Goal: Task Accomplishment & Management: Complete application form

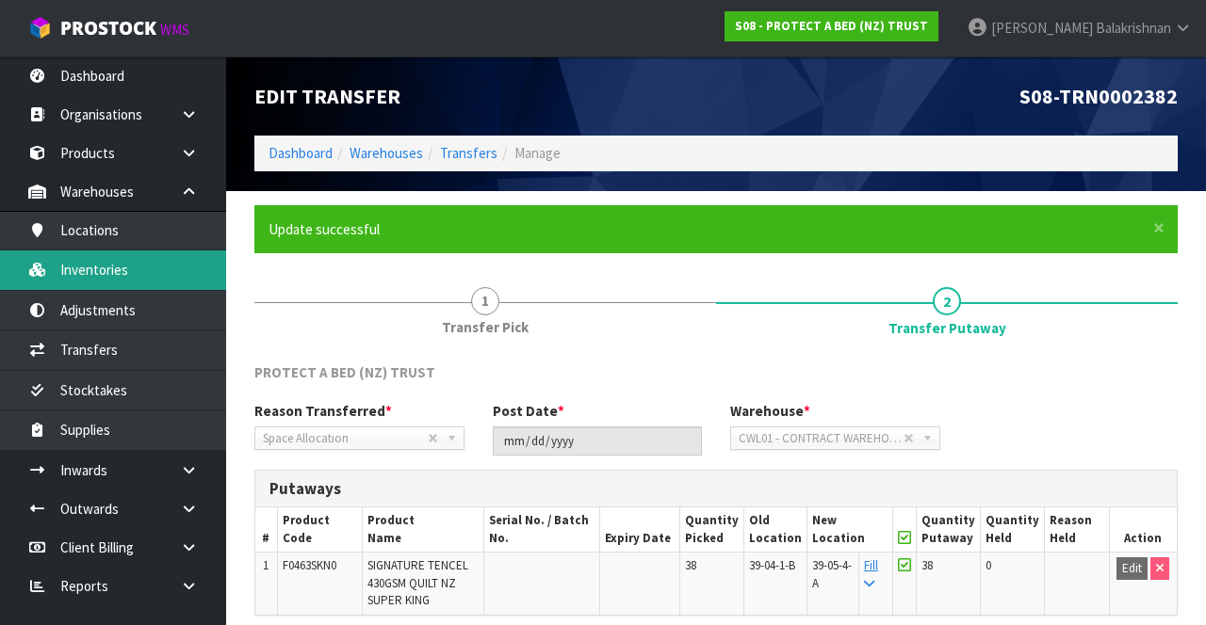
click at [83, 279] on link "Inventories" at bounding box center [113, 270] width 226 height 39
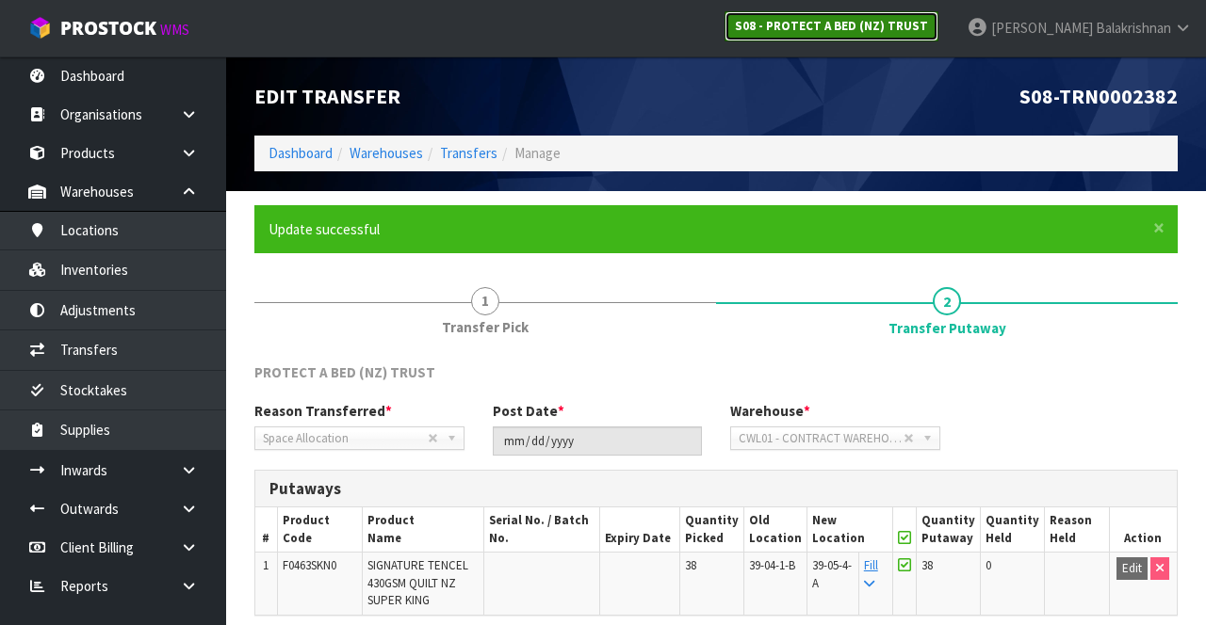
click at [928, 30] on strong "S08 - PROTECT A BED (NZ) TRUST" at bounding box center [831, 26] width 193 height 16
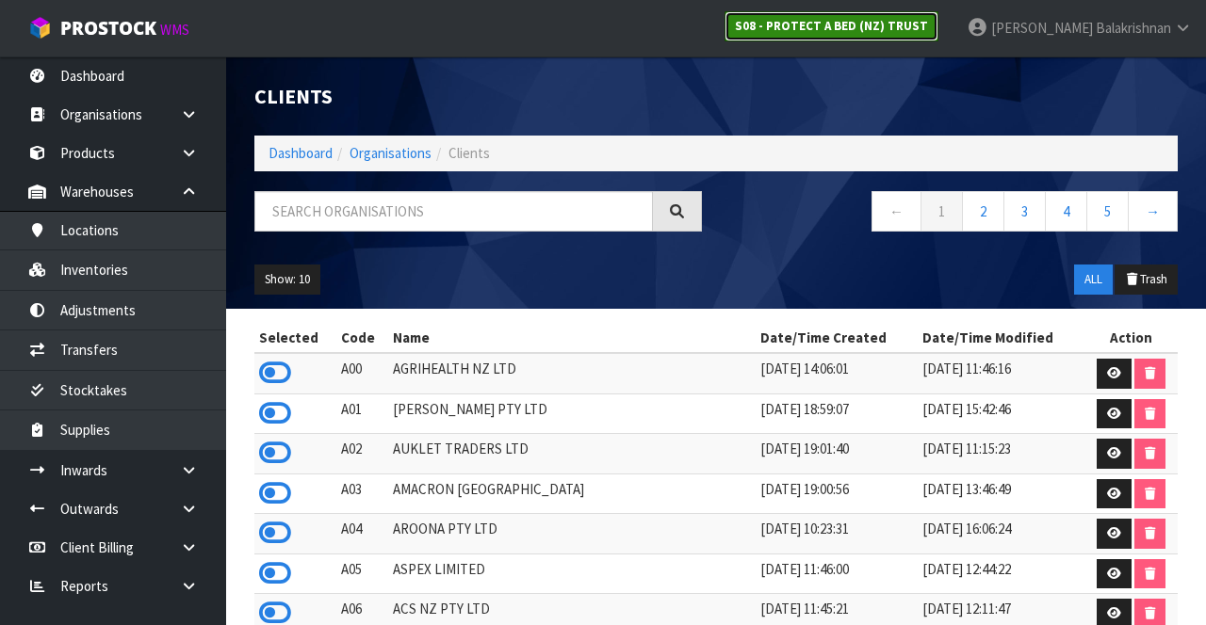
click at [928, 24] on strong "S08 - PROTECT A BED (NZ) TRUST" at bounding box center [831, 26] width 193 height 16
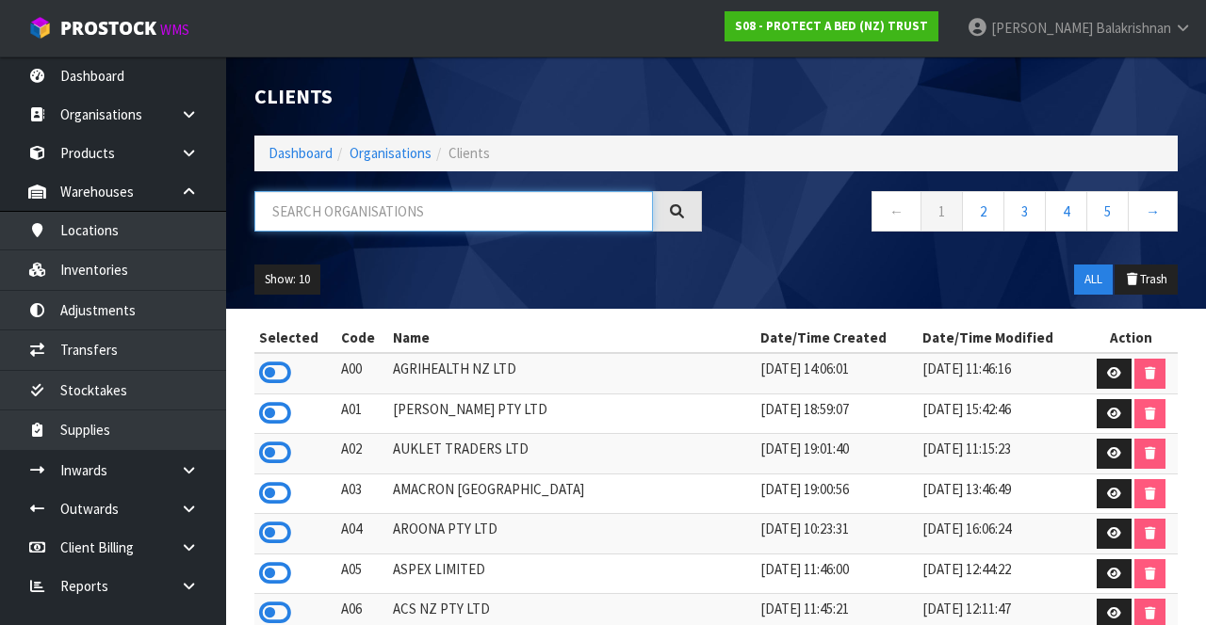
click at [312, 203] on input "text" at bounding box center [453, 211] width 398 height 40
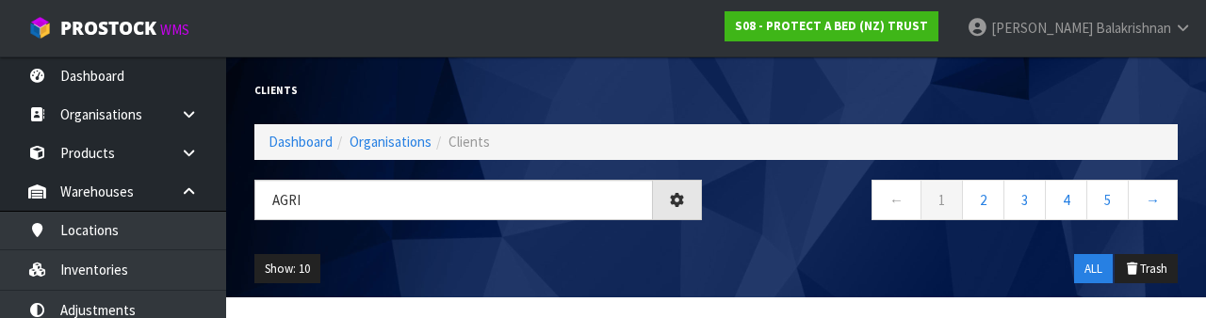
click at [369, 257] on ul "Show: 10 5 10 25 50" at bounding box center [359, 269] width 210 height 30
type input "AGRI"
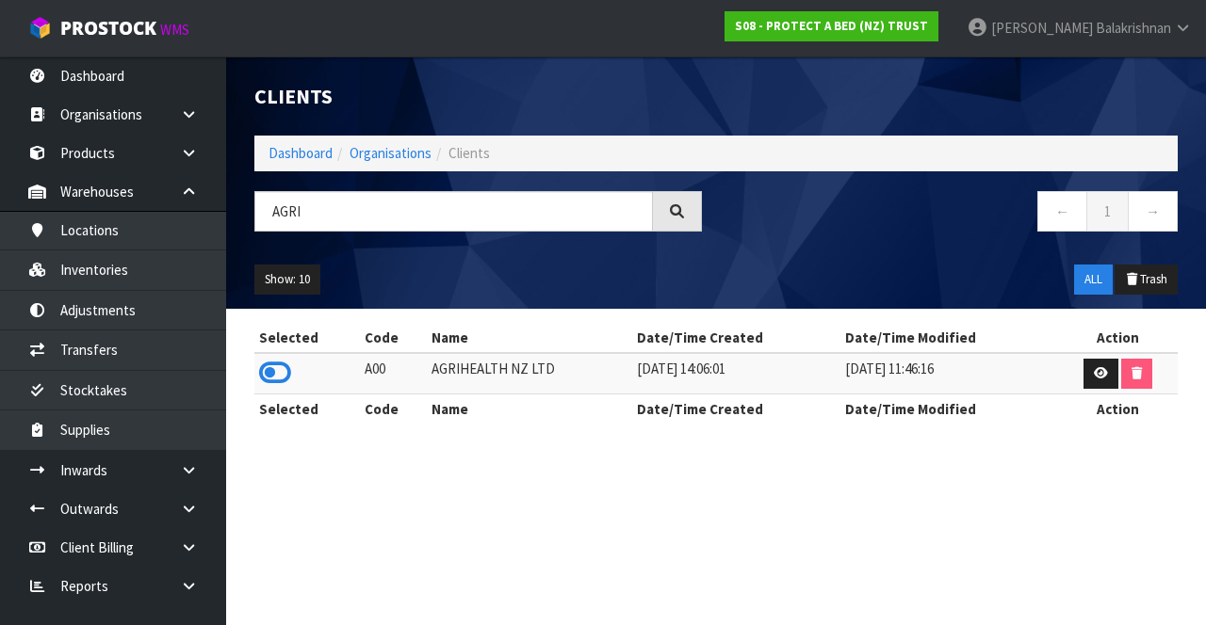
click at [263, 375] on icon at bounding box center [275, 373] width 32 height 28
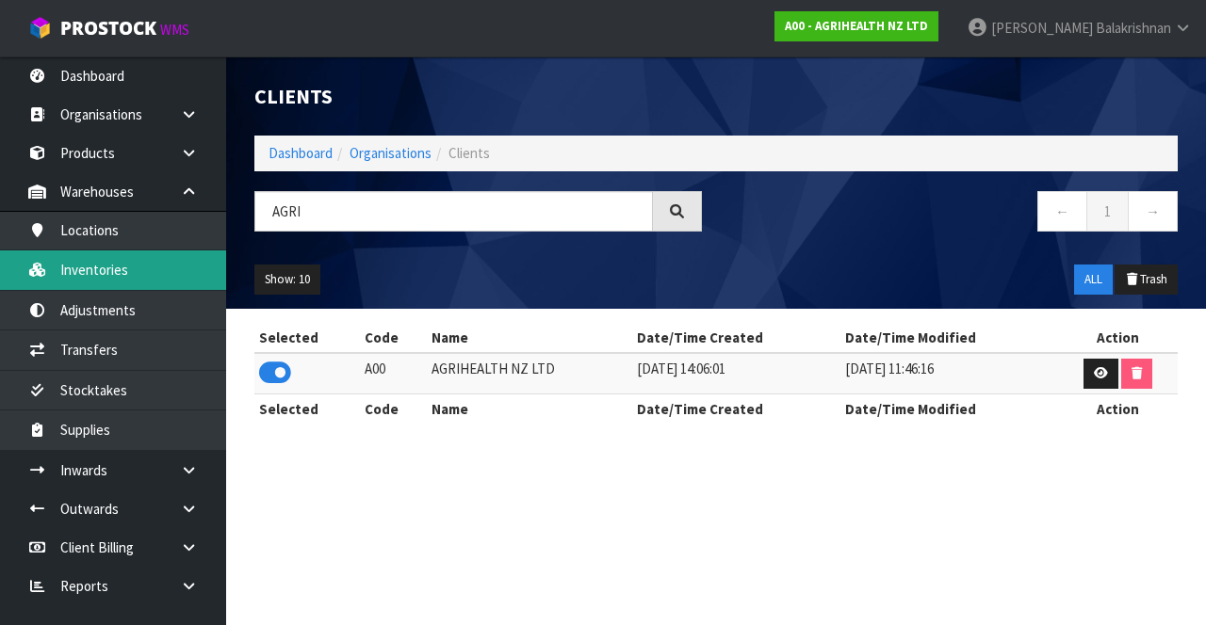
click at [73, 282] on link "Inventories" at bounding box center [113, 270] width 226 height 39
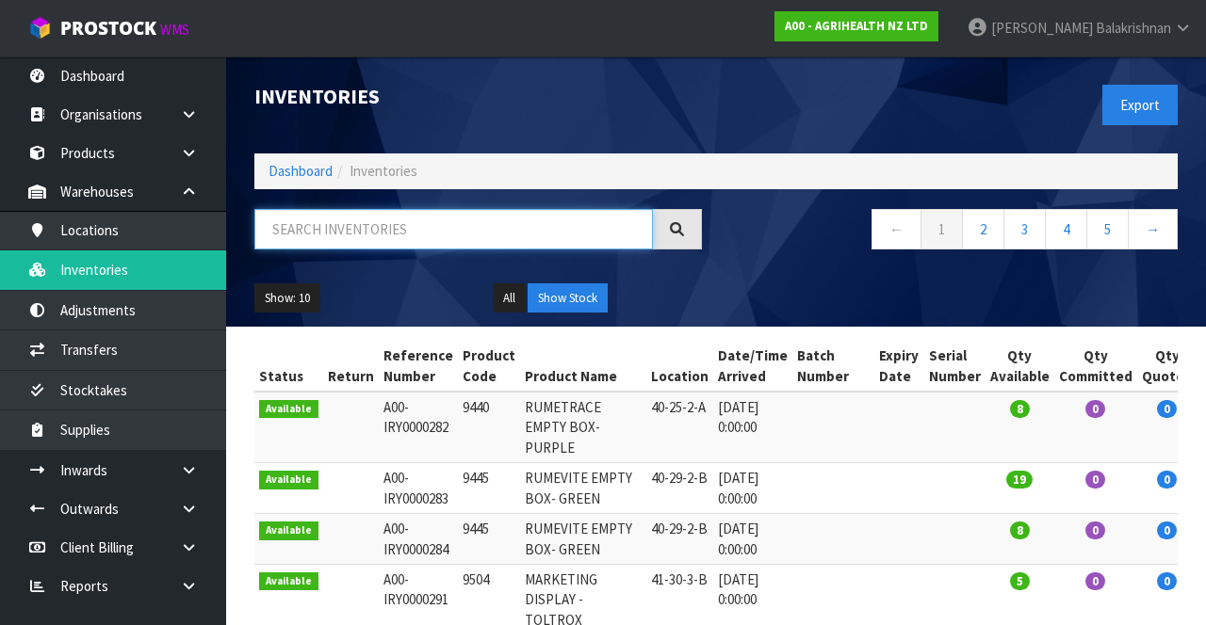
click at [328, 228] on input "text" at bounding box center [453, 229] width 398 height 40
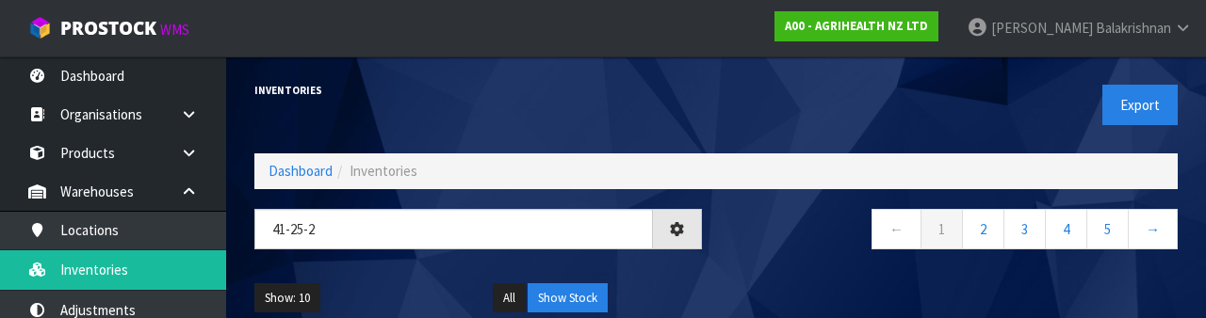
click at [791, 242] on nav "← 1 2 3 4 5 →" at bounding box center [953, 232] width 447 height 46
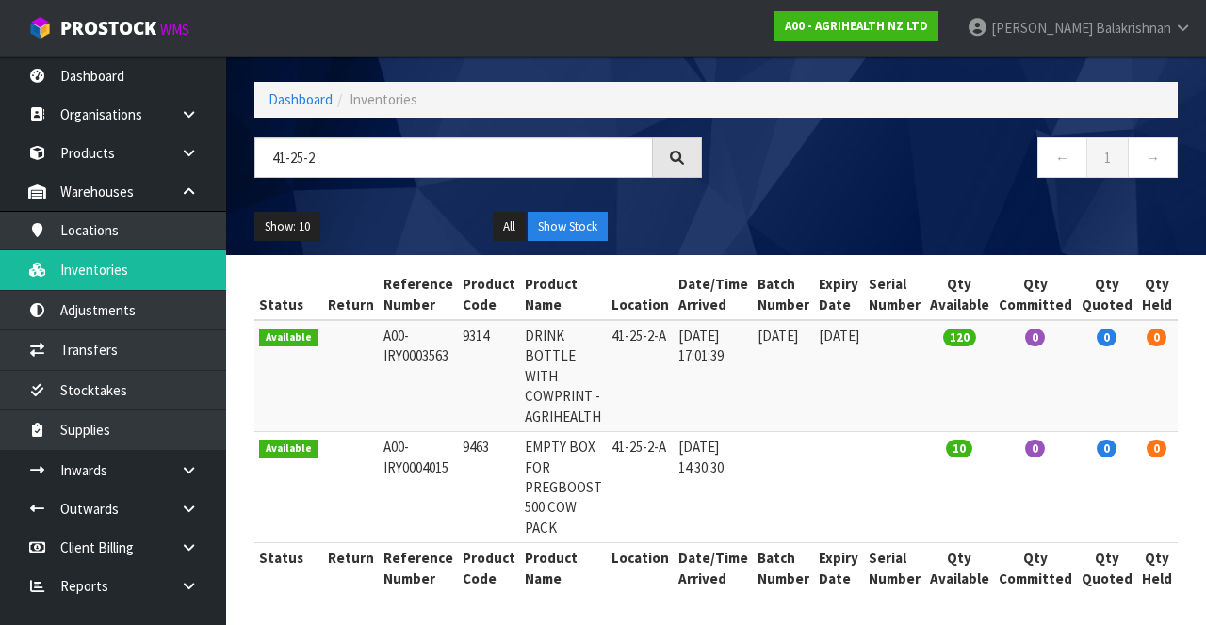
click at [1083, 424] on td "0" at bounding box center [1107, 376] width 60 height 112
click at [364, 154] on input "41-25-2" at bounding box center [453, 158] width 398 height 40
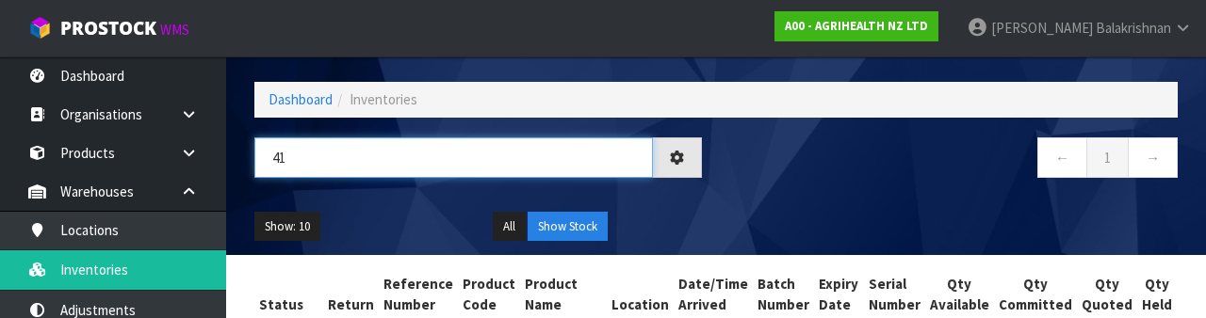
type input "4"
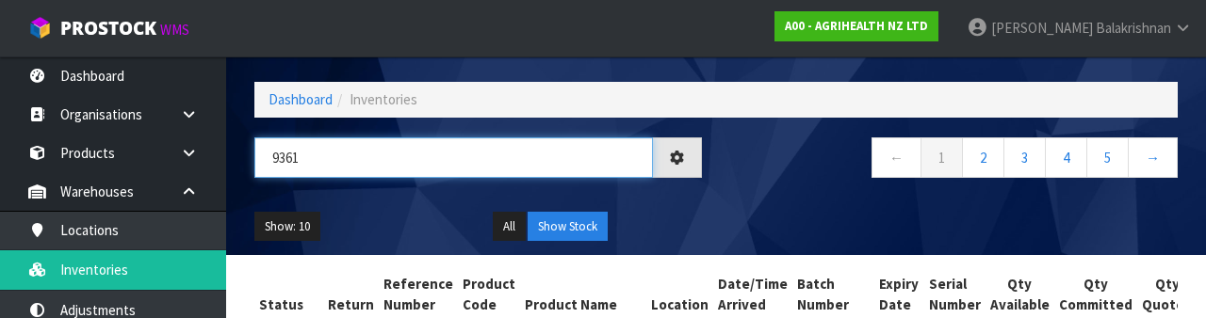
type input "9361"
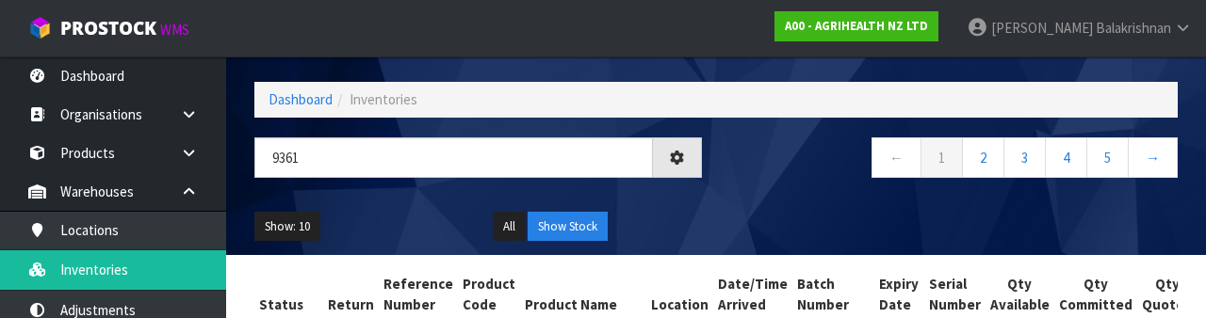
click at [776, 219] on div "Show: 10 5 10 25 50 All Show Stock" at bounding box center [715, 227] width 951 height 58
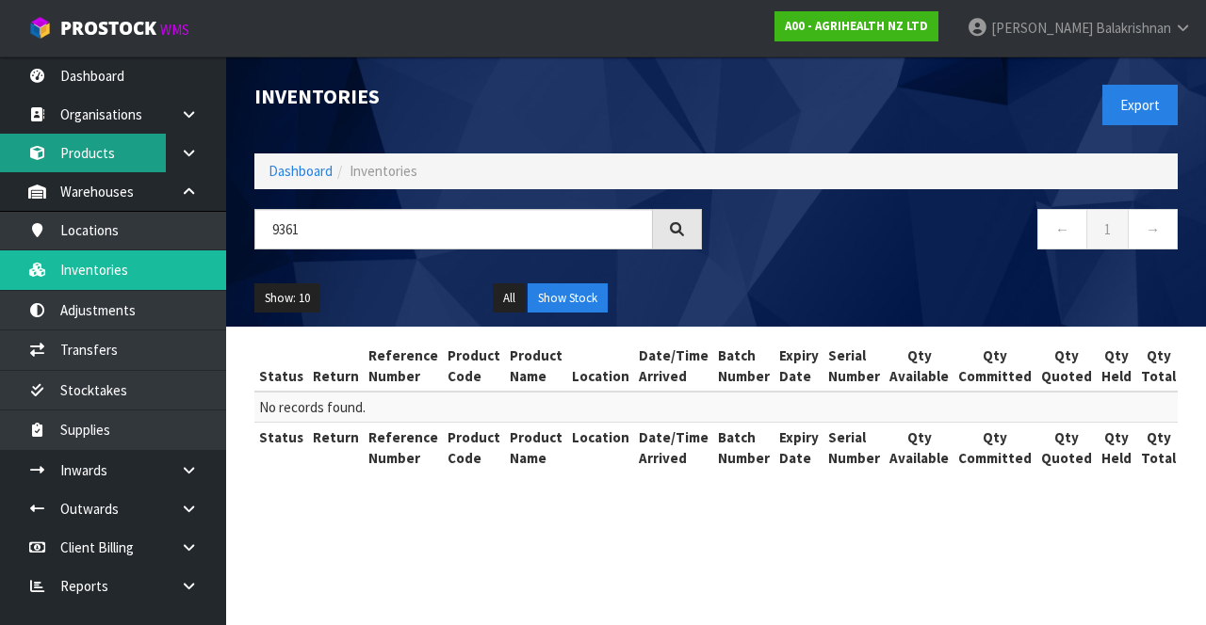
click at [77, 169] on link "Products" at bounding box center [113, 153] width 226 height 39
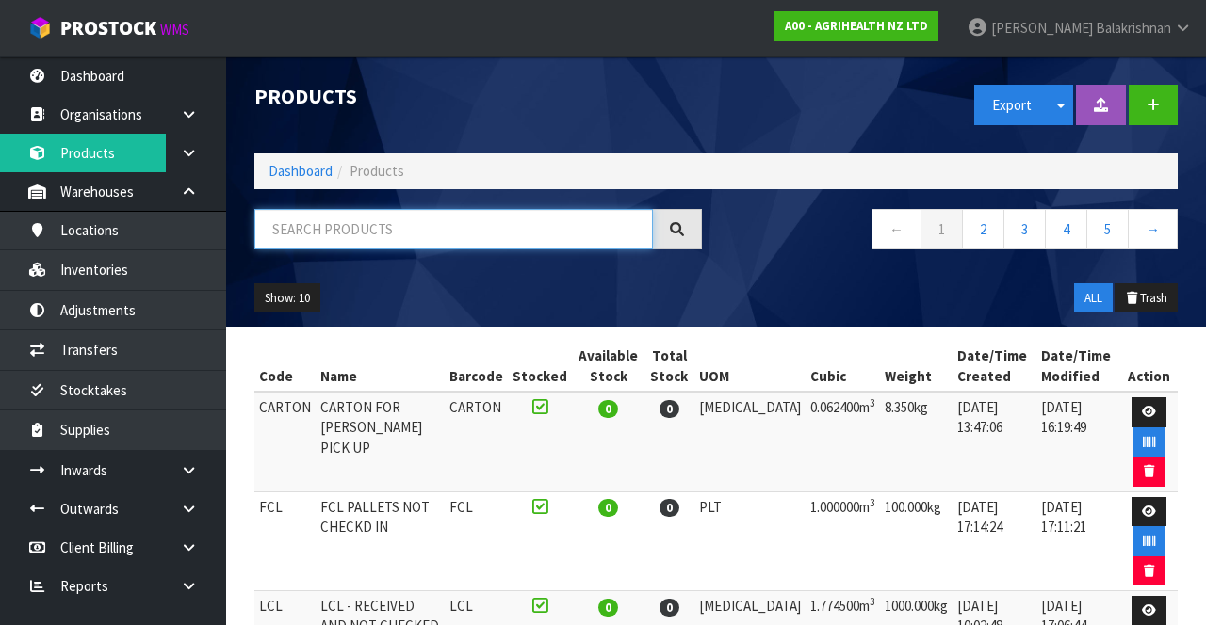
click at [535, 235] on input "text" at bounding box center [453, 229] width 398 height 40
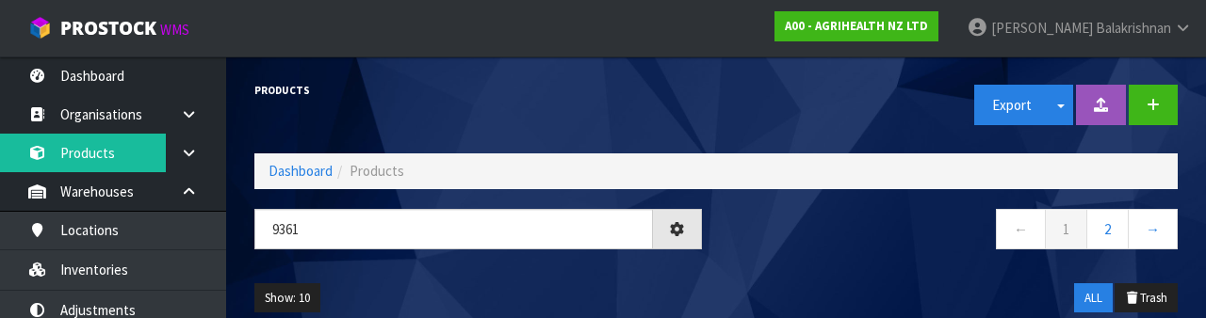
click at [790, 257] on div "← 1 2 →" at bounding box center [954, 239] width 476 height 60
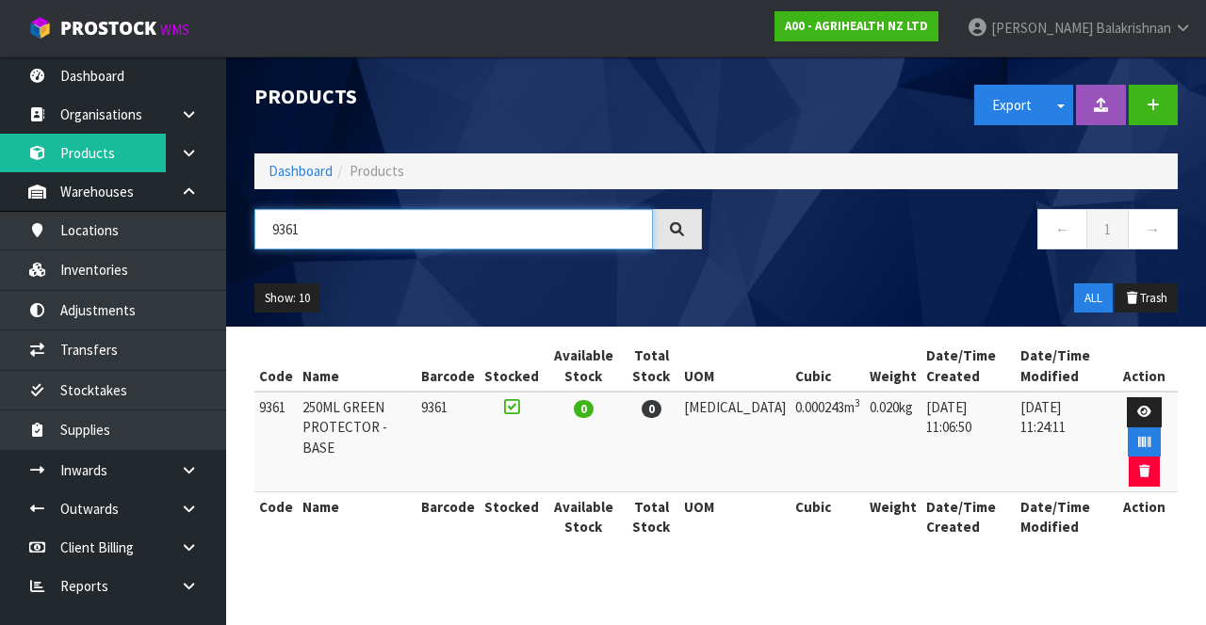
click at [423, 245] on input "9361" at bounding box center [453, 229] width 398 height 40
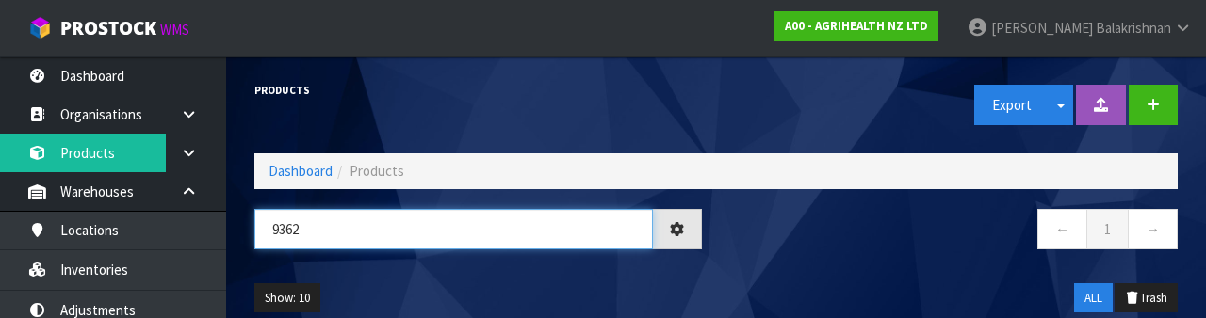
type input "9362"
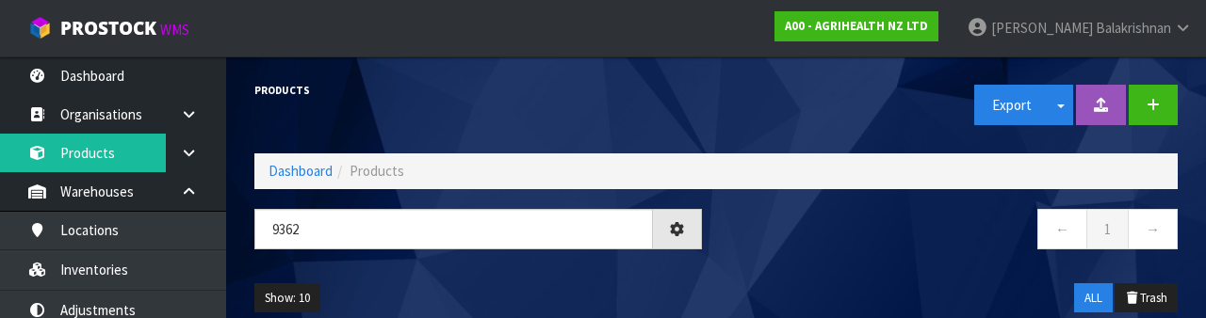
click at [774, 237] on nav "← 1 →" at bounding box center [953, 232] width 447 height 46
click at [818, 274] on div "Show: 10 5 10 25 50 ALL Trash" at bounding box center [715, 298] width 951 height 58
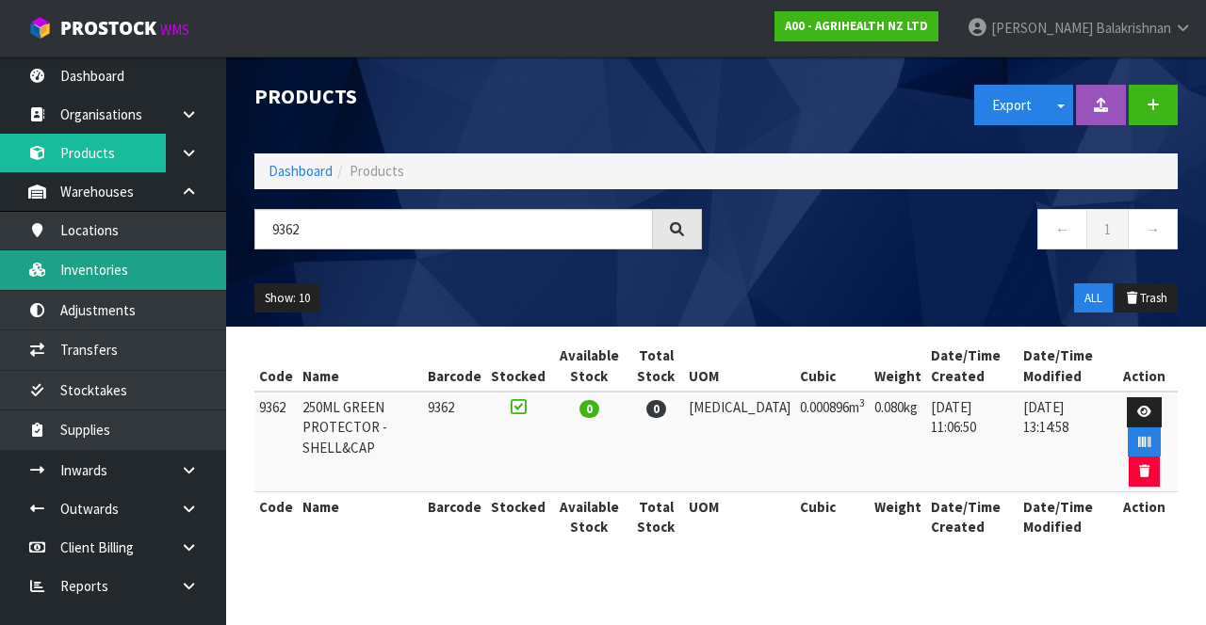
click at [90, 283] on link "Inventories" at bounding box center [113, 270] width 226 height 39
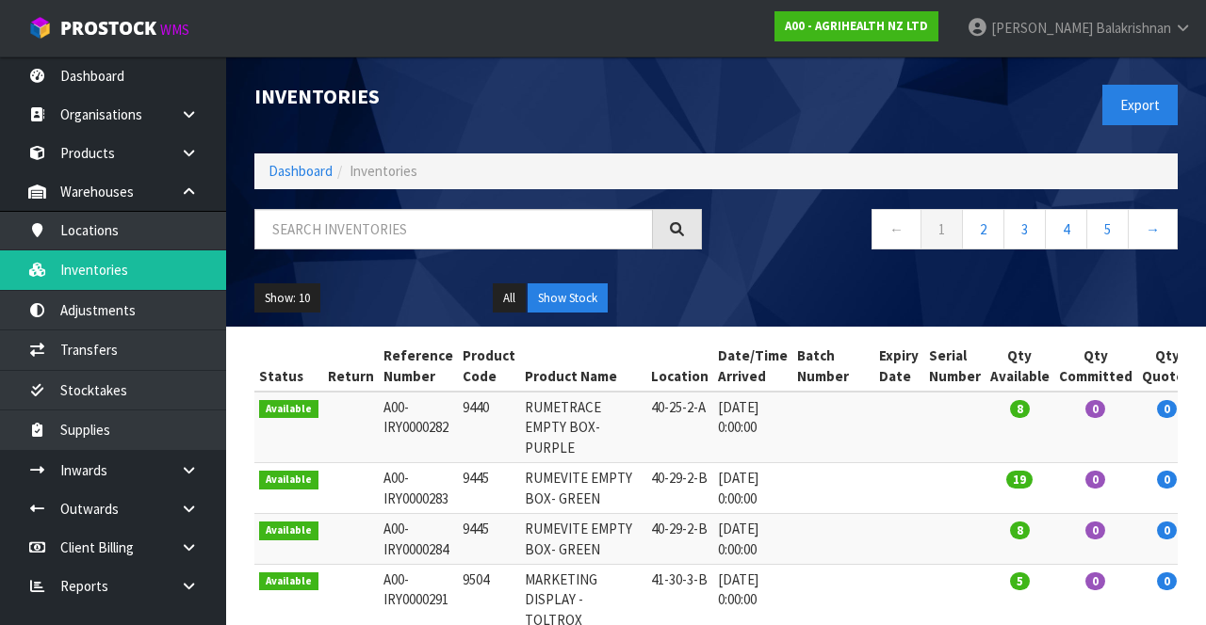
click at [73, 366] on div "Inventories Export Dashboard Inventories ← 1 2 3 4 5 → Show: 10 5 10 25 50 All …" at bounding box center [603, 562] width 1206 height 1125
click at [85, 275] on link "Inventories" at bounding box center [113, 270] width 226 height 39
paste input "9362"
type input "9362"
click at [773, 296] on div "Show: 10 5 10 25 50 All Show Stock" at bounding box center [715, 298] width 951 height 58
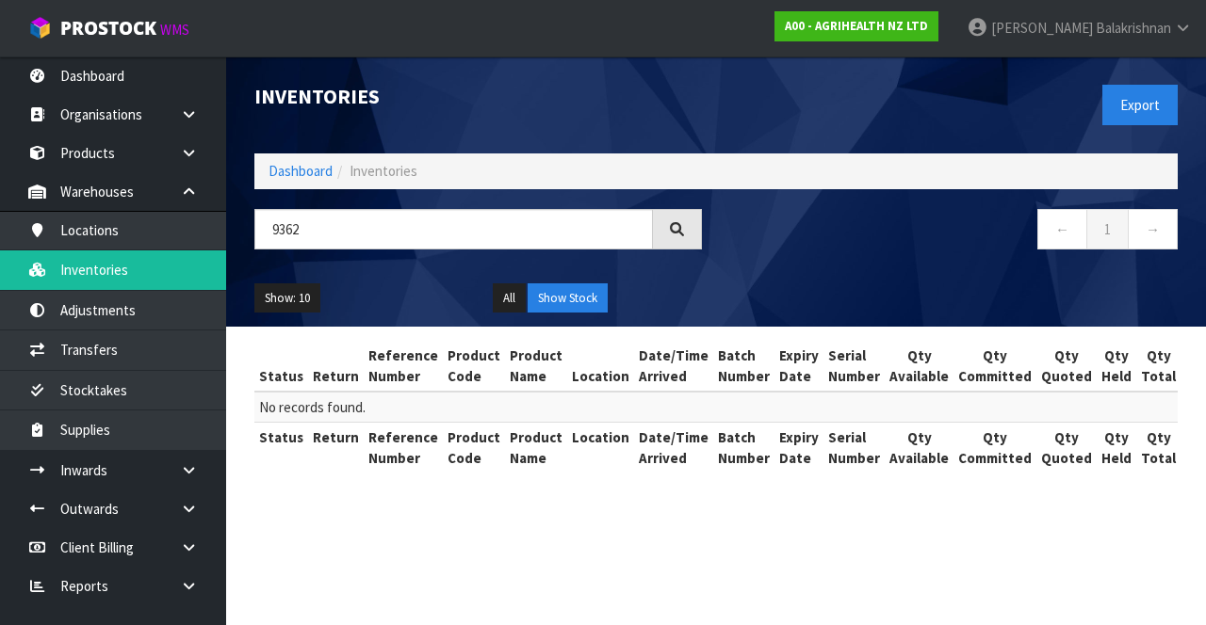
click at [841, 254] on div "← 1 →" at bounding box center [954, 239] width 476 height 60
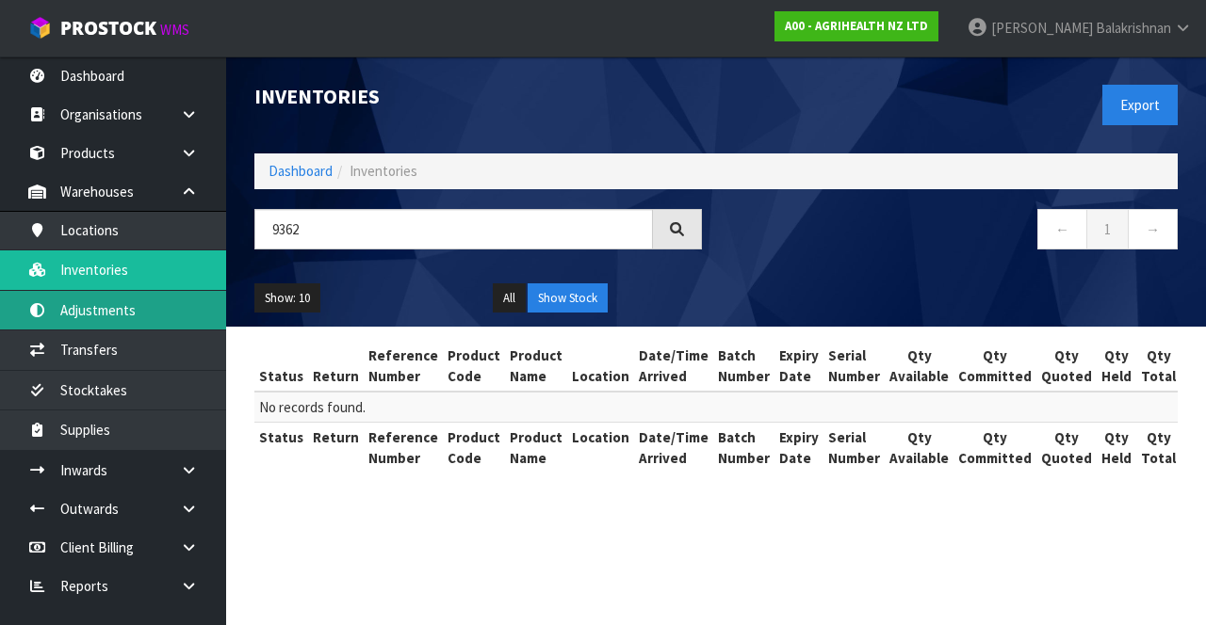
click at [72, 322] on link "Adjustments" at bounding box center [113, 310] width 226 height 39
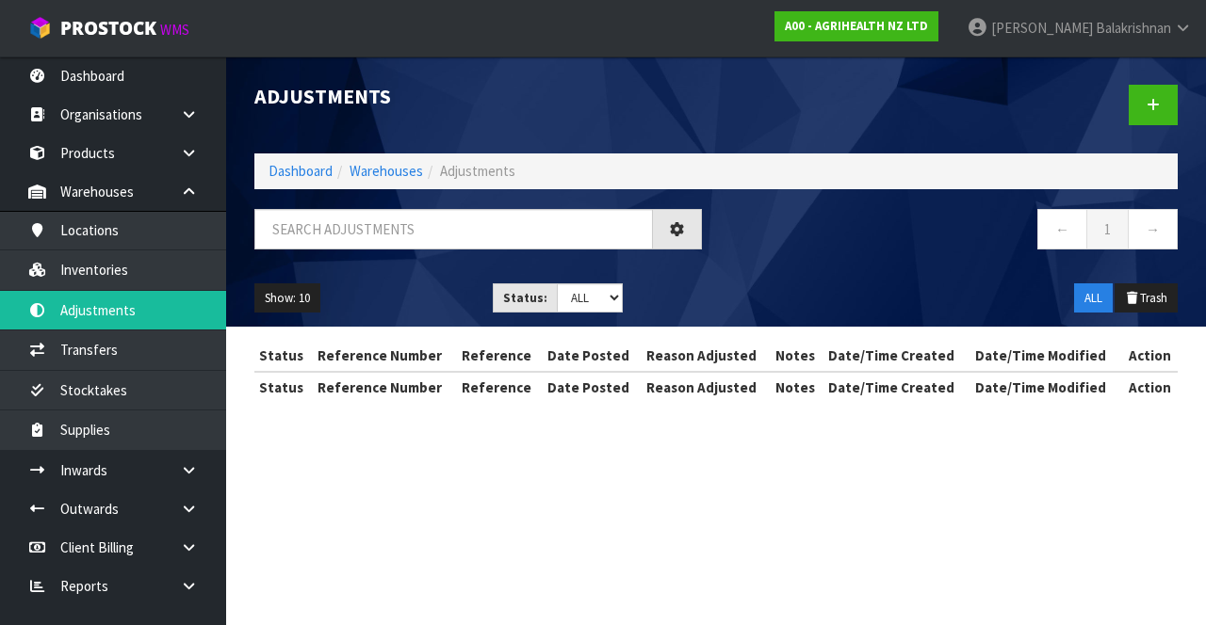
click at [804, 277] on div "Show: 10 5 10 25 50 Status: Draft Pending Finalised ALL ALL Trash" at bounding box center [715, 298] width 951 height 58
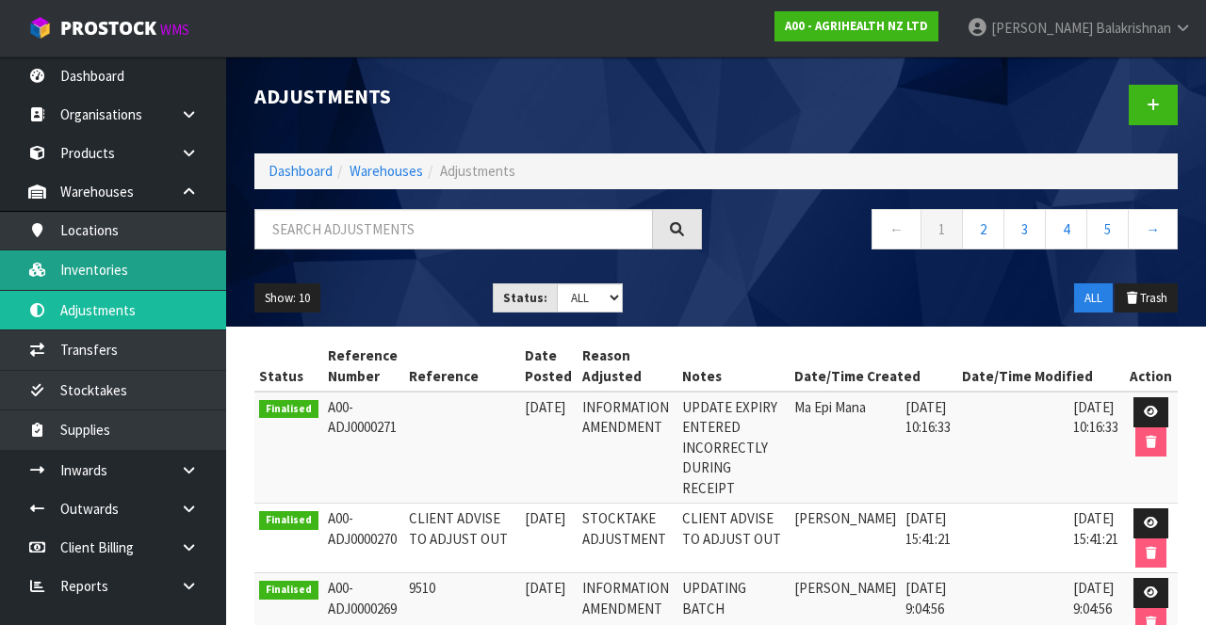
click at [87, 267] on link "Inventories" at bounding box center [113, 270] width 226 height 39
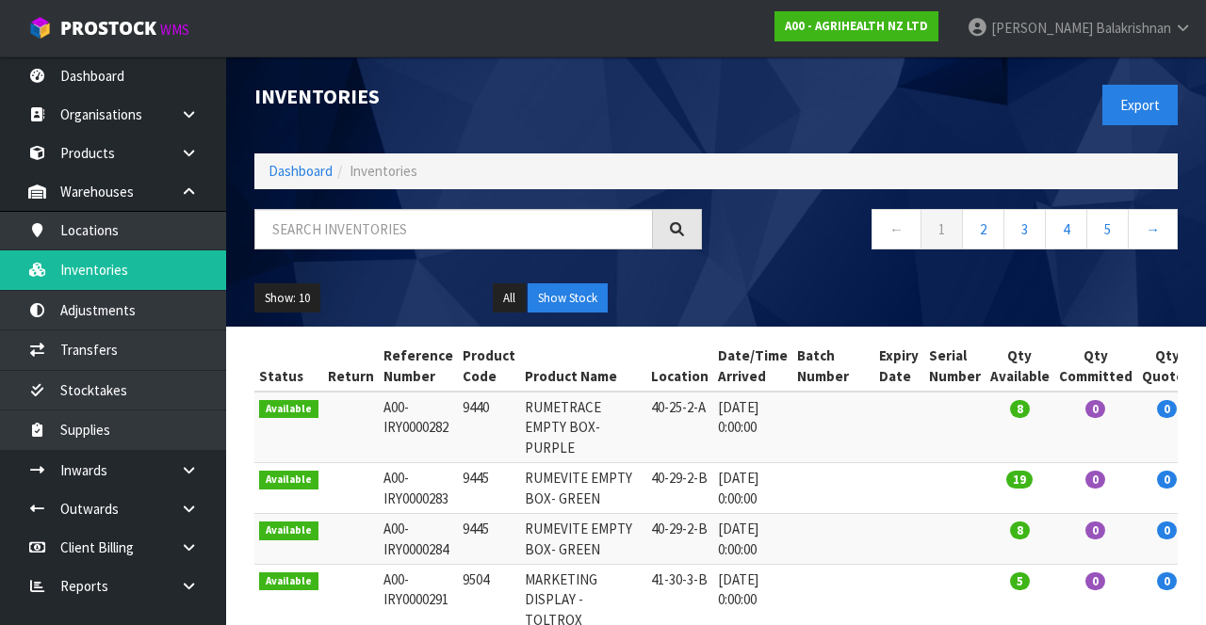
click at [748, 266] on div "← 1 2 3 4 5 →" at bounding box center [954, 239] width 476 height 60
click at [350, 236] on input "text" at bounding box center [453, 229] width 398 height 40
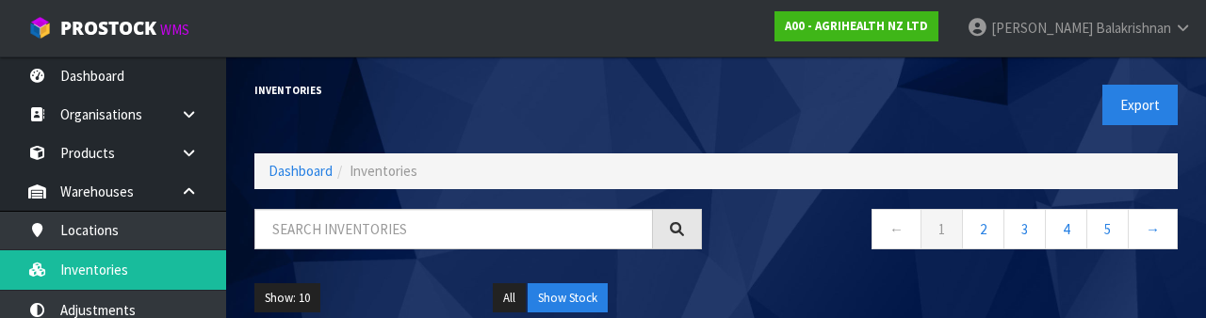
click at [787, 258] on div "← 1 2 3 4 5 →" at bounding box center [954, 239] width 476 height 60
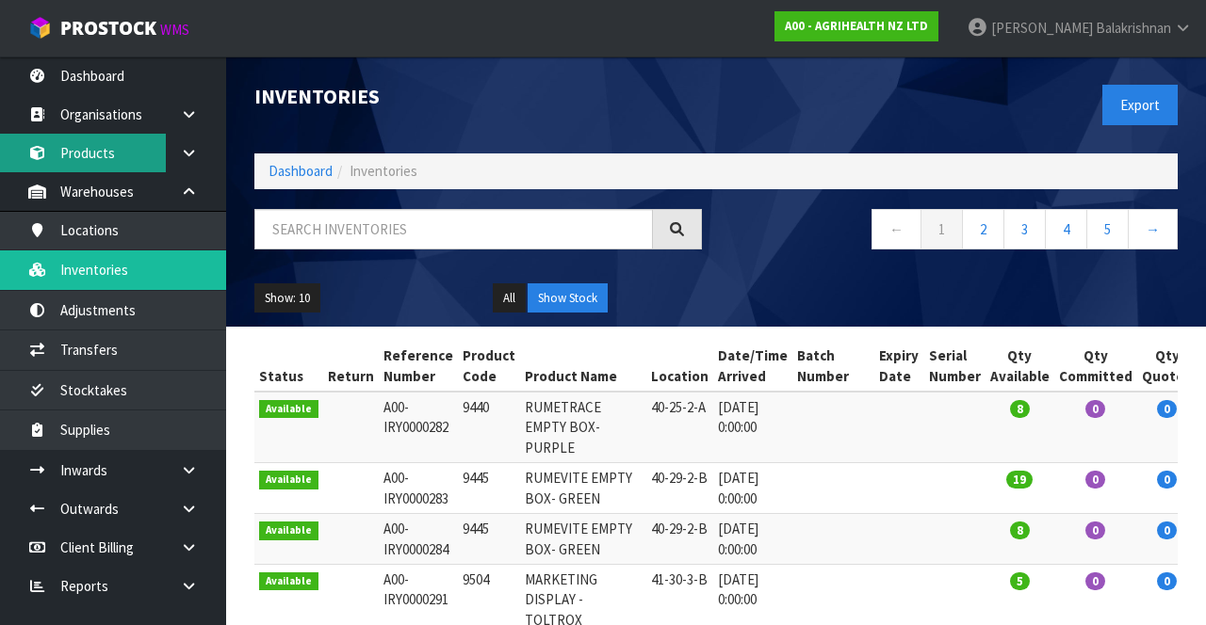
click at [76, 160] on link "Products" at bounding box center [113, 153] width 226 height 39
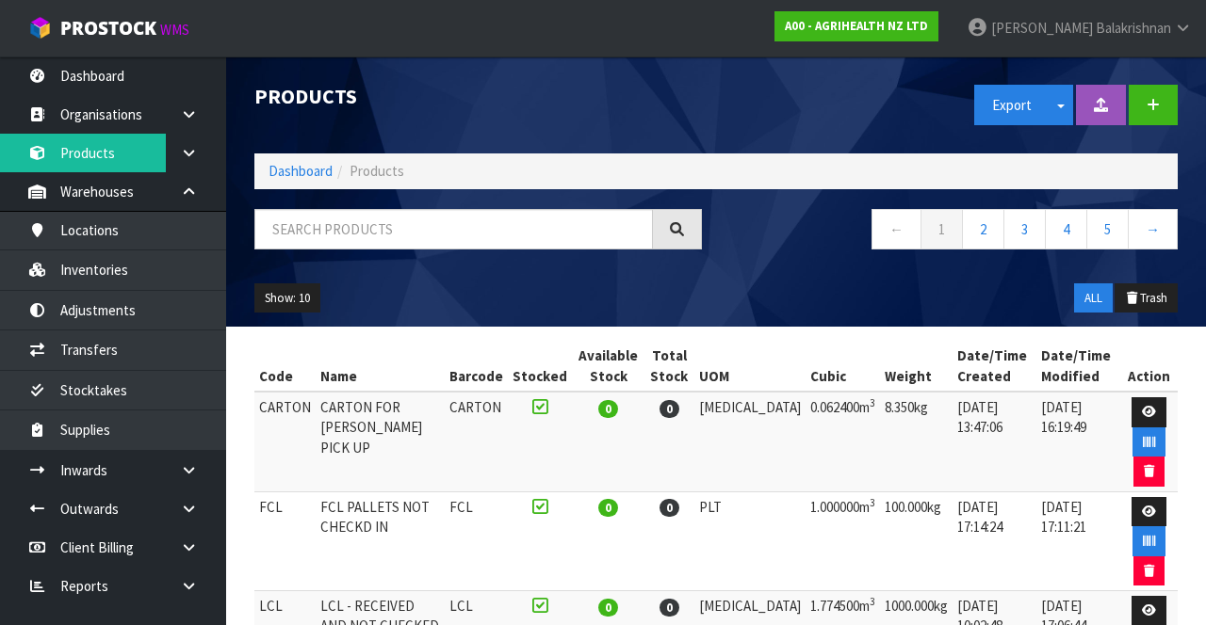
click at [796, 267] on div "← 1 2 3 4 5 →" at bounding box center [954, 239] width 476 height 60
click at [876, 110] on div "Export Split button! SOH Summary Measurements Dangerous Goods" at bounding box center [954, 105] width 476 height 97
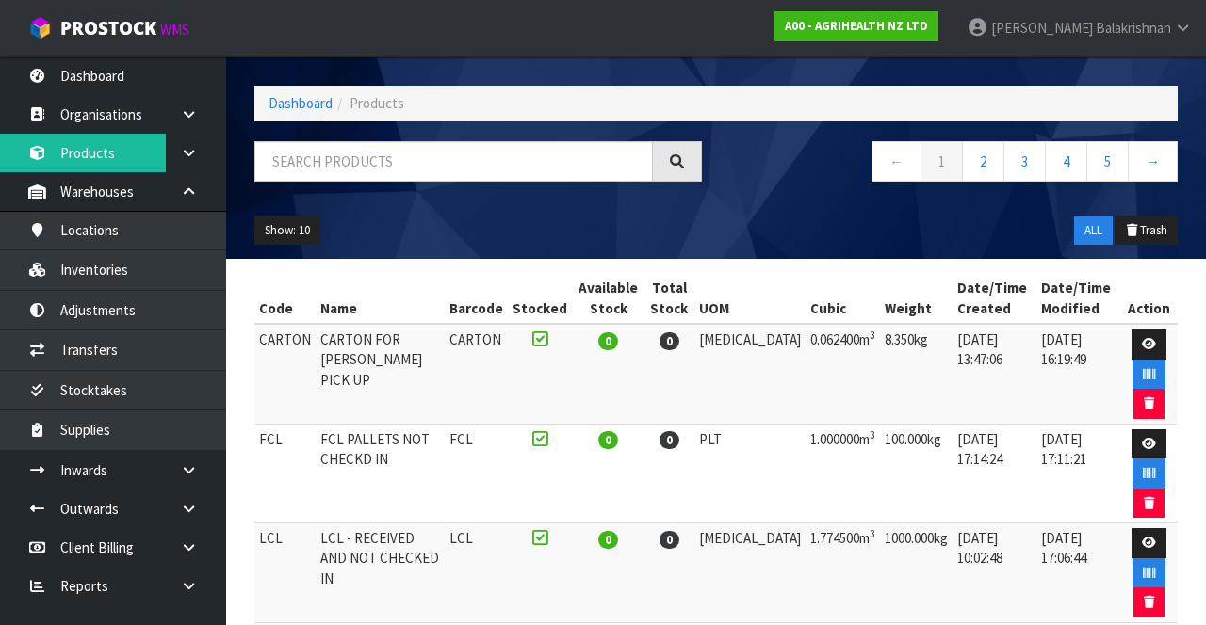
scroll to position [69, 0]
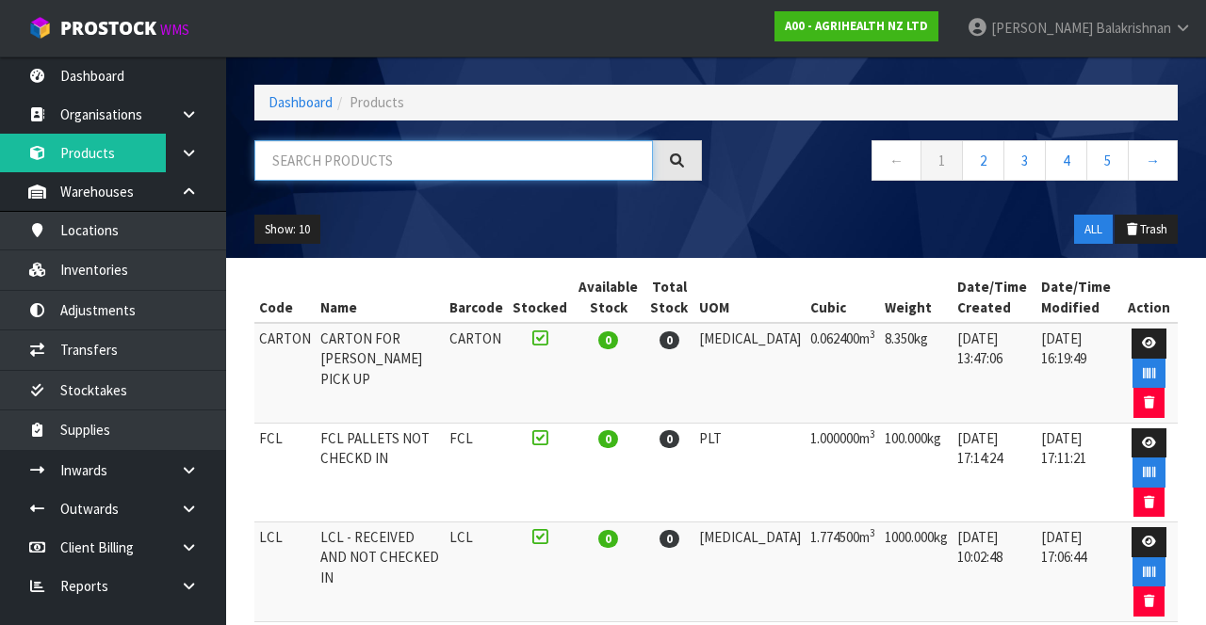
click at [410, 161] on input "text" at bounding box center [453, 160] width 398 height 40
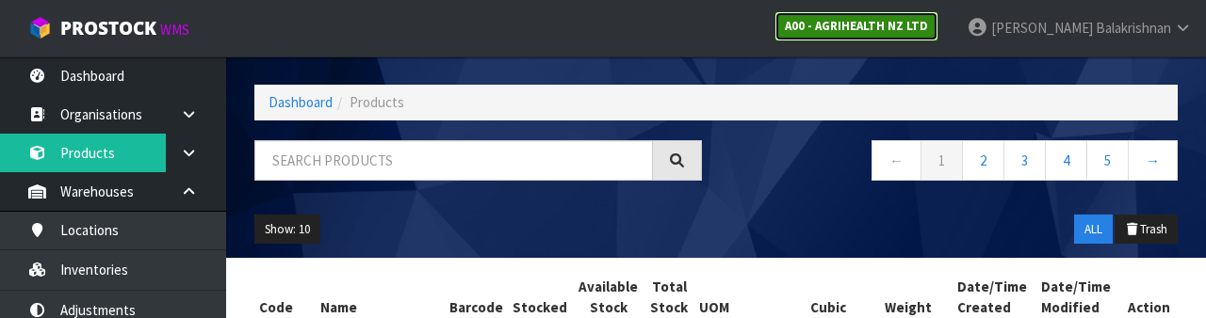
click at [928, 26] on strong "A00 - AGRIHEALTH NZ LTD" at bounding box center [856, 26] width 143 height 16
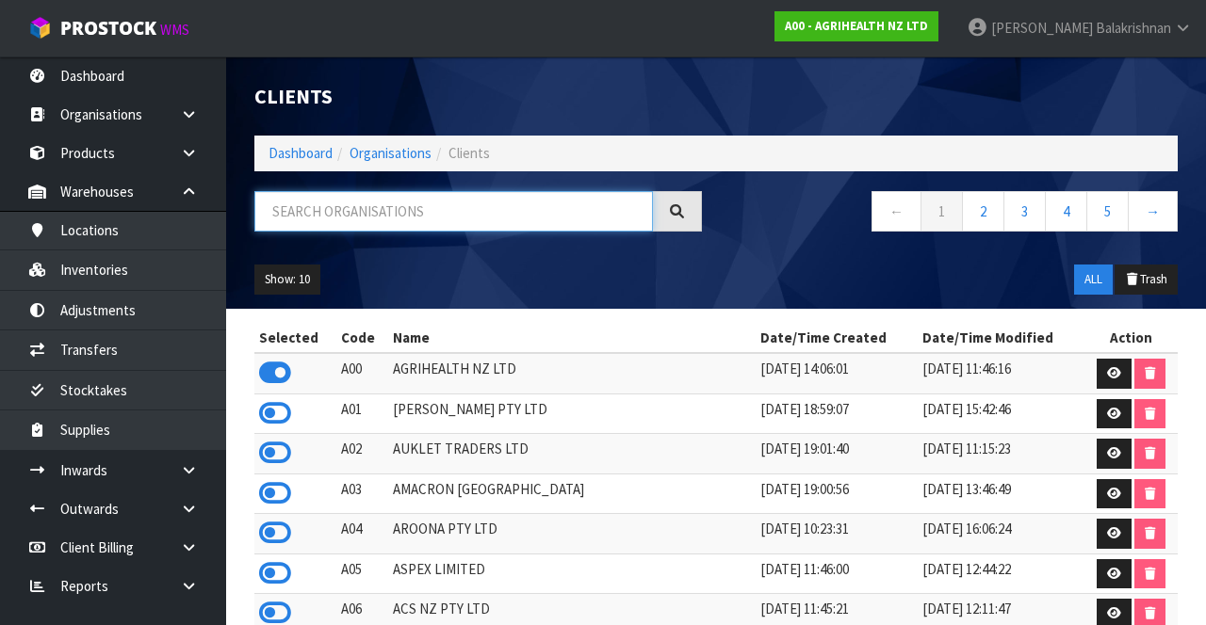
click at [432, 205] on input "text" at bounding box center [453, 211] width 398 height 40
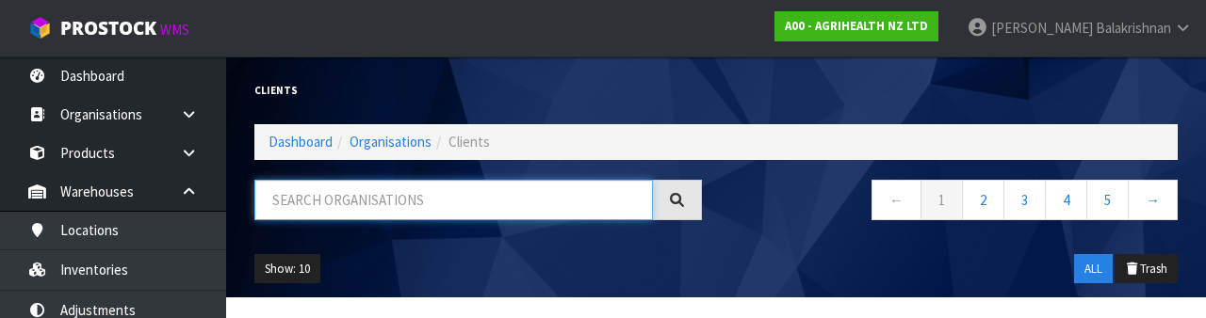
type input "S"
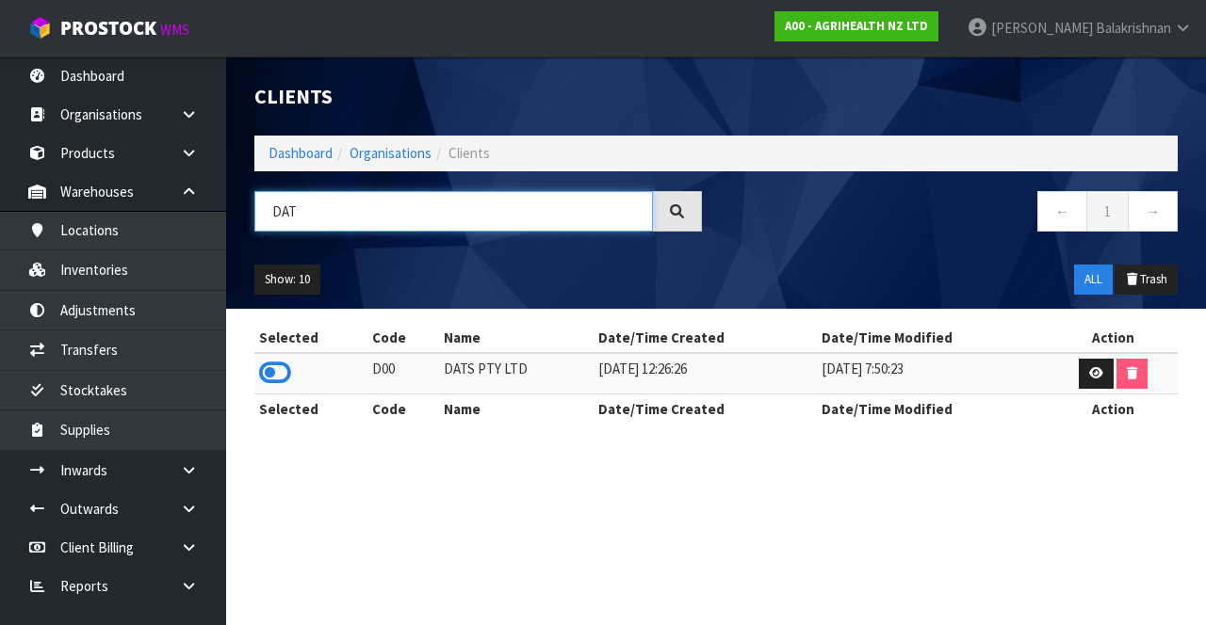
type input "DAT"
click at [288, 365] on icon at bounding box center [275, 373] width 32 height 28
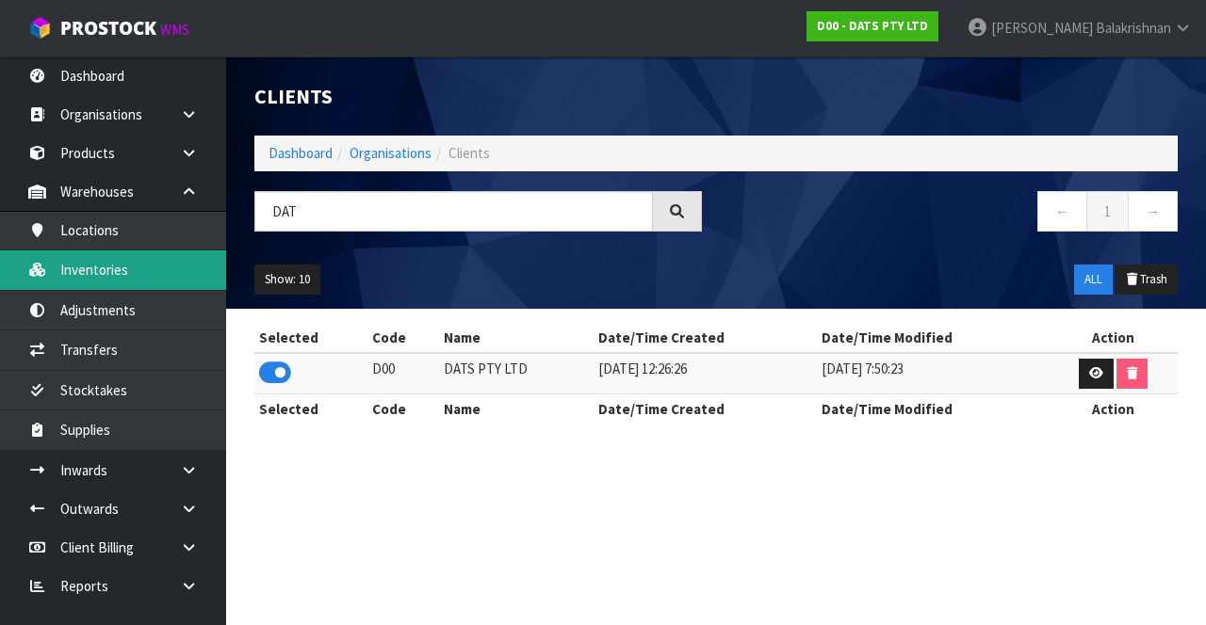
click at [128, 283] on link "Inventories" at bounding box center [113, 270] width 226 height 39
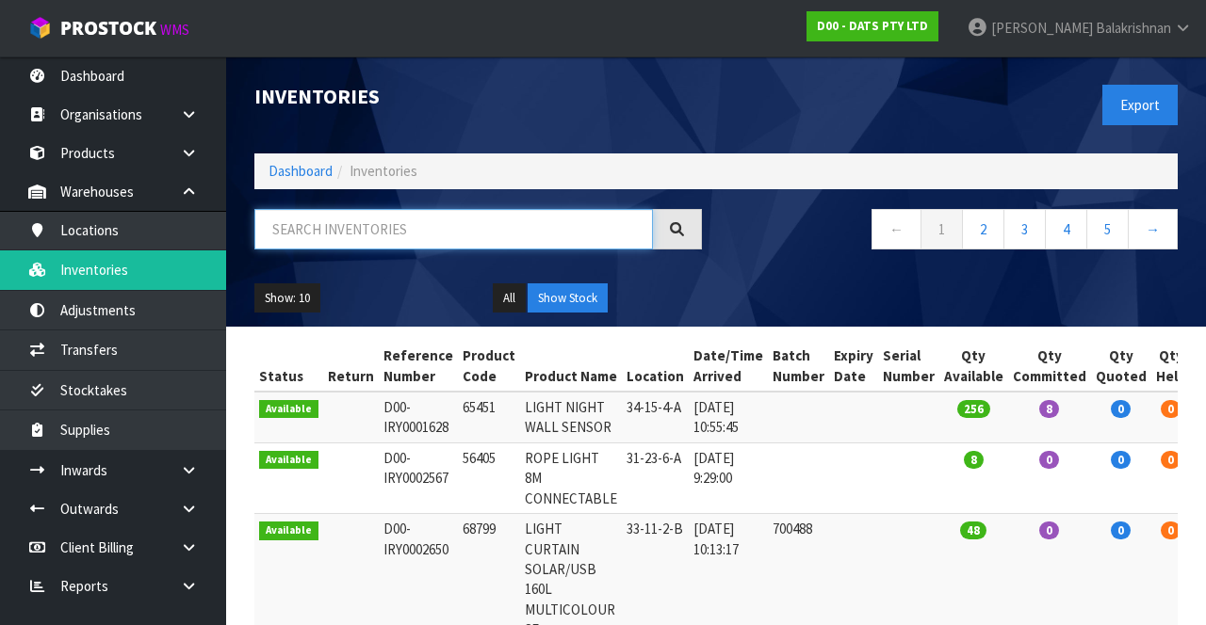
click at [575, 233] on input "text" at bounding box center [453, 229] width 398 height 40
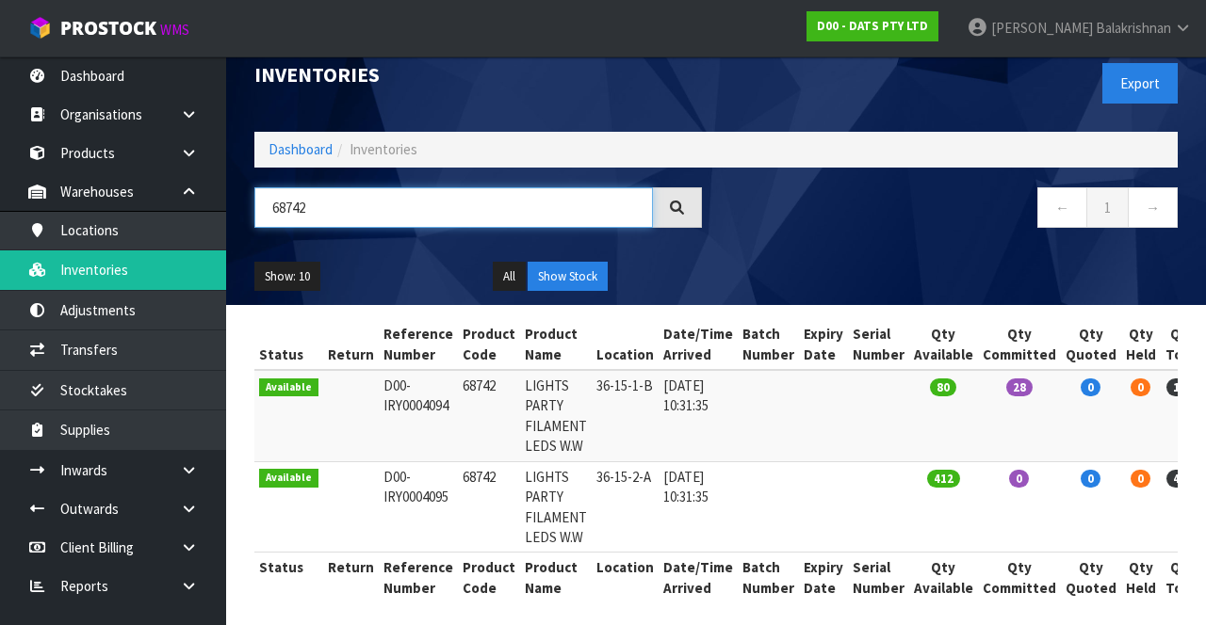
scroll to position [31, 0]
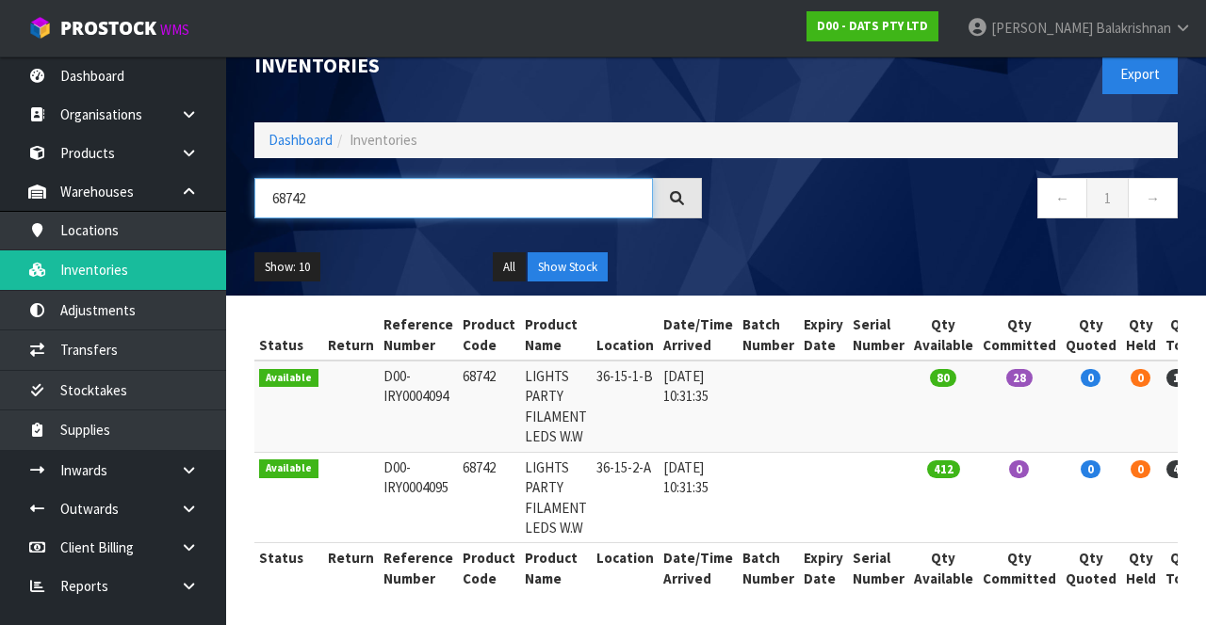
type input "68742"
copy td "68742"
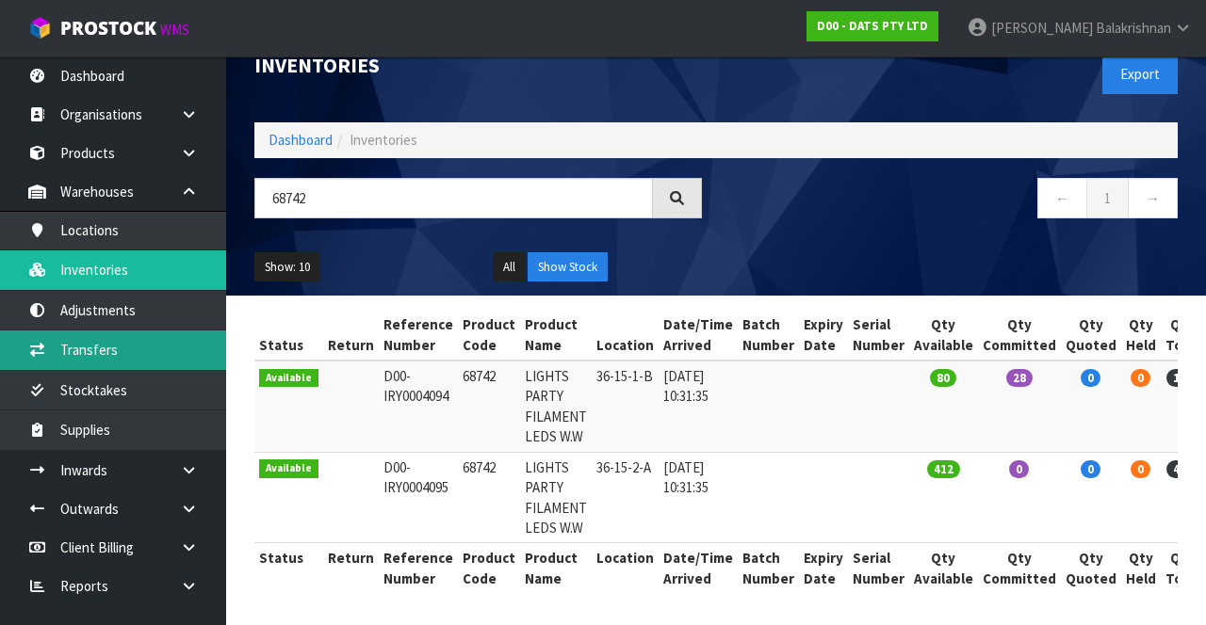
click at [147, 345] on link "Transfers" at bounding box center [113, 350] width 226 height 39
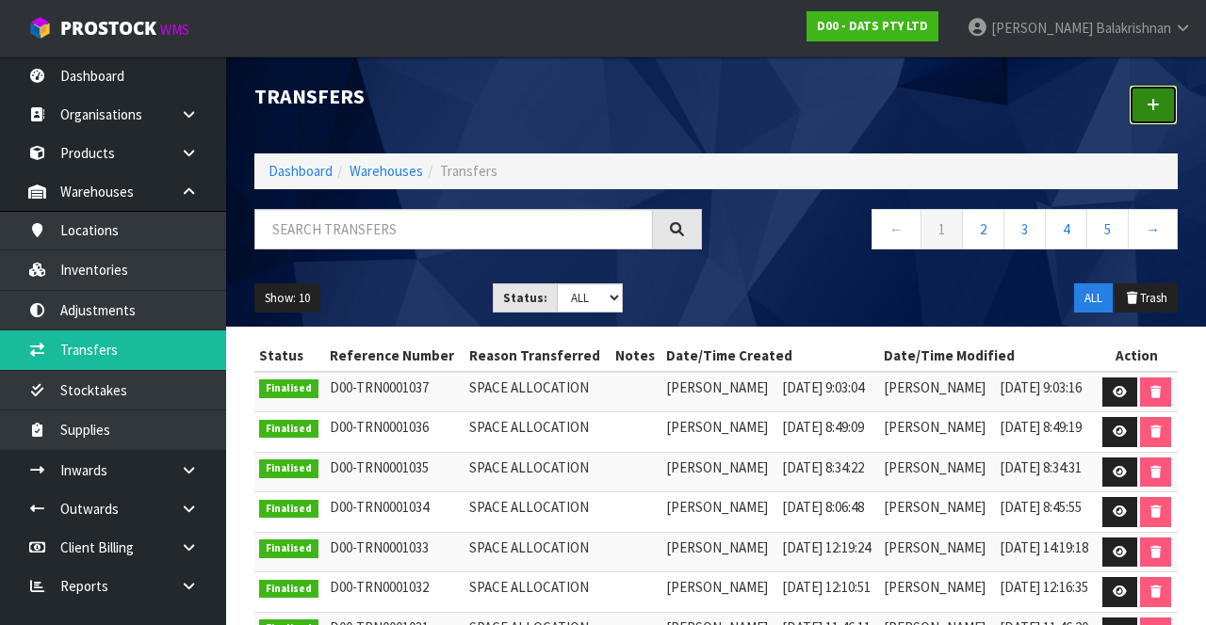
click at [1153, 114] on link at bounding box center [1152, 105] width 49 height 40
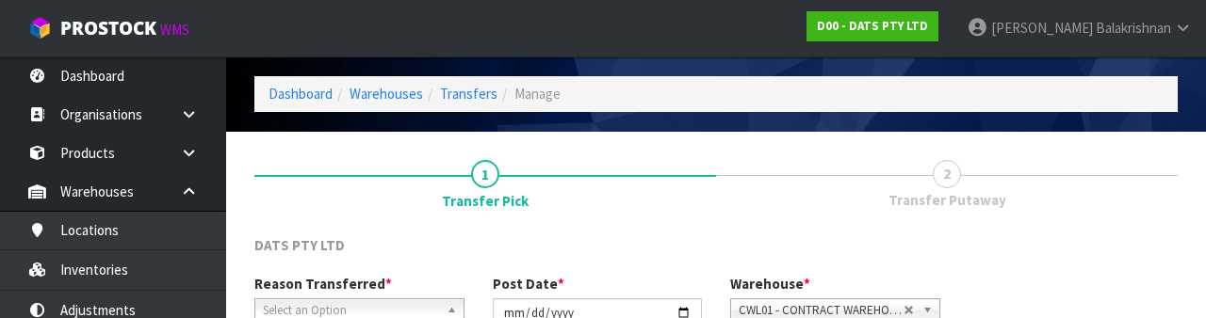
scroll to position [225, 0]
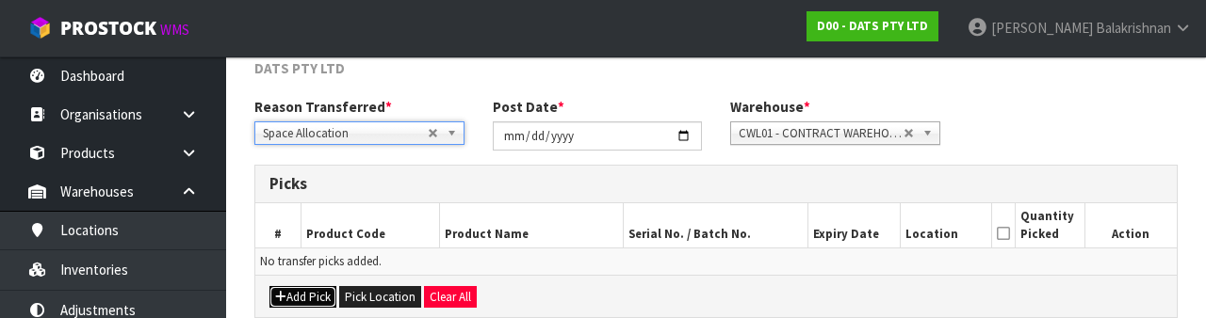
click at [311, 292] on button "Add Pick" at bounding box center [302, 297] width 67 height 23
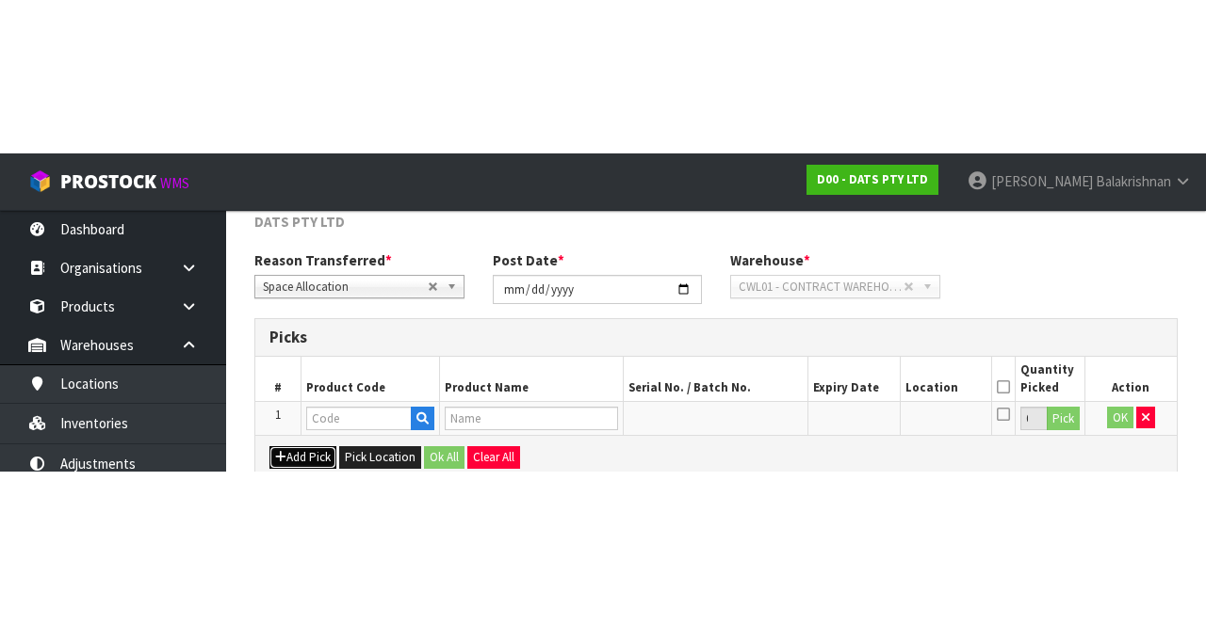
scroll to position [107, 0]
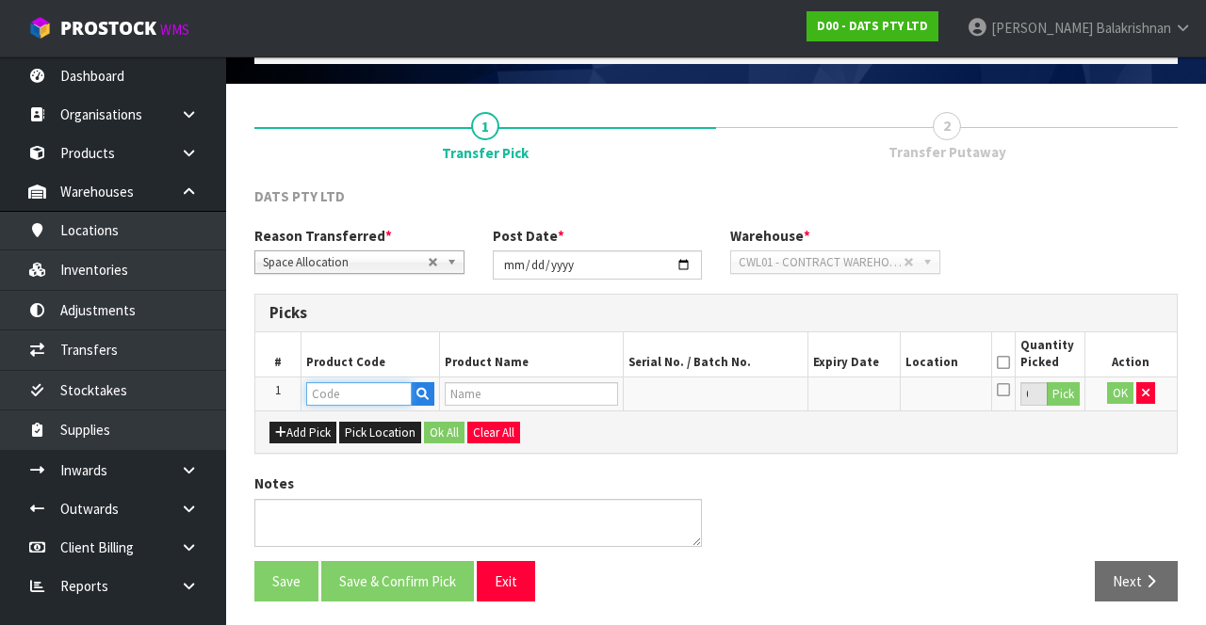
paste input "68742"
type input "68742"
type input "LIGHTS PARTY FILAMENT LEDS W.W"
type input "68742"
click at [1063, 384] on button "Pick" at bounding box center [1062, 394] width 33 height 24
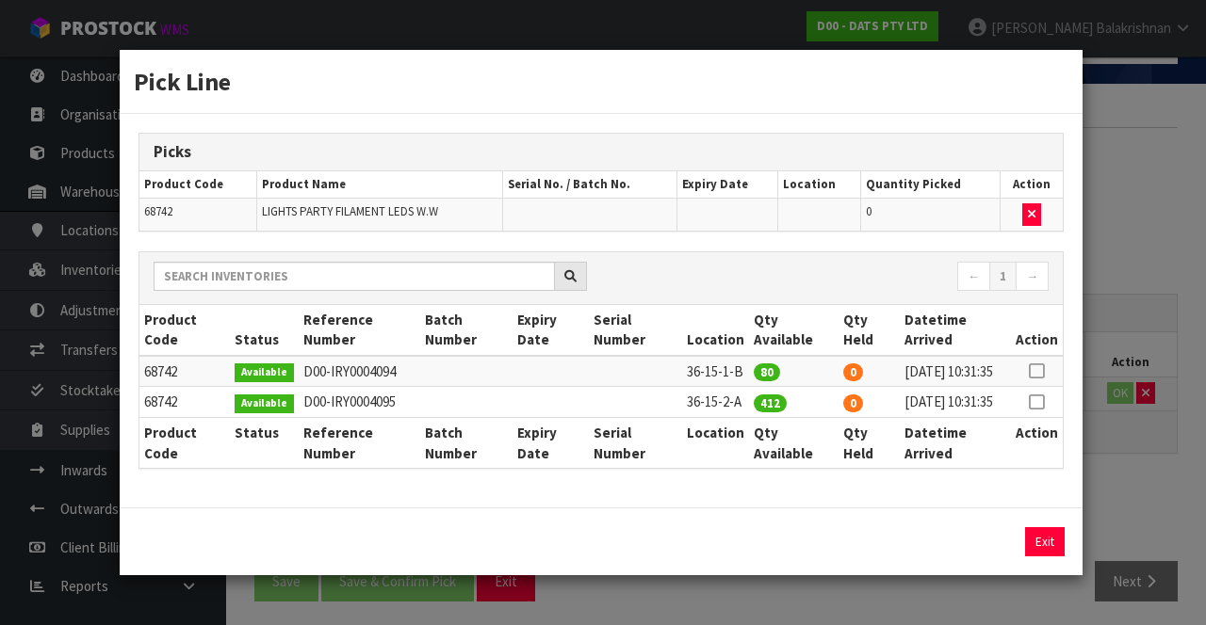
click at [1040, 371] on icon at bounding box center [1035, 371] width 15 height 1
click at [978, 553] on button "Assign Pick" at bounding box center [980, 541] width 77 height 29
type input "80"
click at [1051, 557] on button "Exit" at bounding box center [1045, 541] width 40 height 29
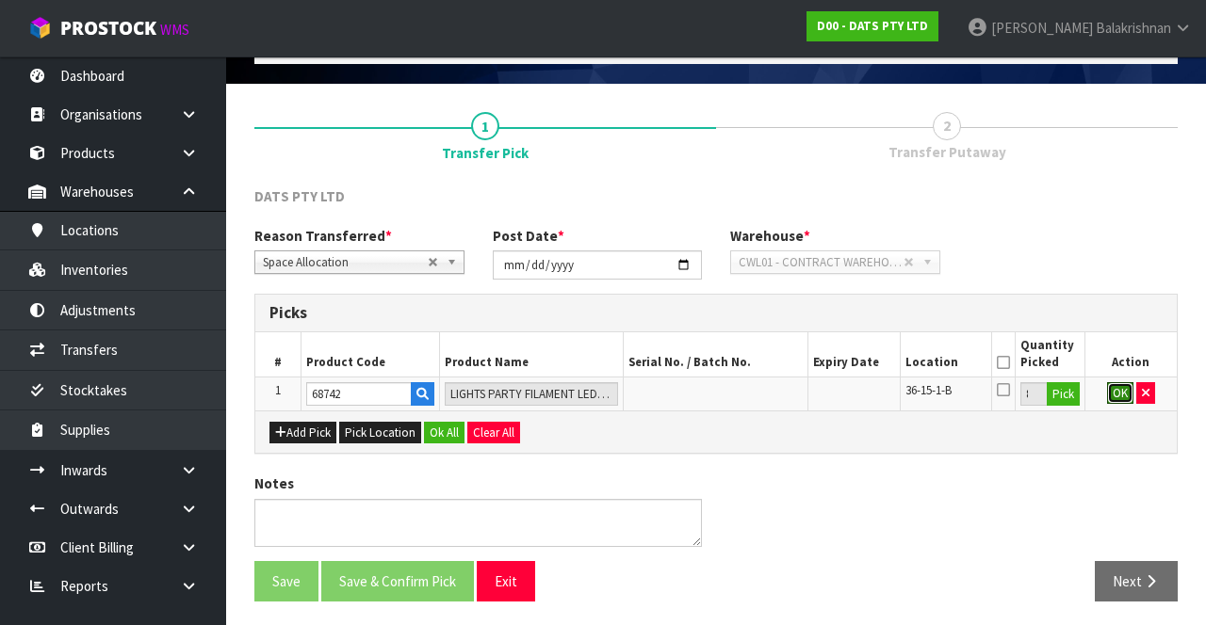
click at [1108, 393] on button "OK" at bounding box center [1120, 393] width 26 height 23
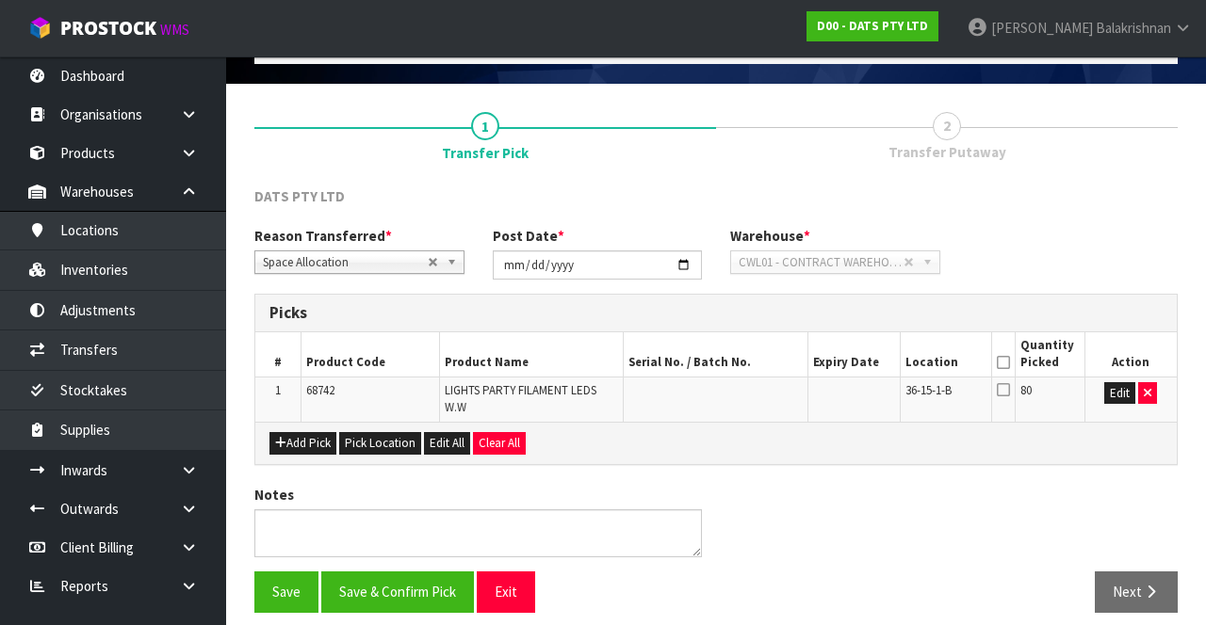
click at [1003, 363] on icon at bounding box center [1002, 363] width 13 height 1
click at [404, 593] on button "Save & Confirm Pick" at bounding box center [397, 592] width 153 height 40
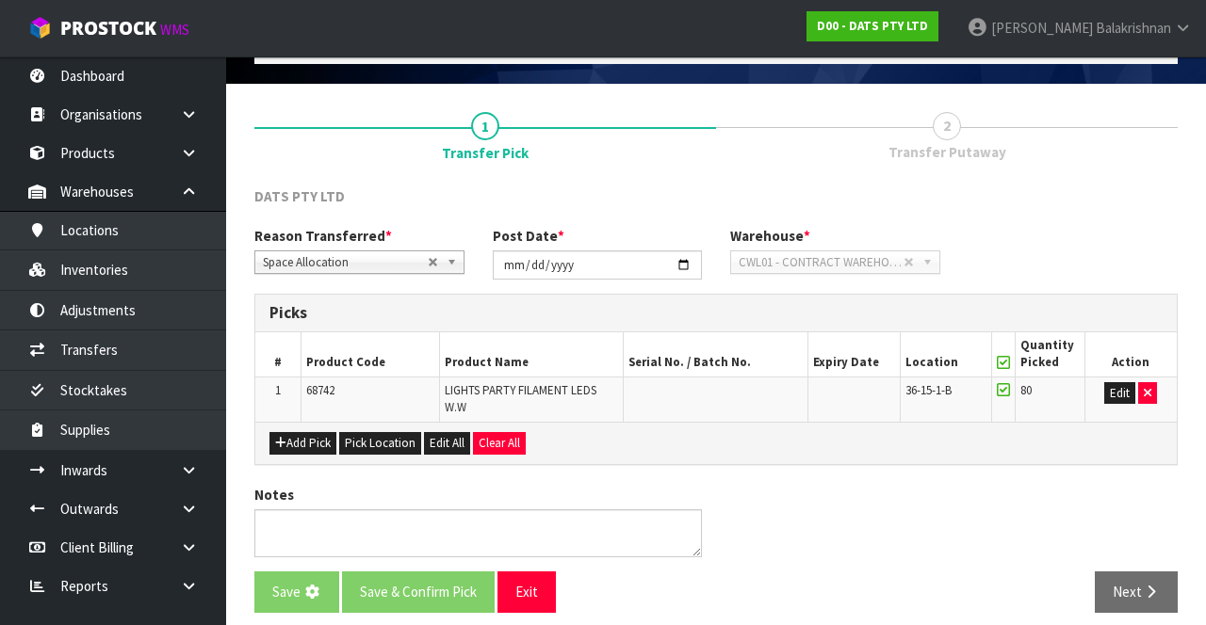
scroll to position [0, 0]
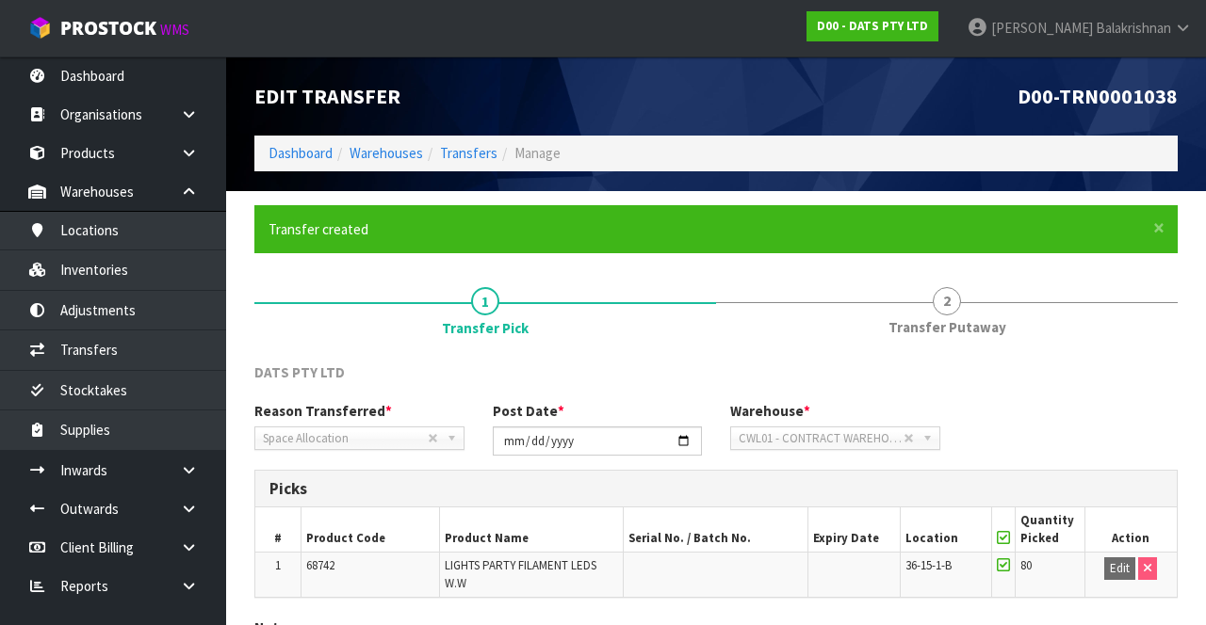
scroll to position [146, 0]
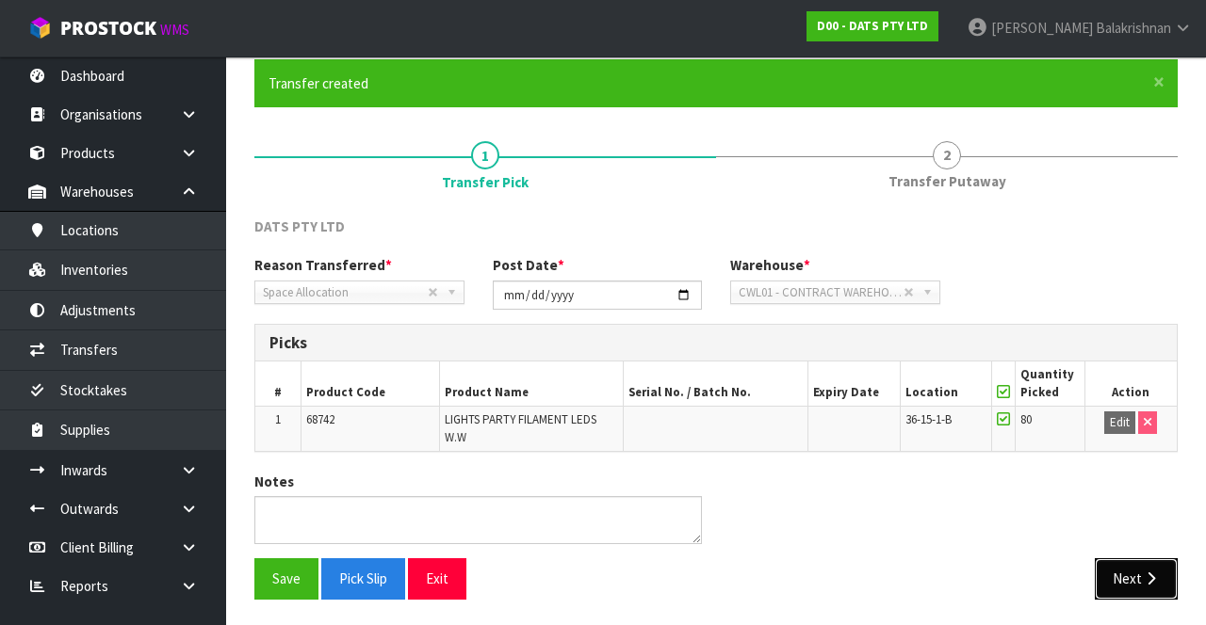
click at [1140, 571] on button "Next" at bounding box center [1135, 579] width 83 height 40
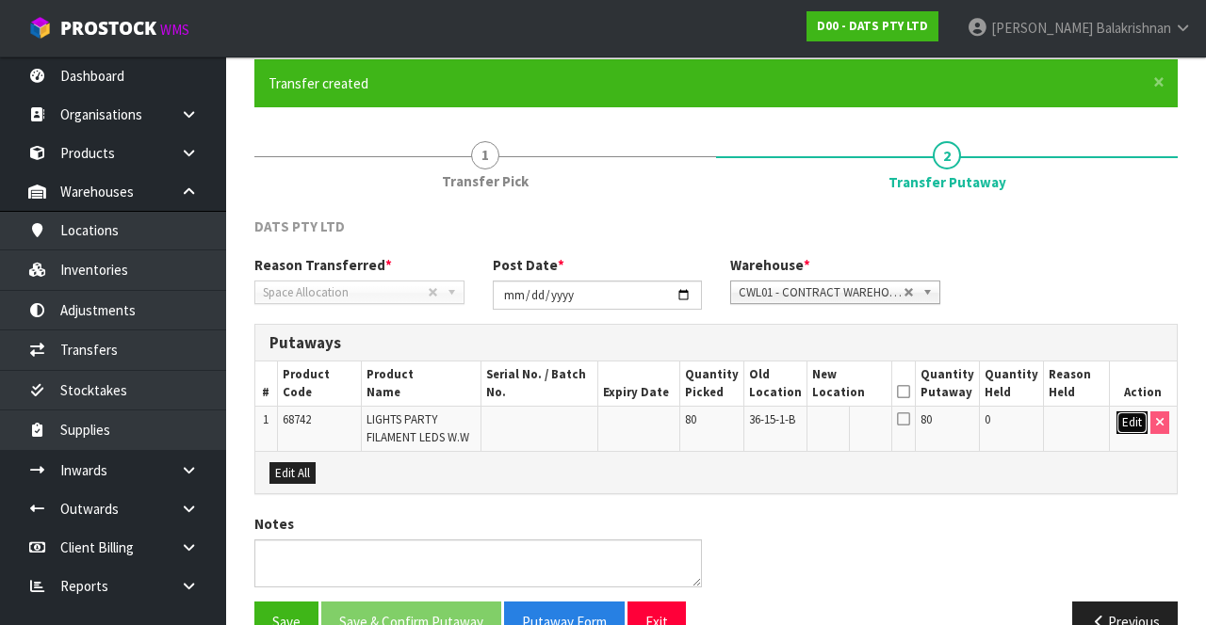
click at [1129, 419] on button "Edit" at bounding box center [1131, 423] width 31 height 23
click at [852, 426] on input "text" at bounding box center [839, 424] width 53 height 24
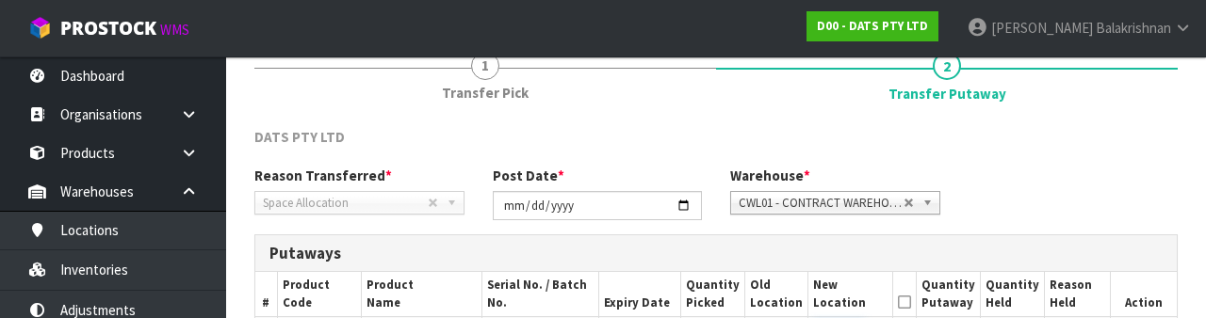
scroll to position [397, 0]
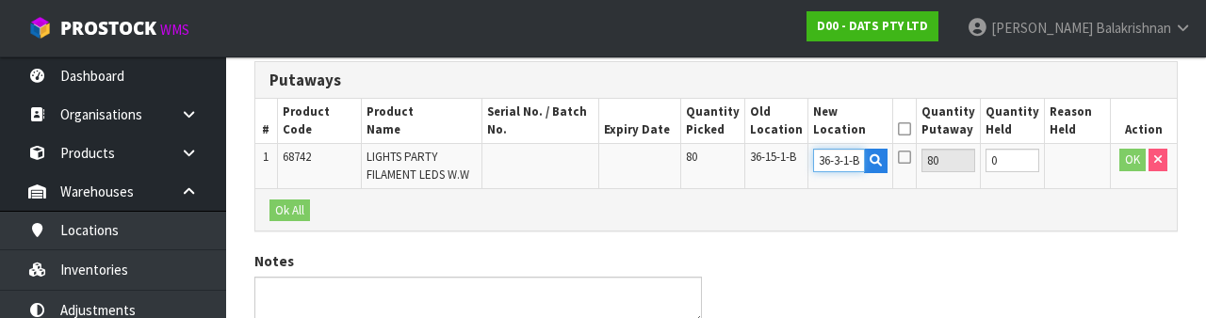
type input "36-3-1-B"
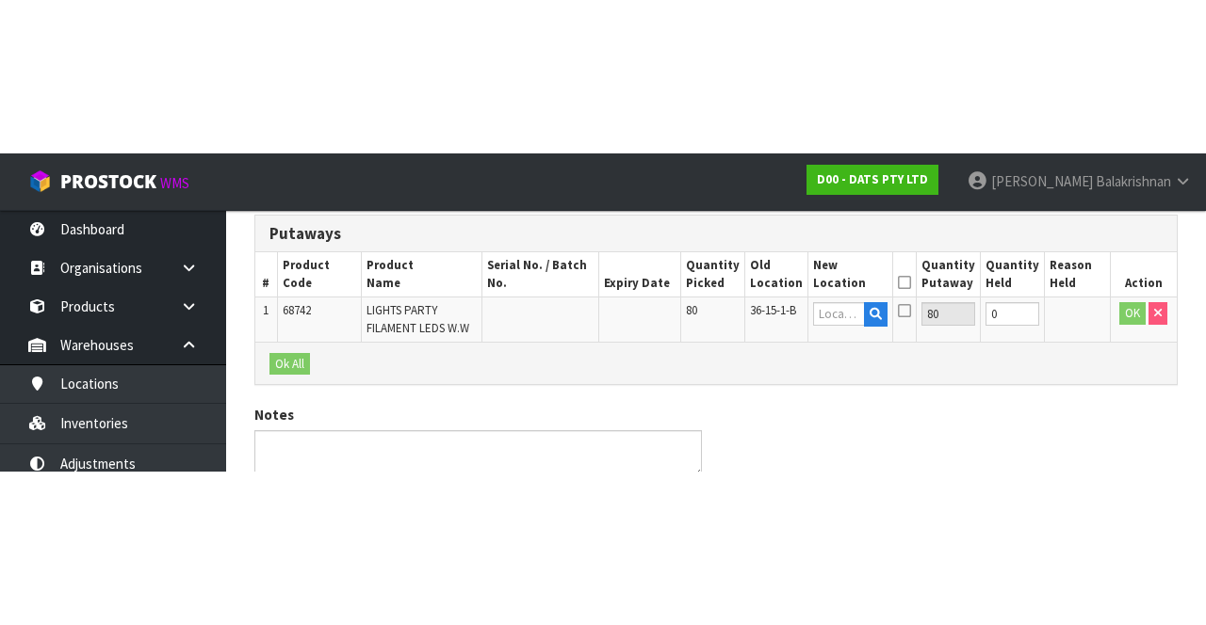
scroll to position [186, 0]
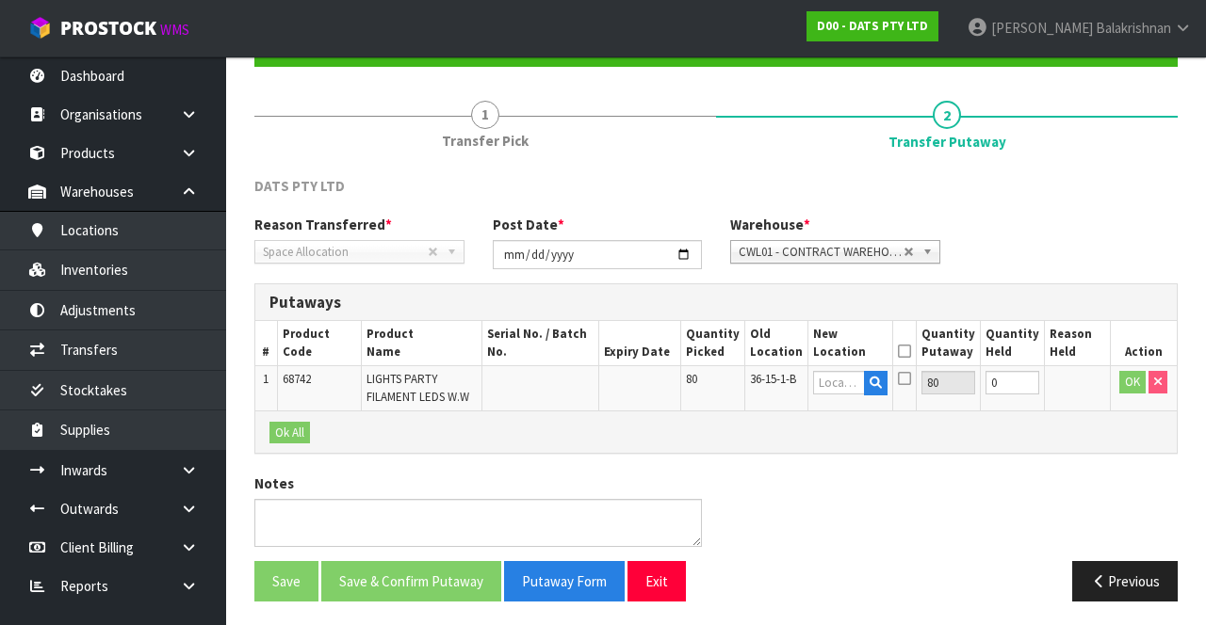
click at [911, 351] on icon at bounding box center [904, 351] width 13 height 1
click at [848, 381] on input "text" at bounding box center [839, 383] width 53 height 24
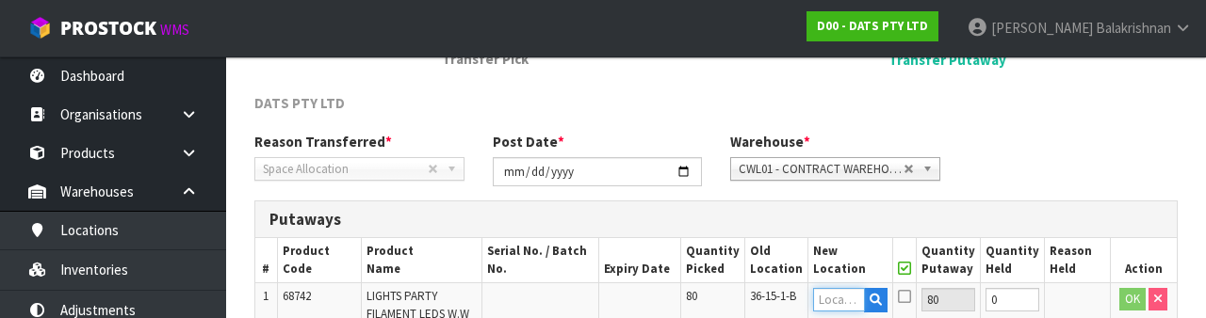
scroll to position [397, 0]
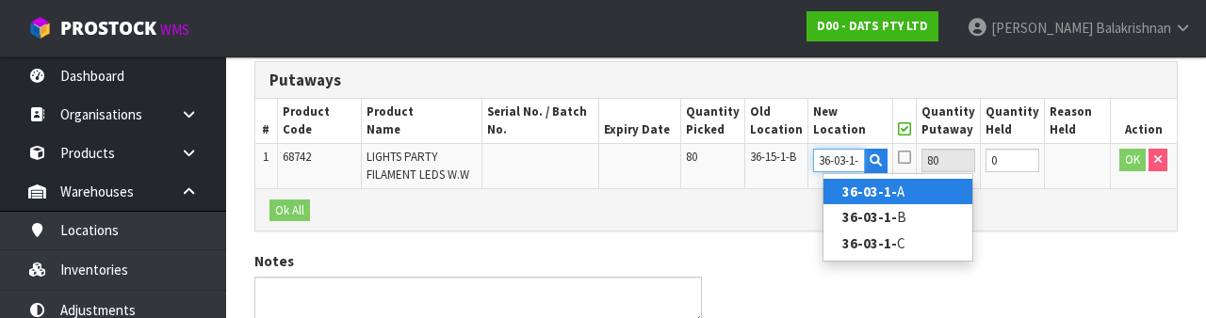
type input "36-03-1-B"
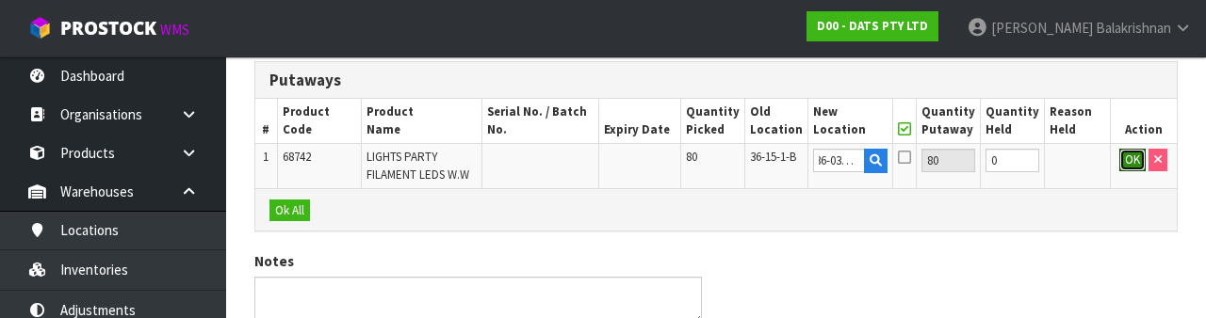
click at [1129, 166] on button "OK" at bounding box center [1132, 160] width 26 height 23
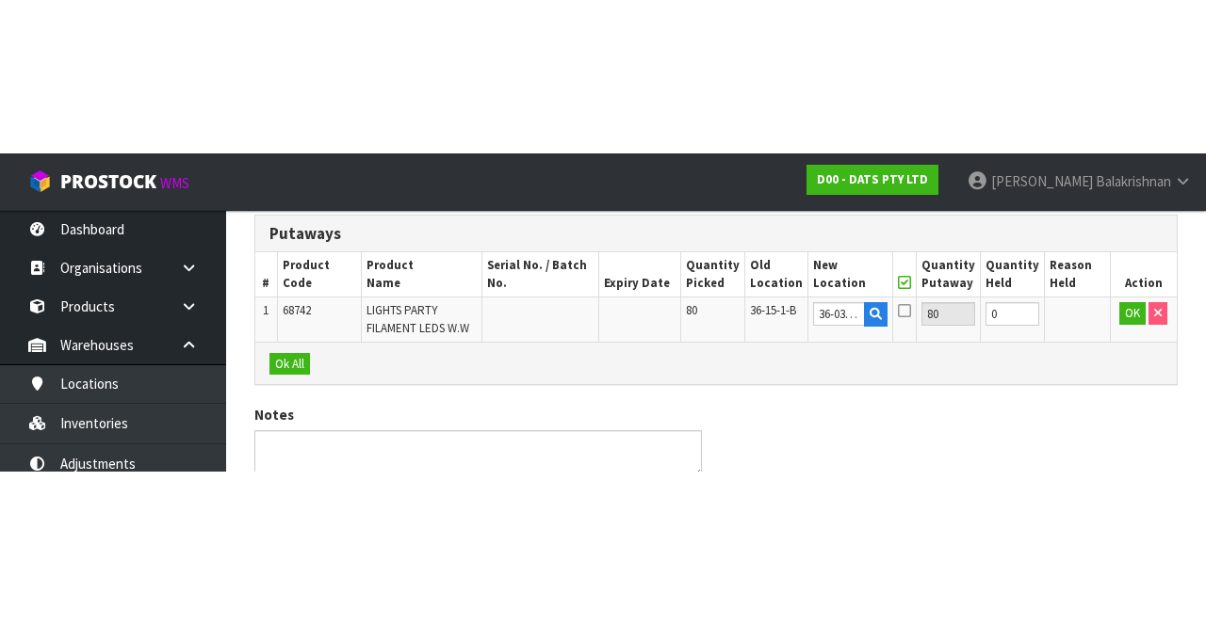
scroll to position [186, 0]
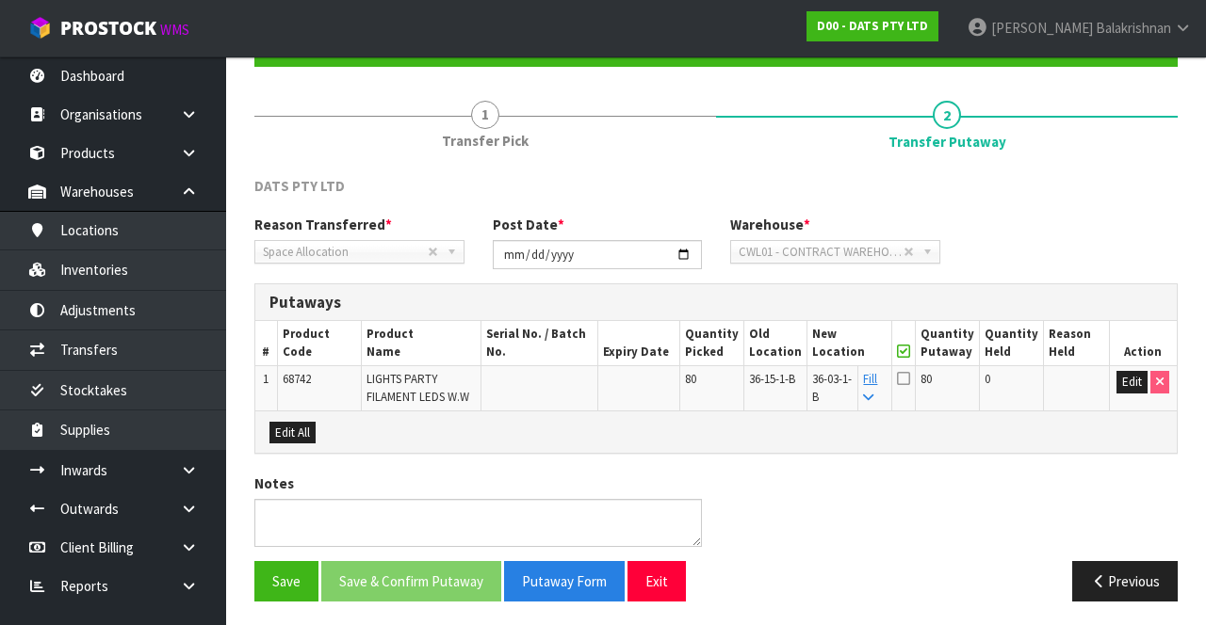
click at [910, 384] on icon at bounding box center [903, 378] width 13 height 15
click at [0, 0] on input "checkbox" at bounding box center [0, 0] width 0 height 0
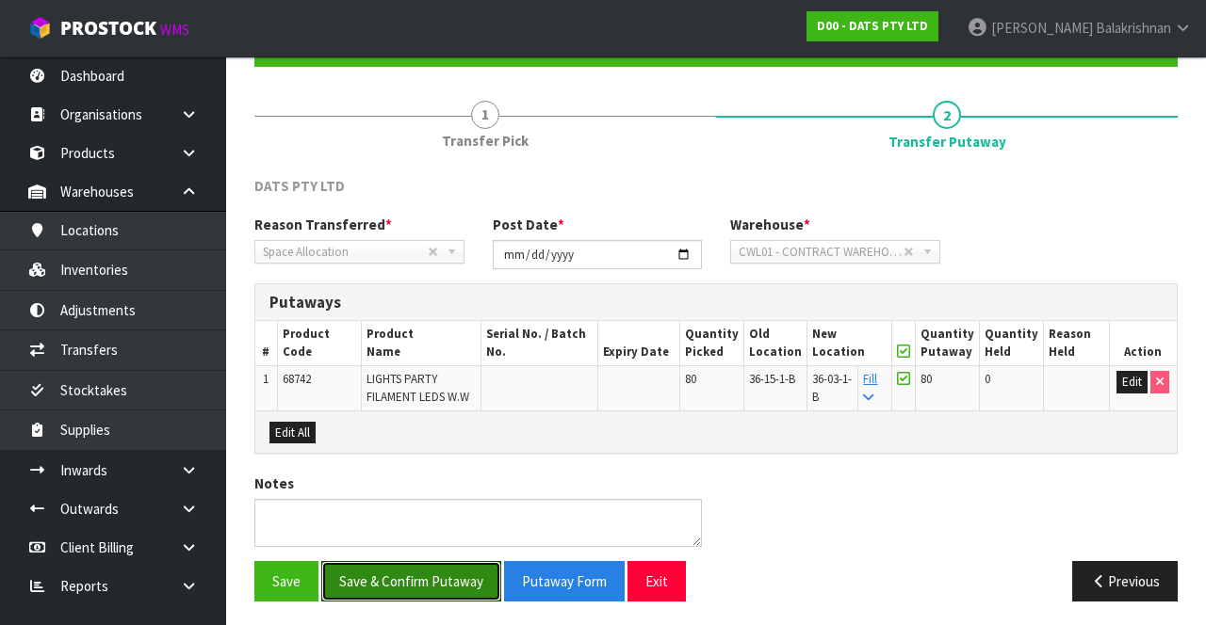
click at [414, 573] on button "Save & Confirm Putaway" at bounding box center [411, 581] width 180 height 40
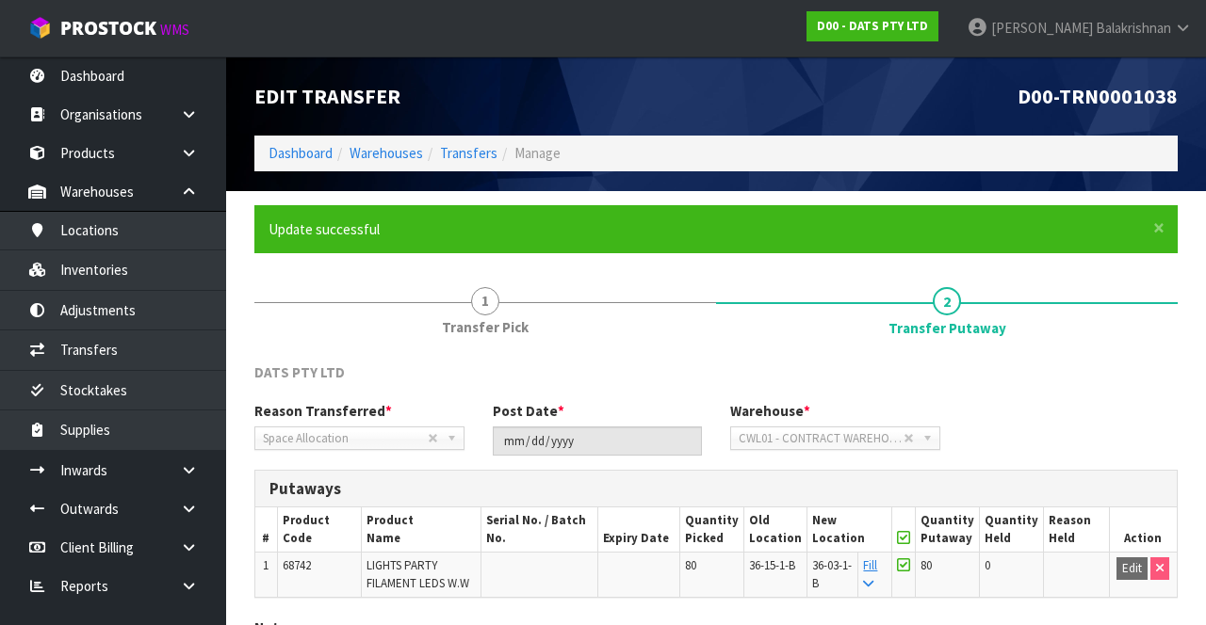
scroll to position [146, 0]
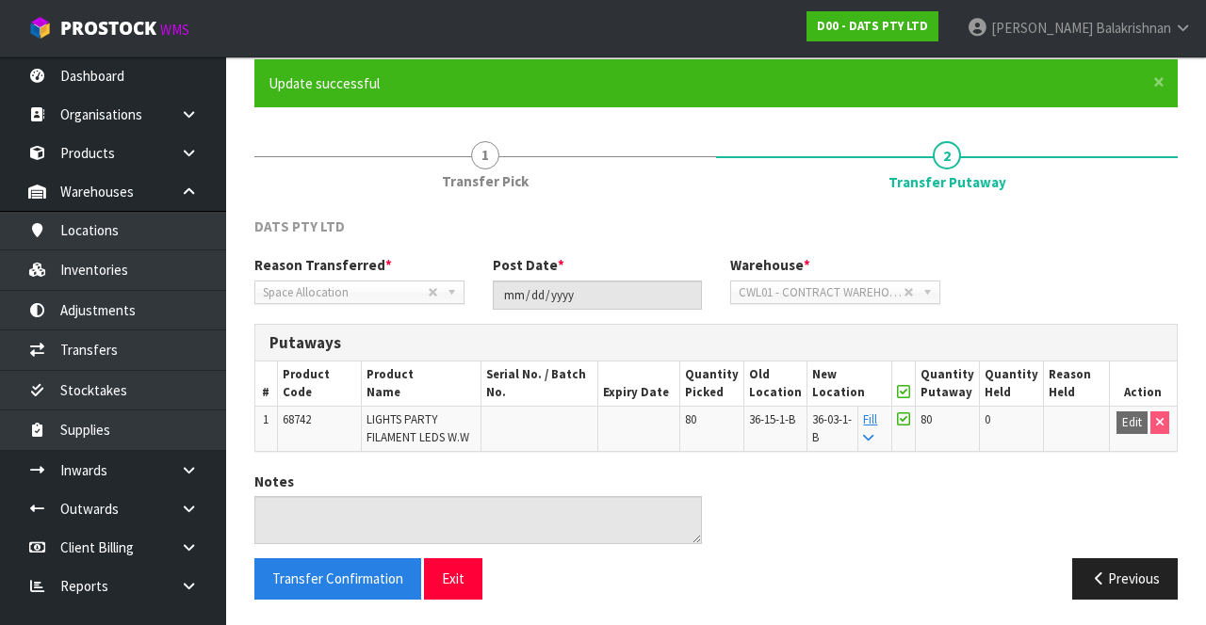
click at [1168, 332] on div "Putaways" at bounding box center [715, 344] width 921 height 38
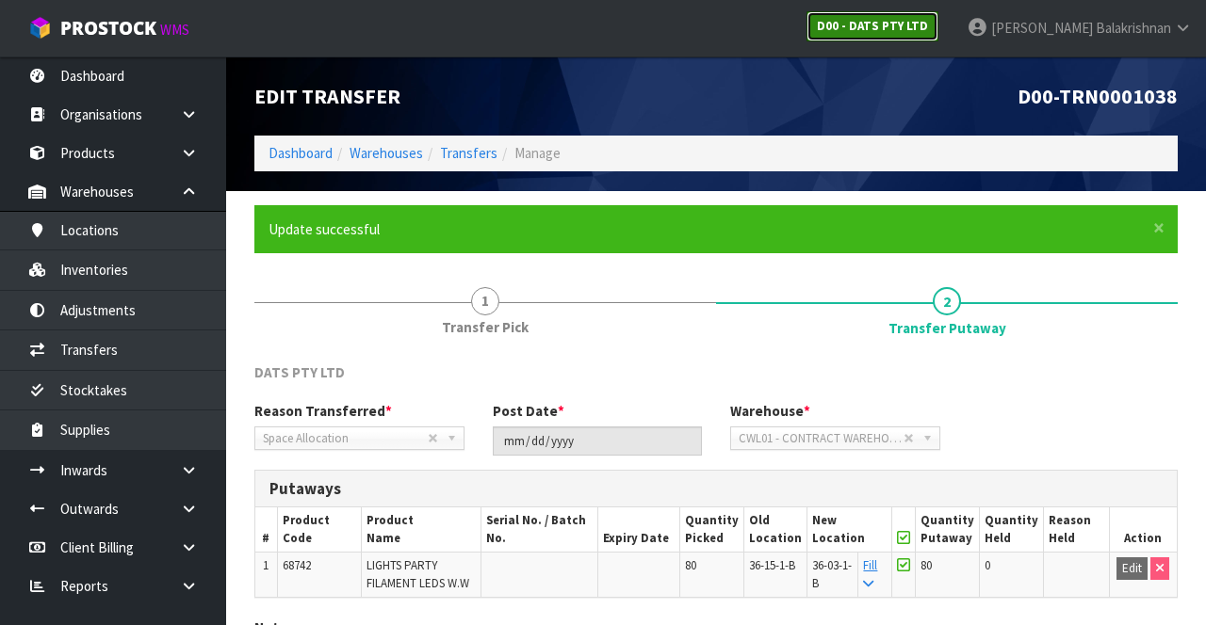
click at [928, 20] on strong "D00 - DATS PTY LTD" at bounding box center [872, 26] width 111 height 16
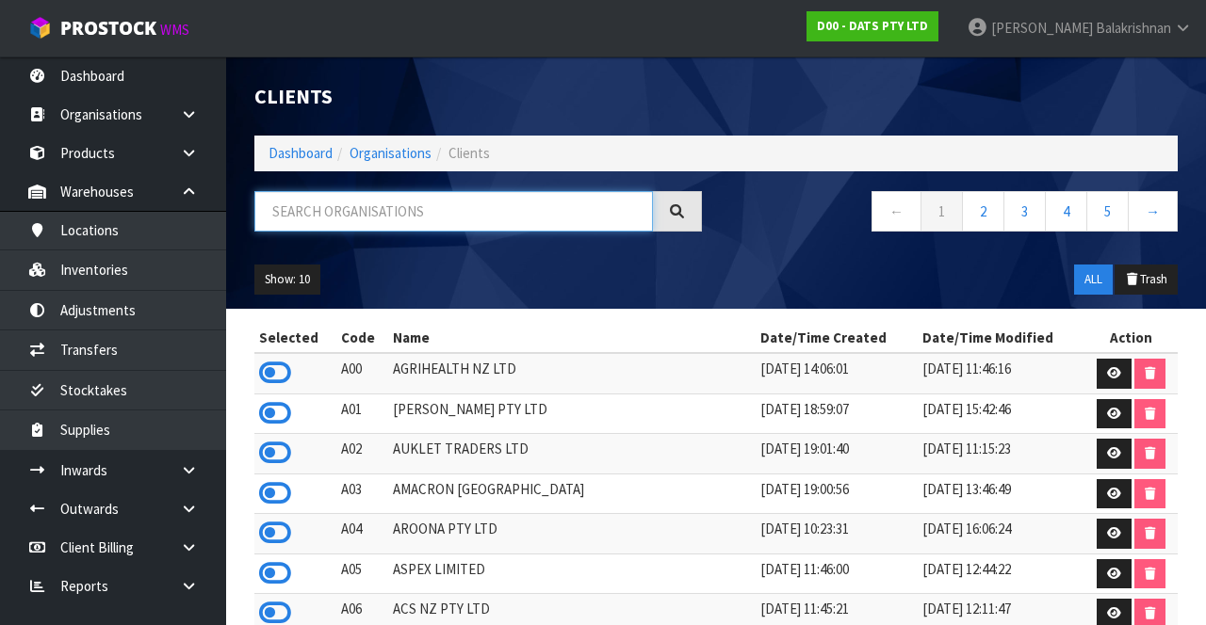
click at [273, 205] on input "text" at bounding box center [453, 211] width 398 height 40
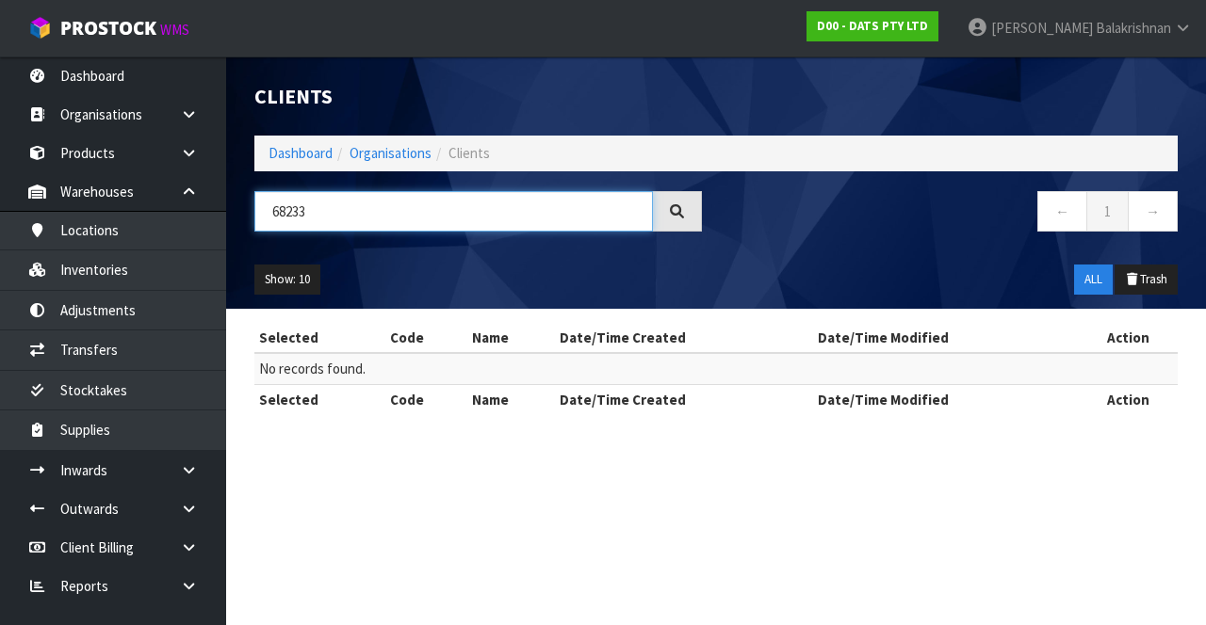
type input "68233"
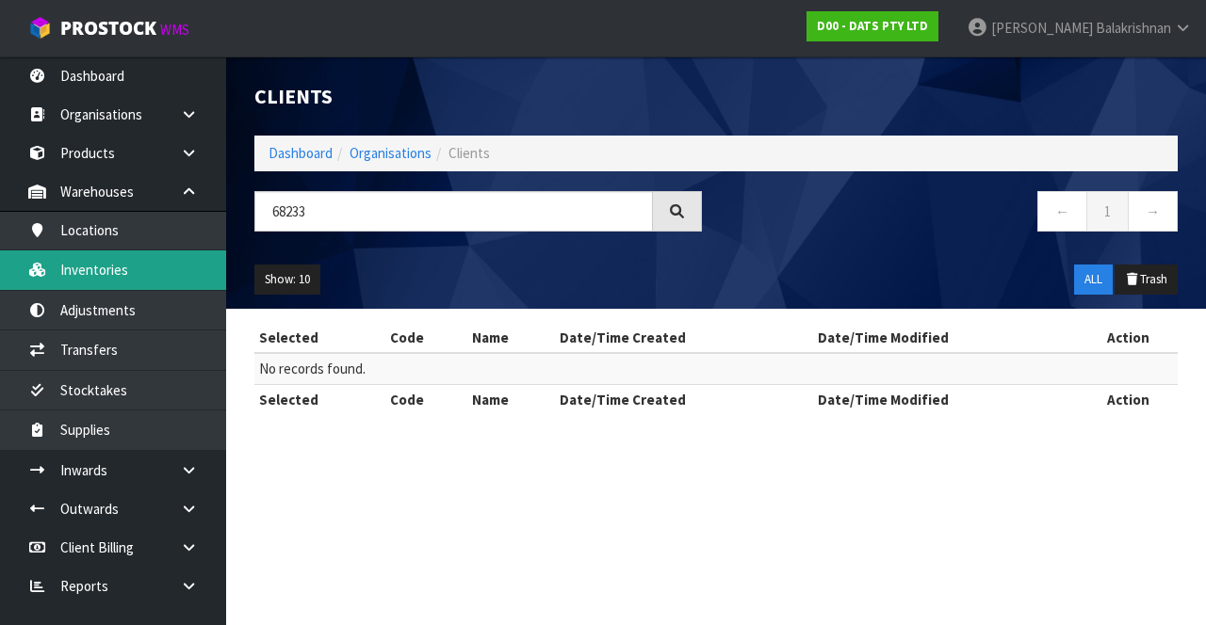
click at [64, 276] on link "Inventories" at bounding box center [113, 270] width 226 height 39
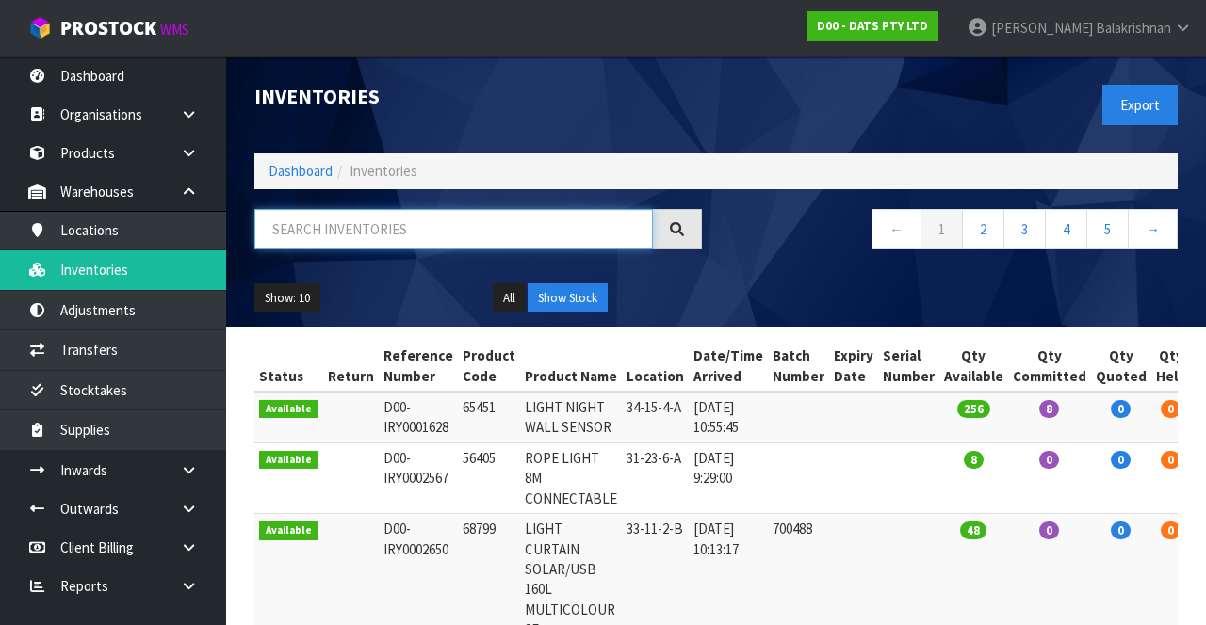
click at [304, 209] on input "text" at bounding box center [453, 229] width 398 height 40
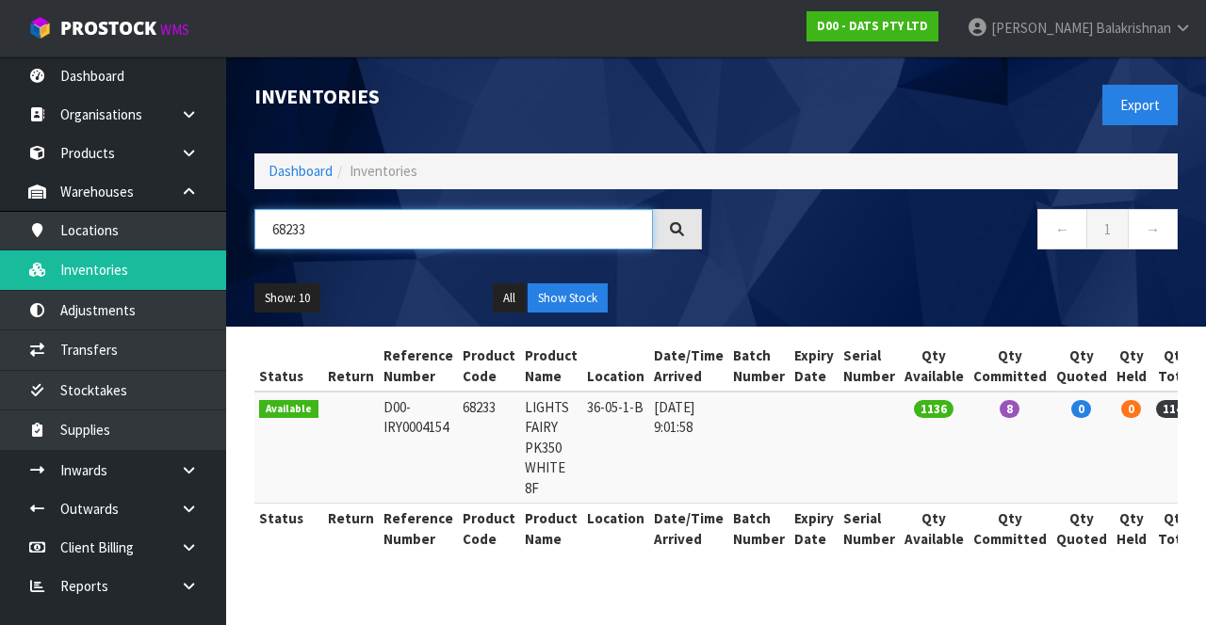
scroll to position [0, 37]
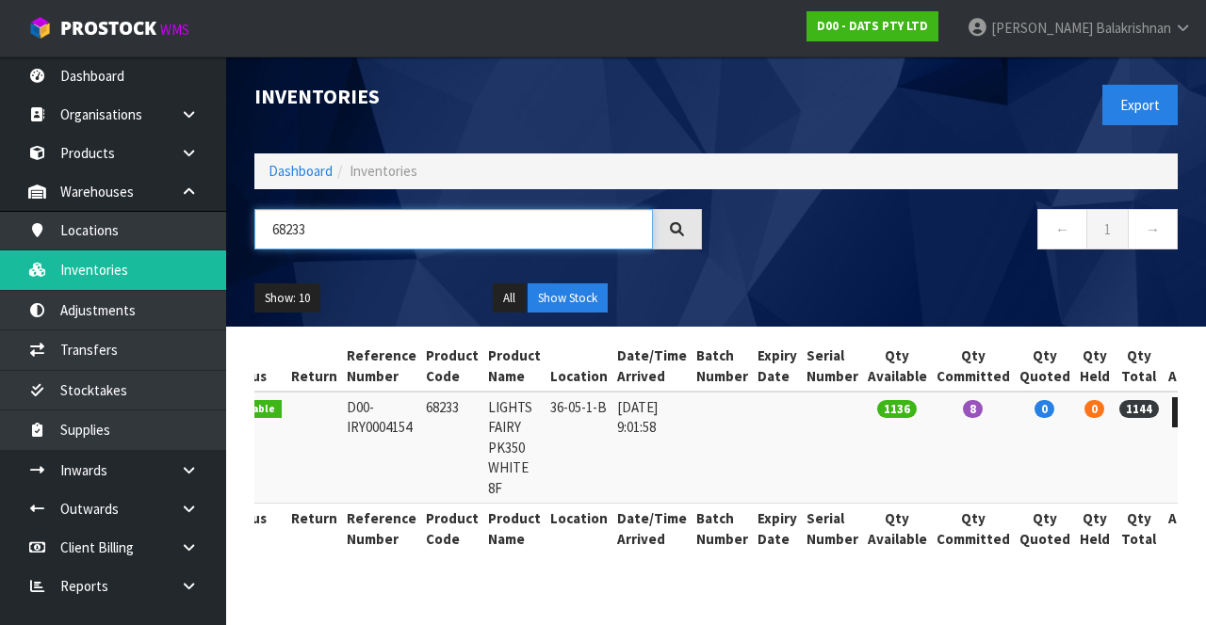
click at [370, 220] on input "68233" at bounding box center [453, 229] width 398 height 40
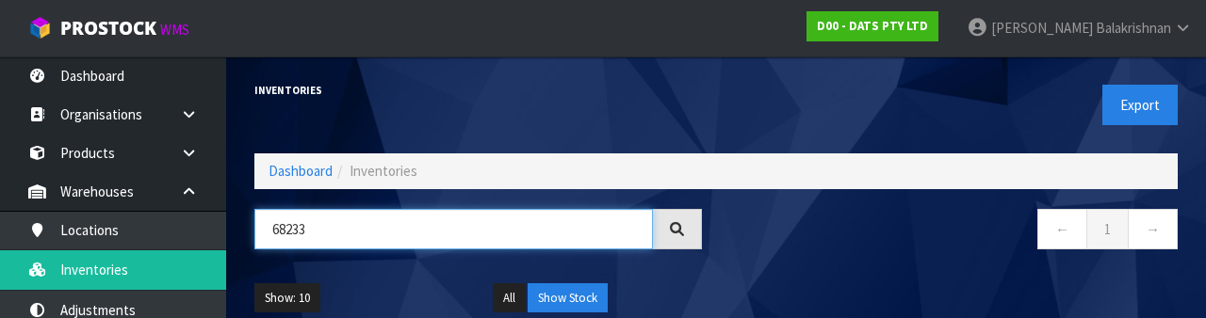
type input "68233"
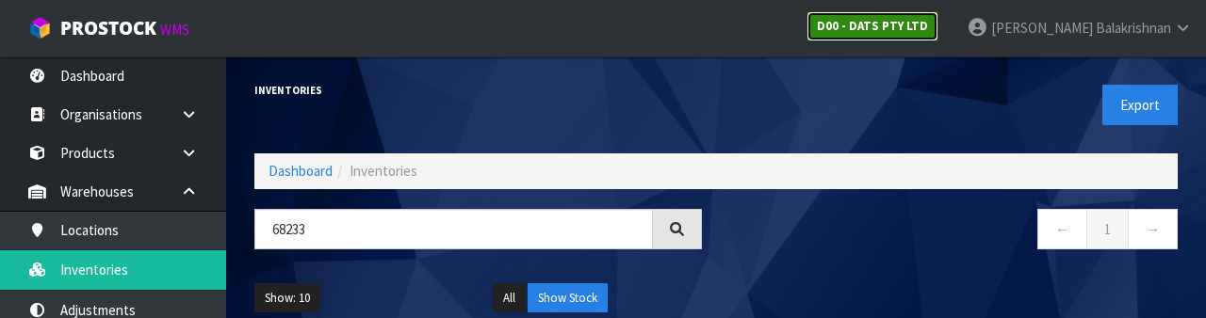
click at [928, 31] on strong "D00 - DATS PTY LTD" at bounding box center [872, 26] width 111 height 16
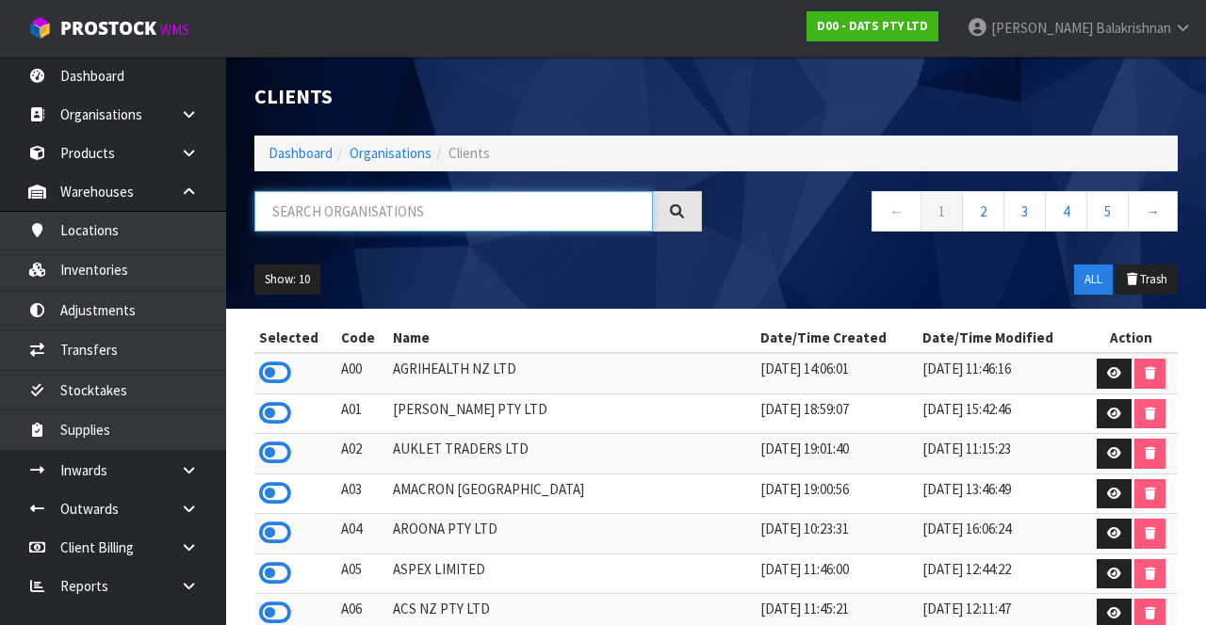
click at [331, 219] on input "text" at bounding box center [453, 211] width 398 height 40
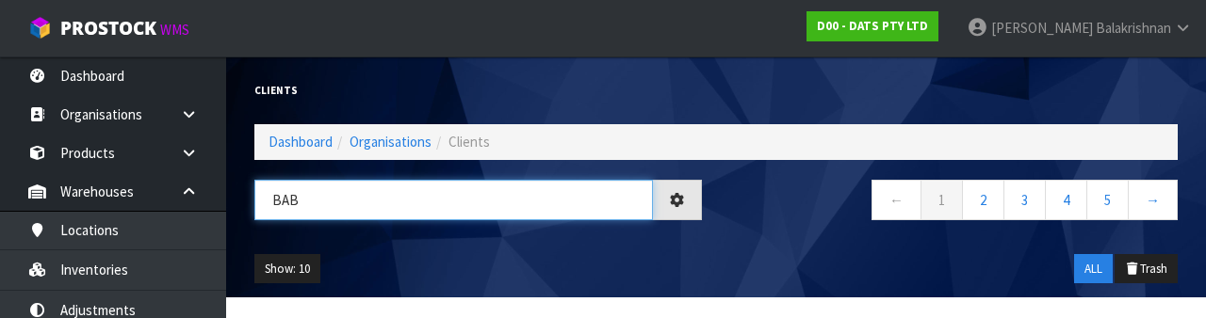
type input "BAB"
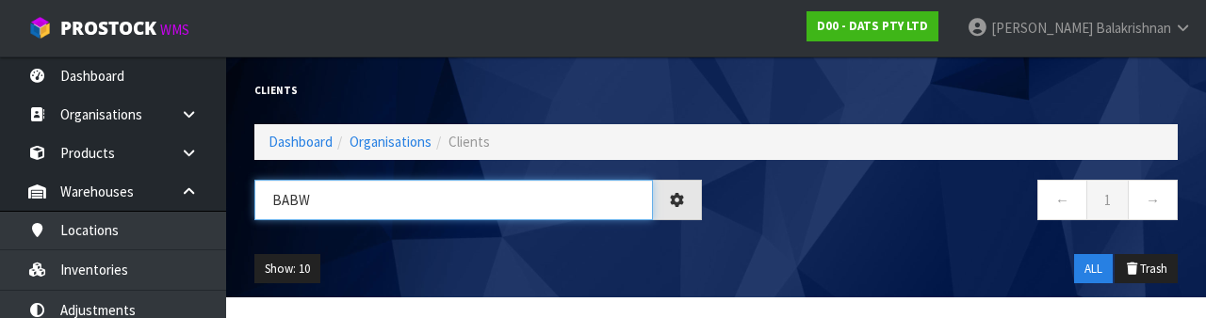
type input "BABW"
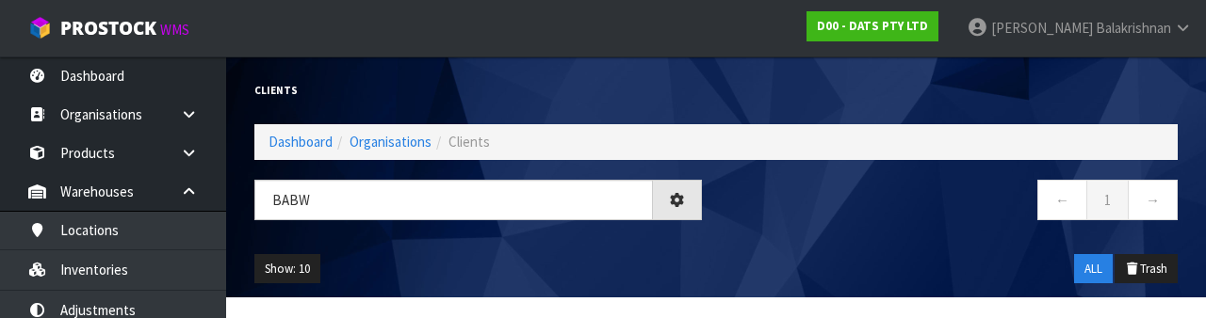
click at [900, 251] on div "Show: 10 5 10 25 50 ALL Trash" at bounding box center [715, 269] width 951 height 58
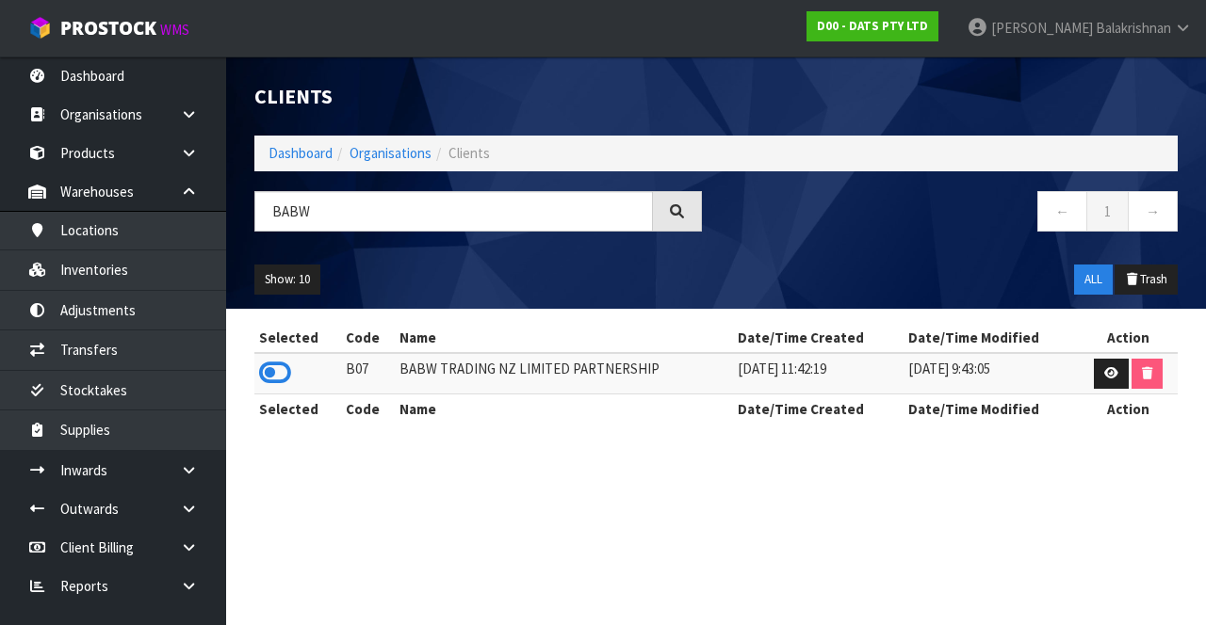
click at [264, 365] on icon at bounding box center [275, 373] width 32 height 28
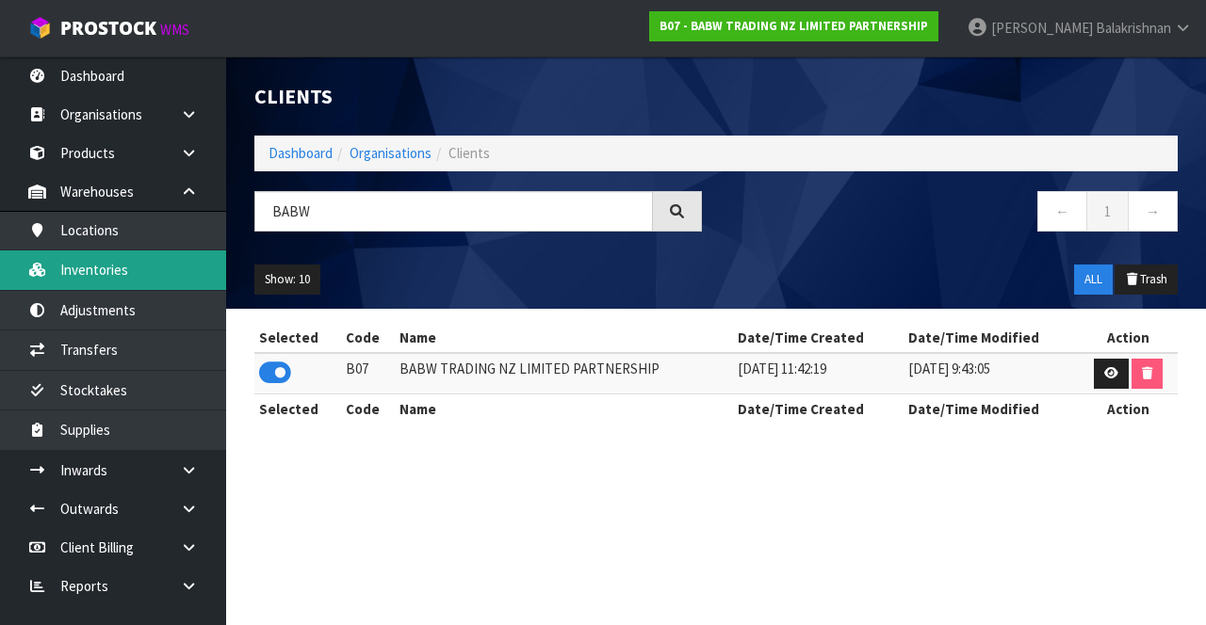
click at [81, 275] on link "Inventories" at bounding box center [113, 270] width 226 height 39
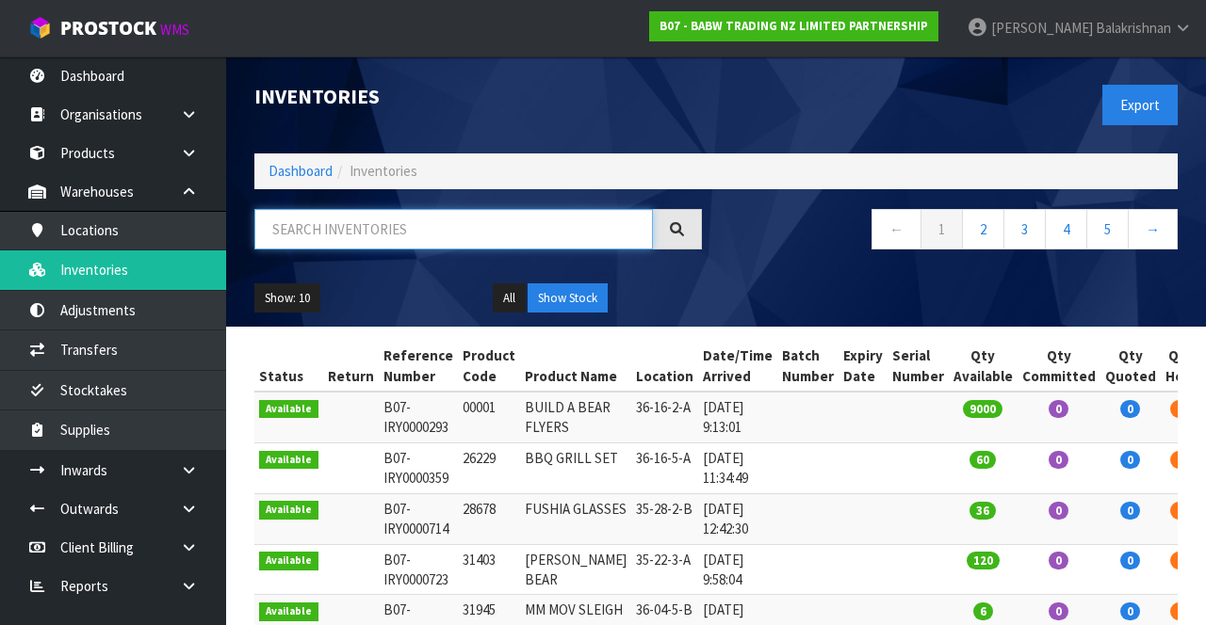
click at [318, 223] on input "text" at bounding box center [453, 229] width 398 height 40
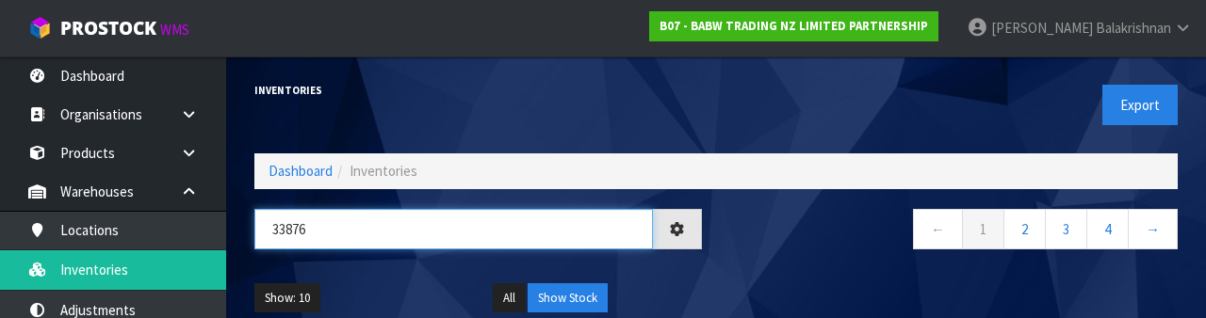
type input "33876"
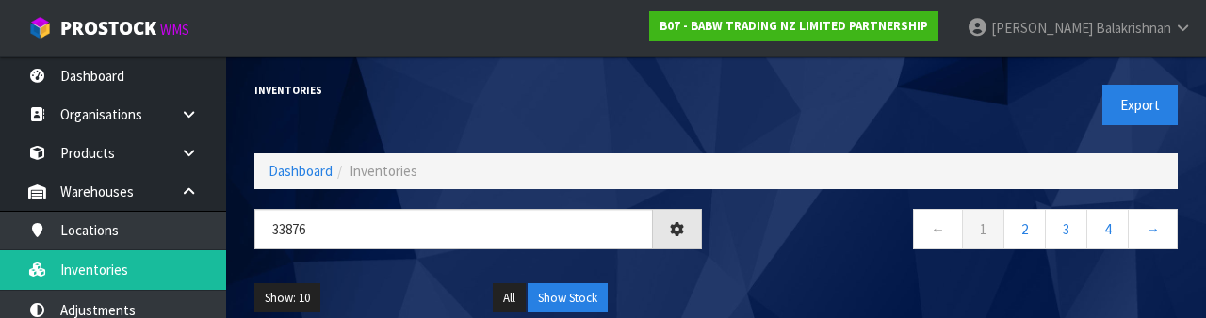
click at [923, 262] on div "← 1 2 3 4 →" at bounding box center [954, 239] width 476 height 60
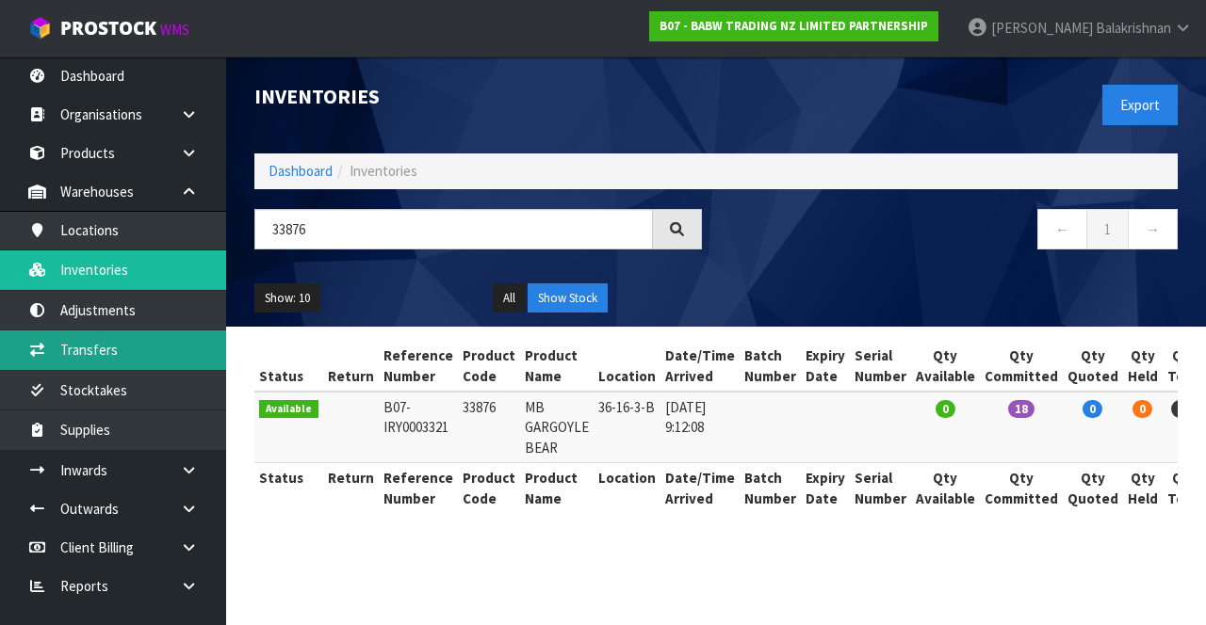
click at [81, 364] on link "Transfers" at bounding box center [113, 350] width 226 height 39
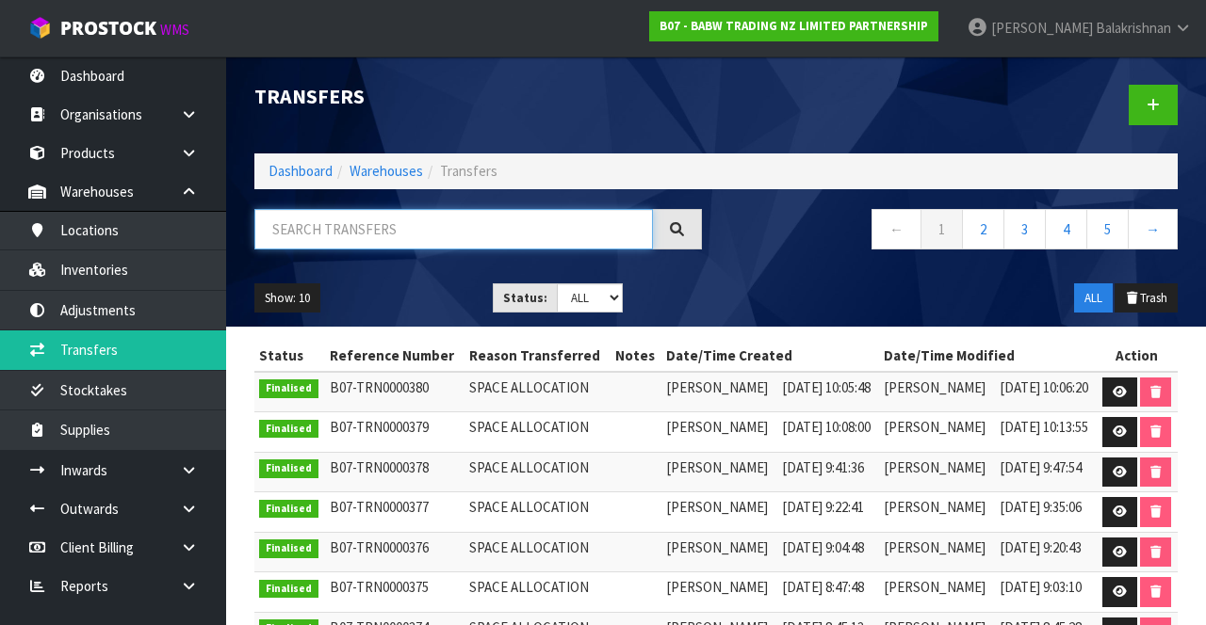
click at [319, 232] on input "text" at bounding box center [453, 229] width 398 height 40
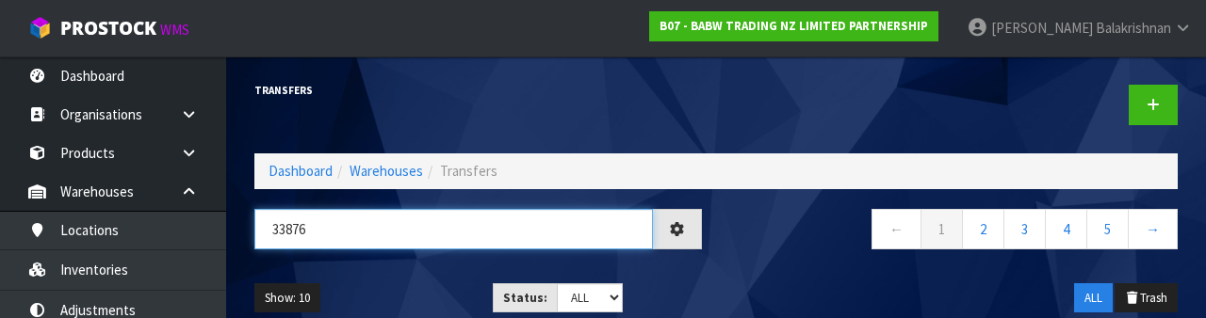
type input "33876"
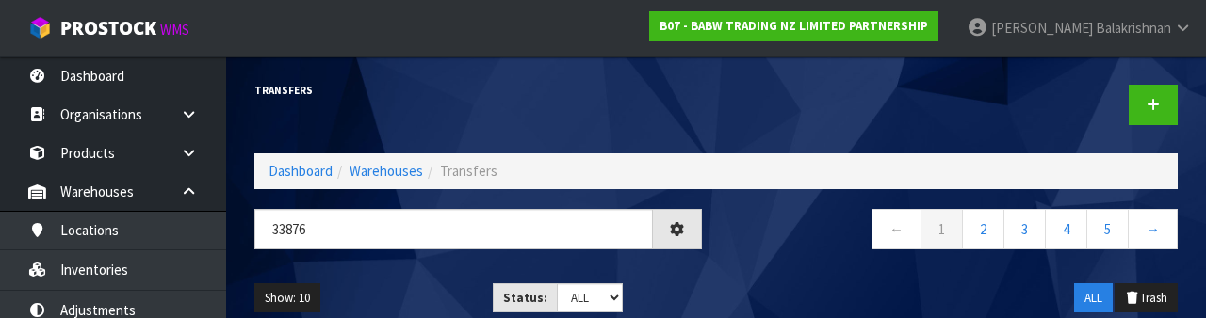
click at [740, 283] on div "Show: 10 5 10 25 50 Status: Draft Pending Pick Goods Picked Finalised ALL ALL T…" at bounding box center [715, 298] width 951 height 58
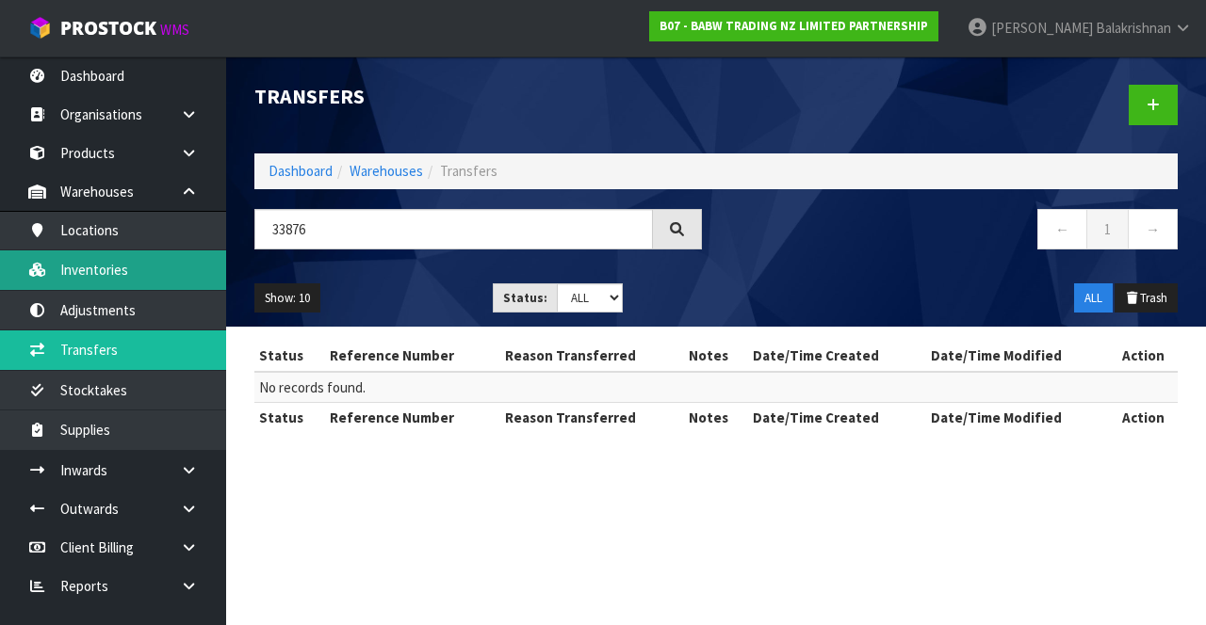
click at [156, 265] on link "Inventories" at bounding box center [113, 270] width 226 height 39
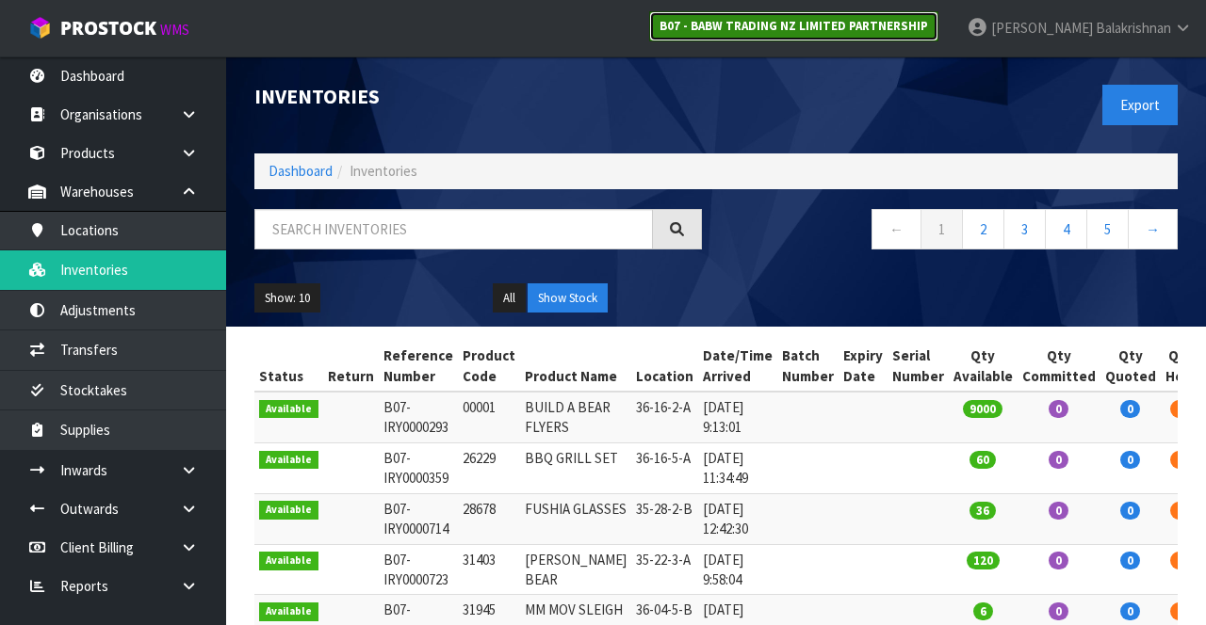
click at [885, 23] on strong "B07 - BABW TRADING NZ LIMITED PARTNERSHIP" at bounding box center [793, 26] width 268 height 16
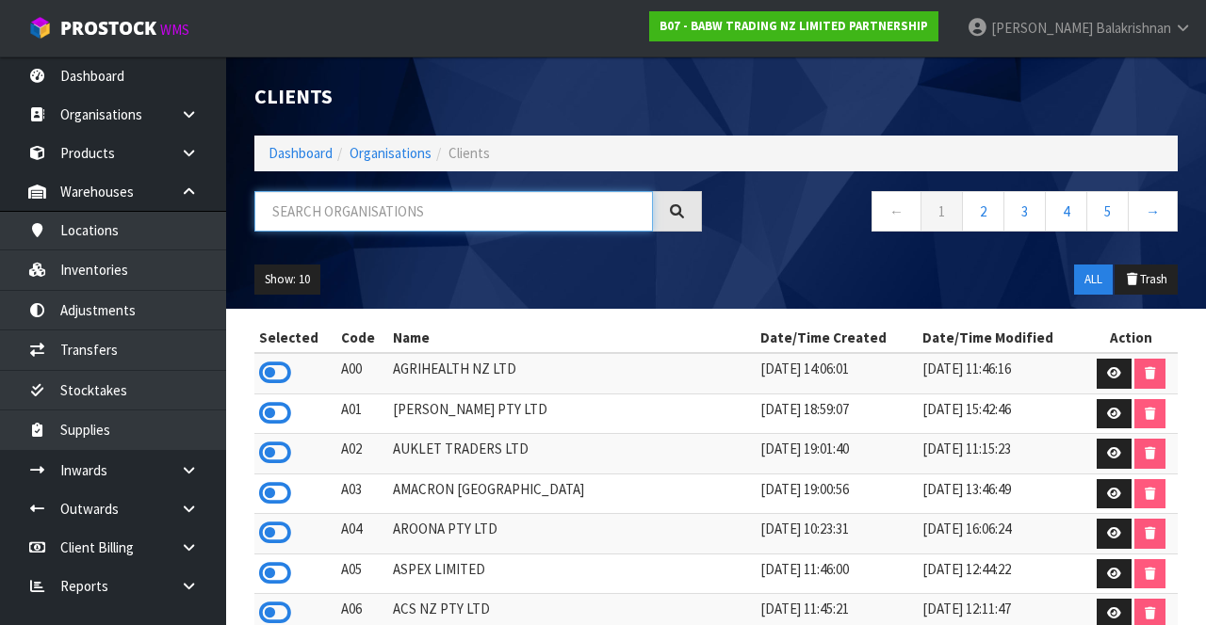
click at [406, 218] on input "text" at bounding box center [453, 211] width 398 height 40
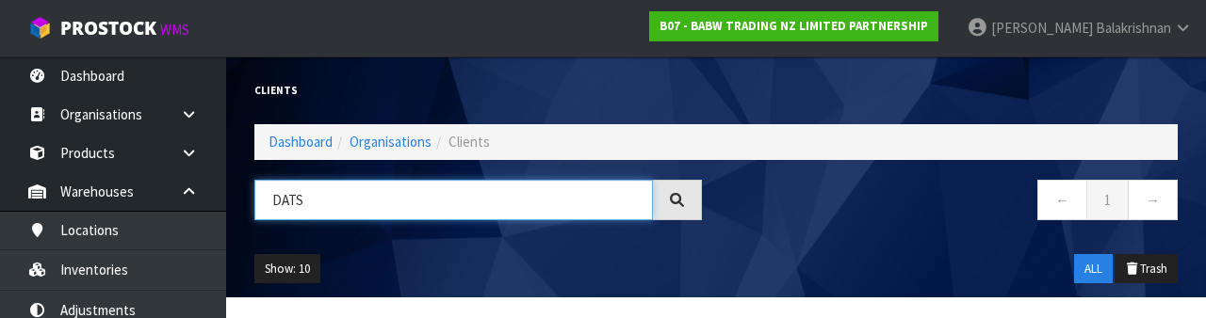
type input "DATS"
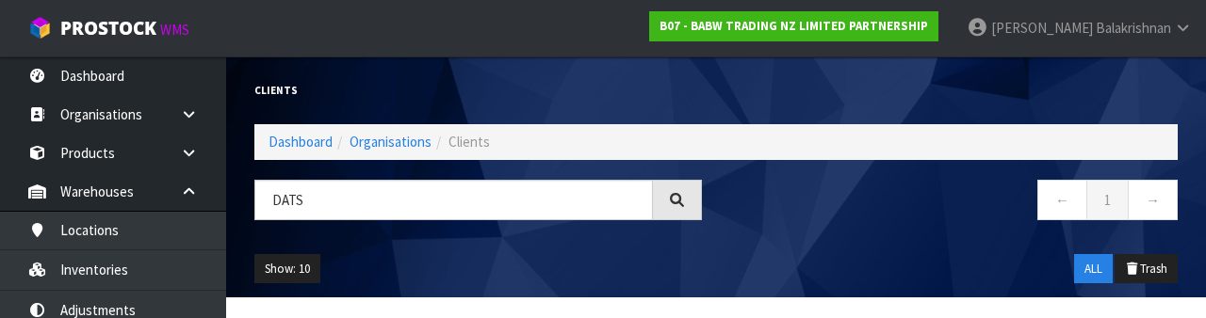
click at [353, 254] on ul "Show: 10 5 10 25 50" at bounding box center [359, 269] width 210 height 30
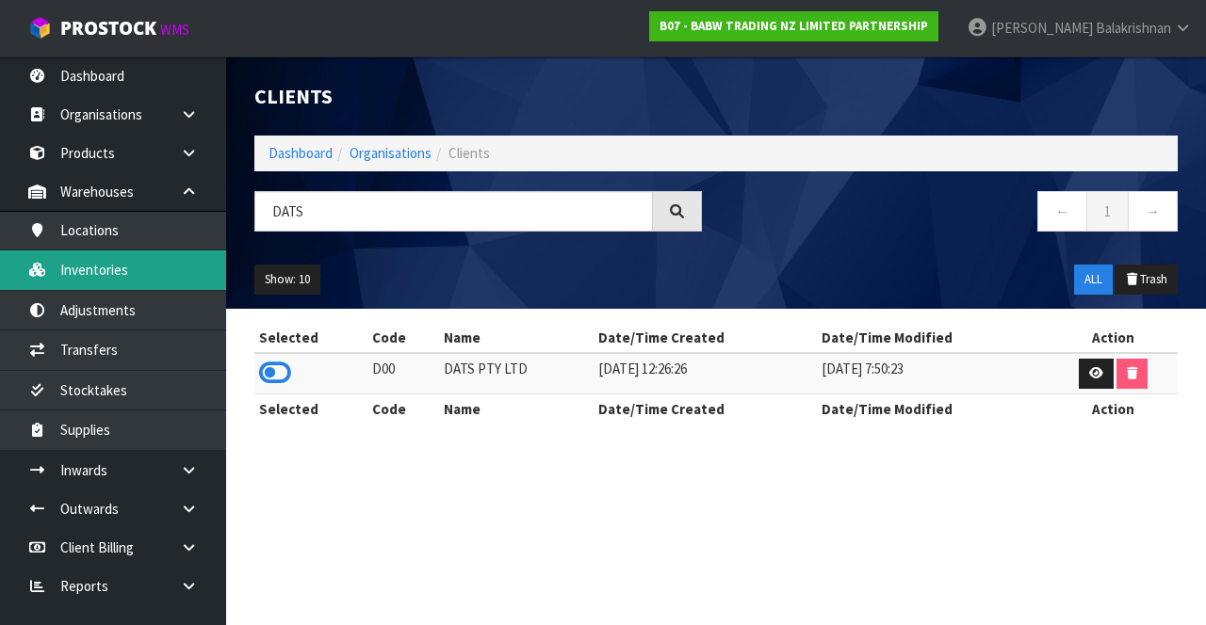
click at [100, 267] on link "Inventories" at bounding box center [113, 270] width 226 height 39
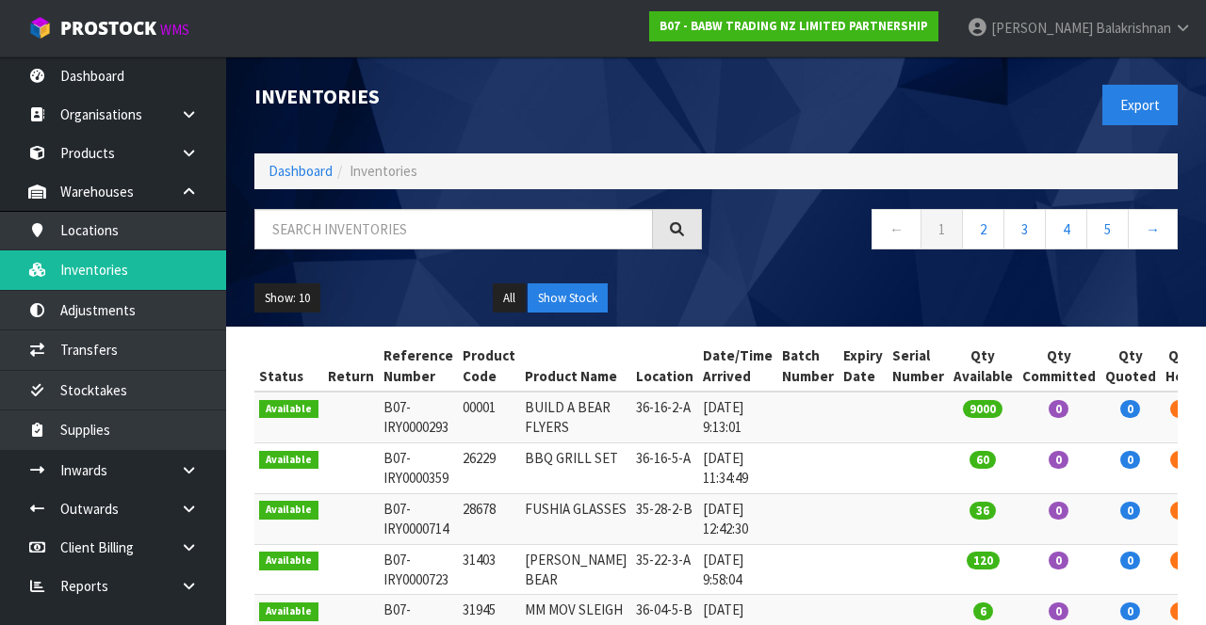
click at [193, 192] on icon at bounding box center [189, 192] width 18 height 14
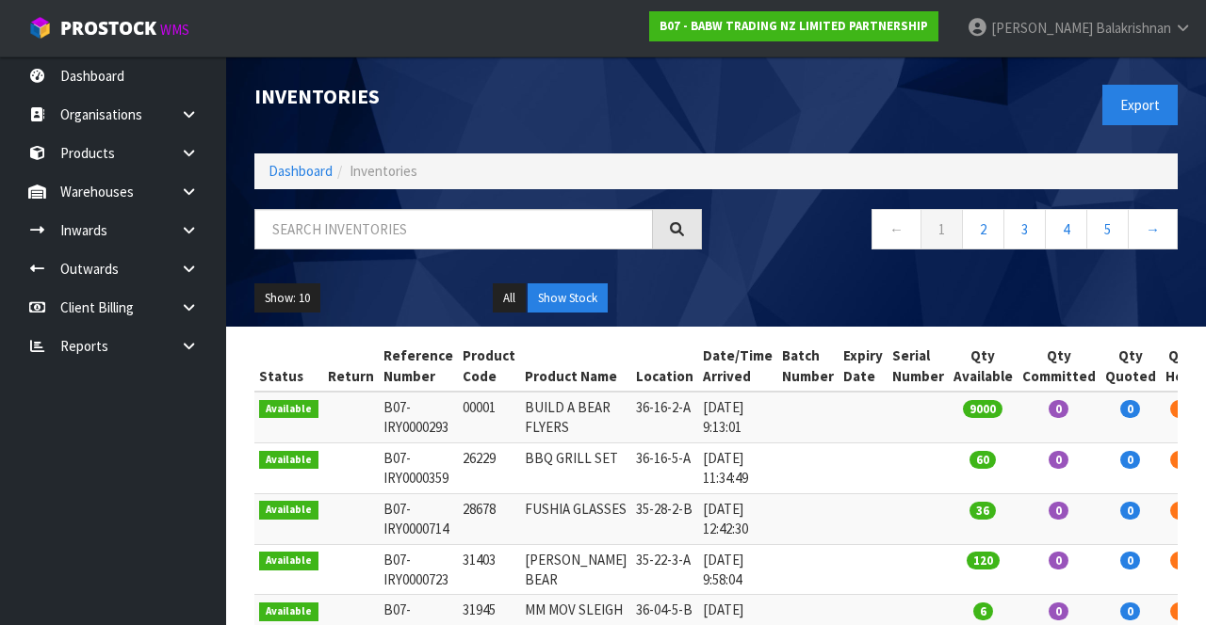
click at [203, 251] on link at bounding box center [196, 269] width 60 height 39
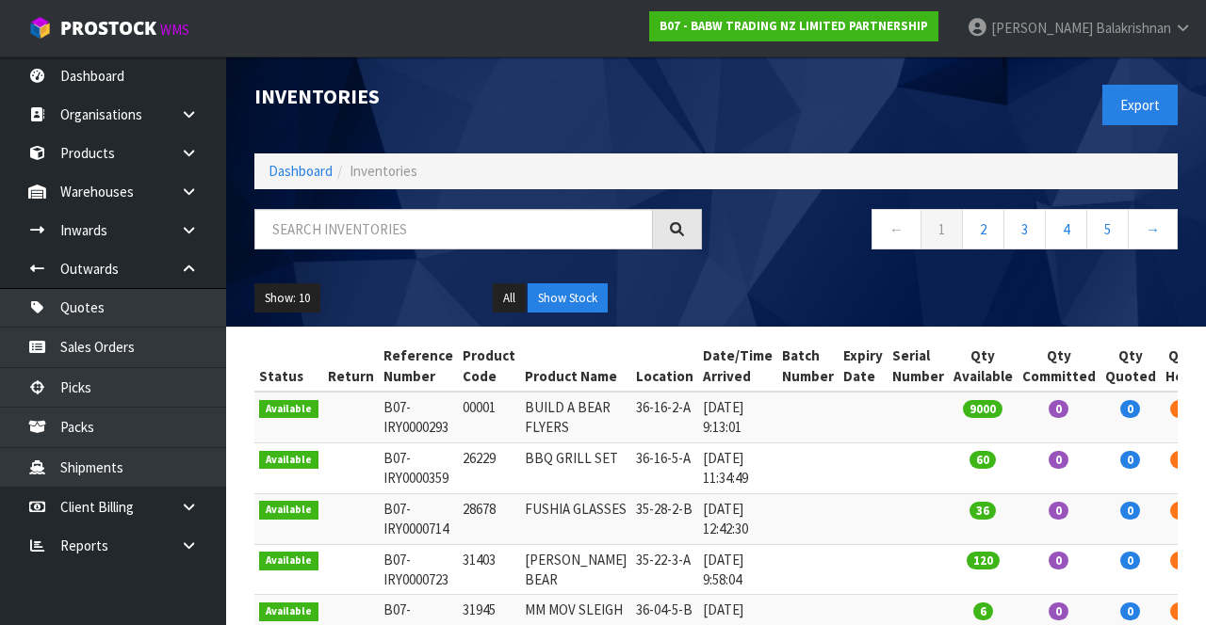
click at [198, 231] on link at bounding box center [196, 230] width 60 height 39
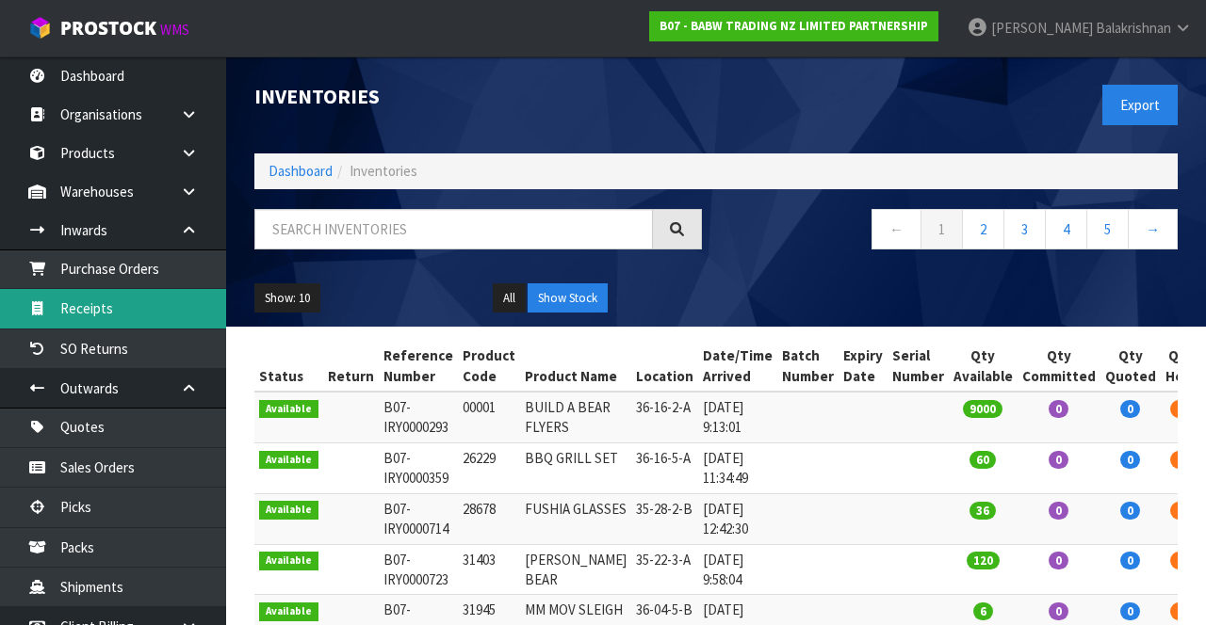
click at [77, 314] on link "Receipts" at bounding box center [113, 308] width 226 height 39
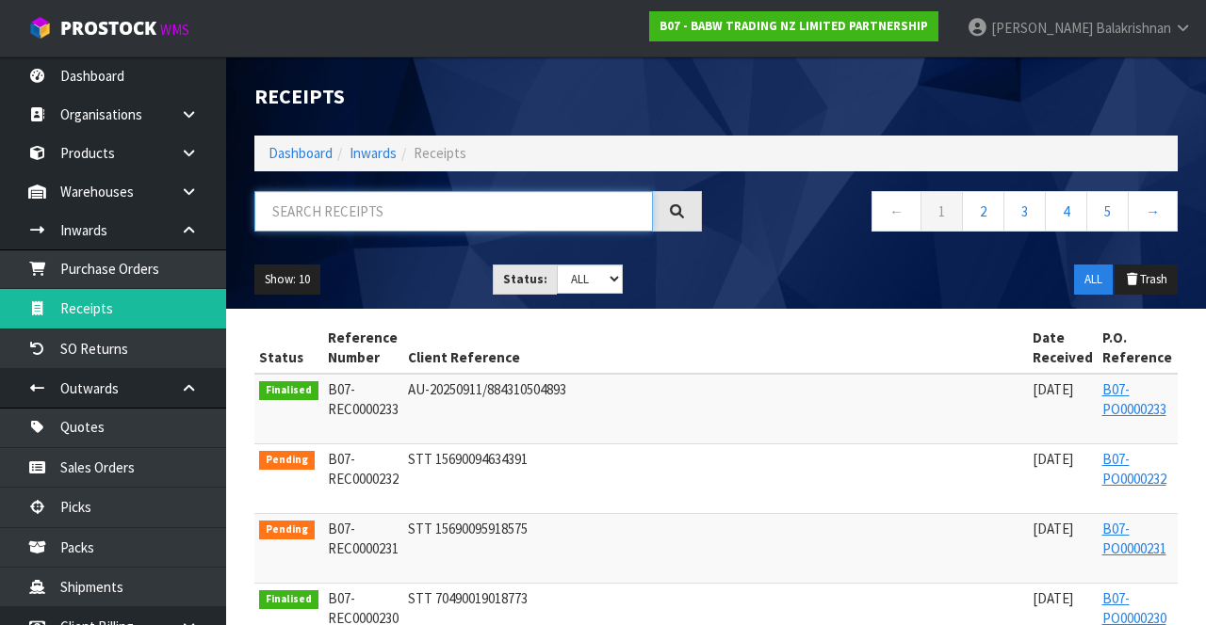
click at [597, 202] on input "text" at bounding box center [453, 211] width 398 height 40
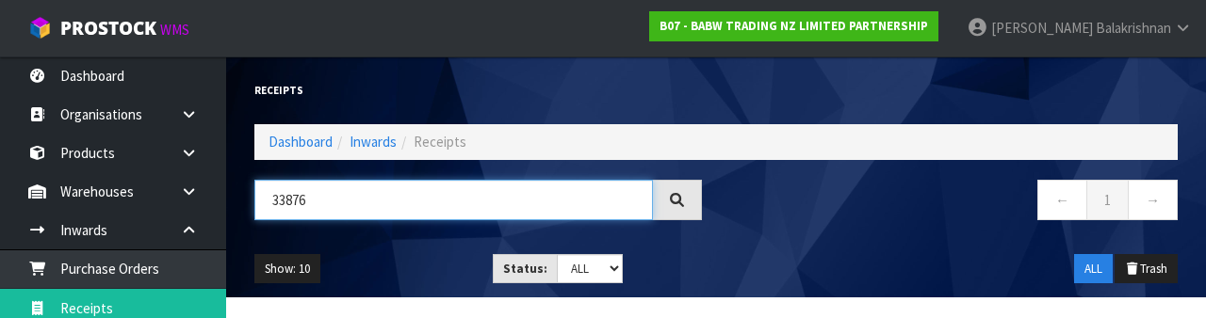
type input "33876"
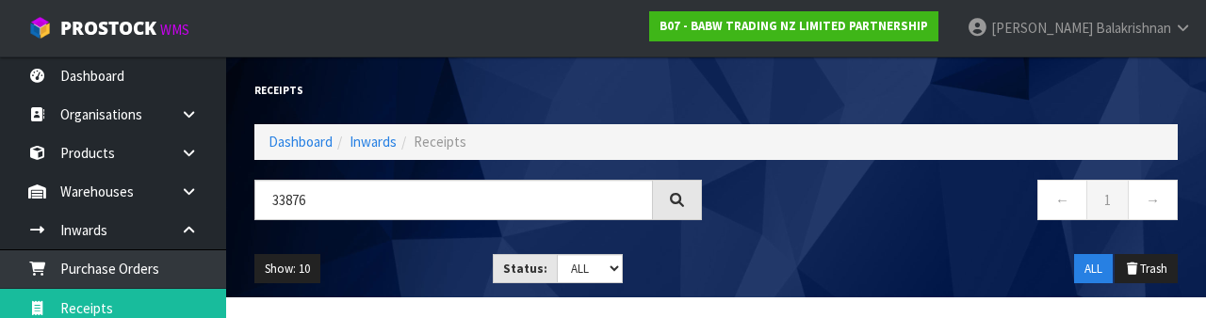
click at [770, 235] on div "← 1 →" at bounding box center [954, 210] width 476 height 60
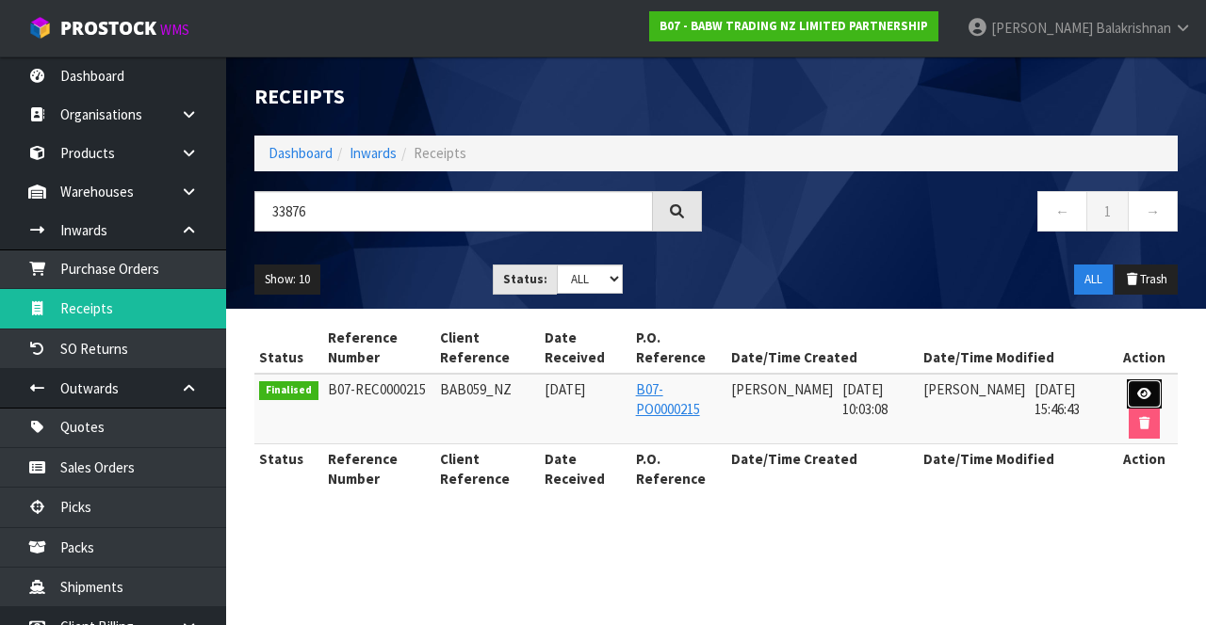
click at [1137, 385] on link at bounding box center [1143, 395] width 35 height 30
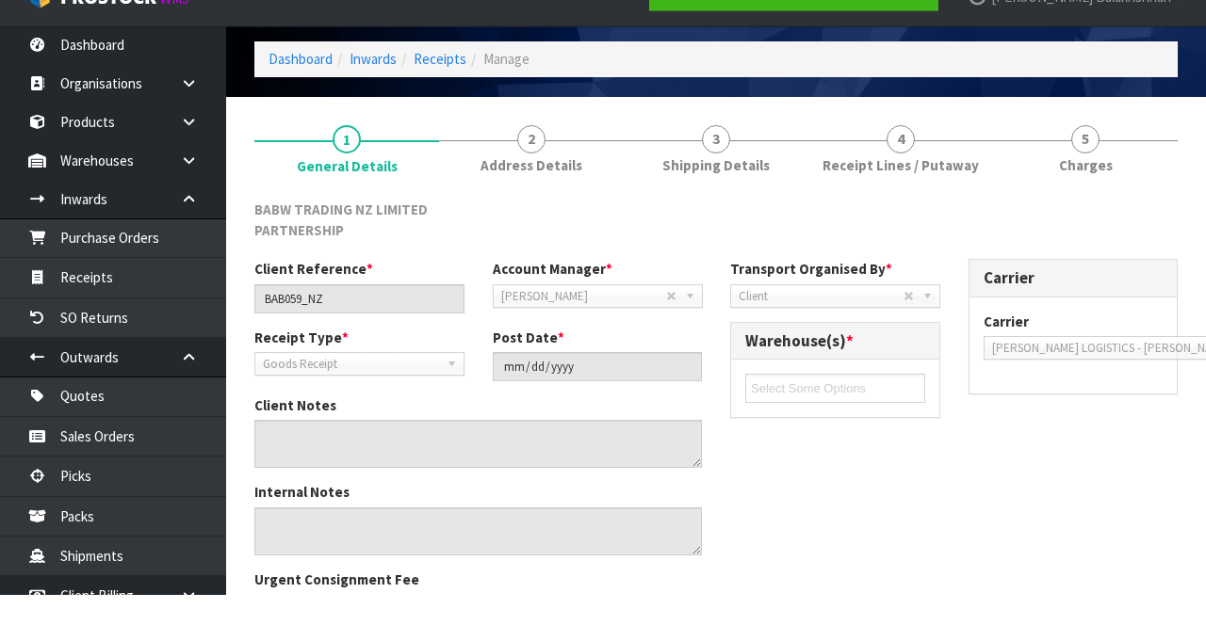
scroll to position [63, 0]
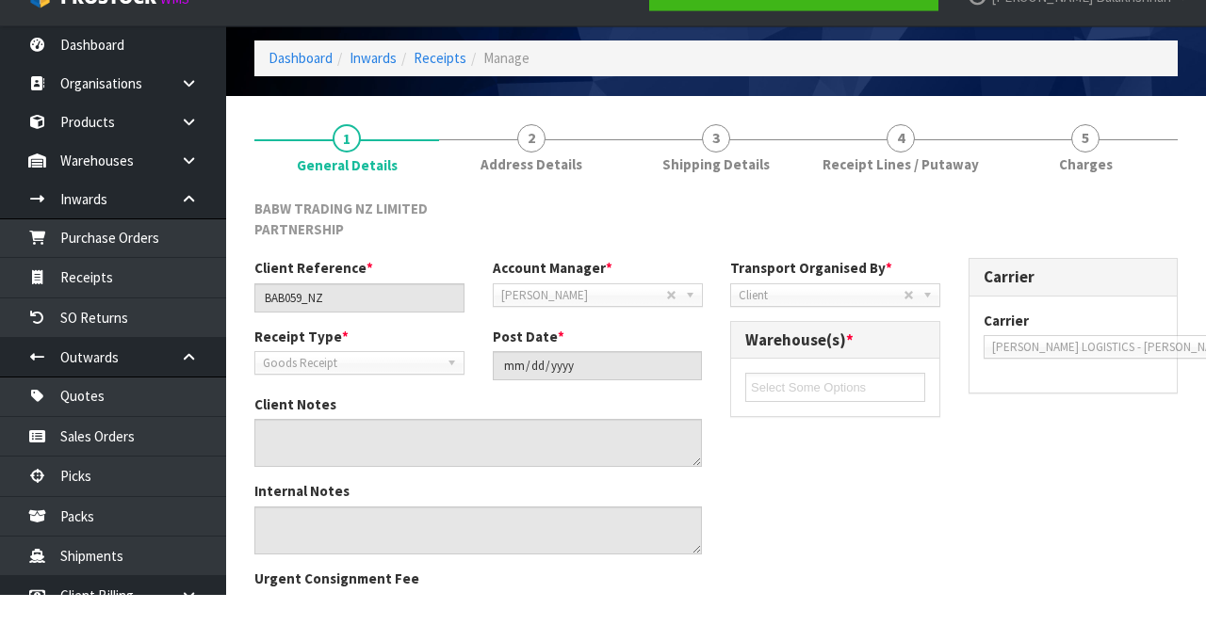
click at [895, 143] on link "4 Receipt Lines / Putaway" at bounding box center [900, 178] width 185 height 74
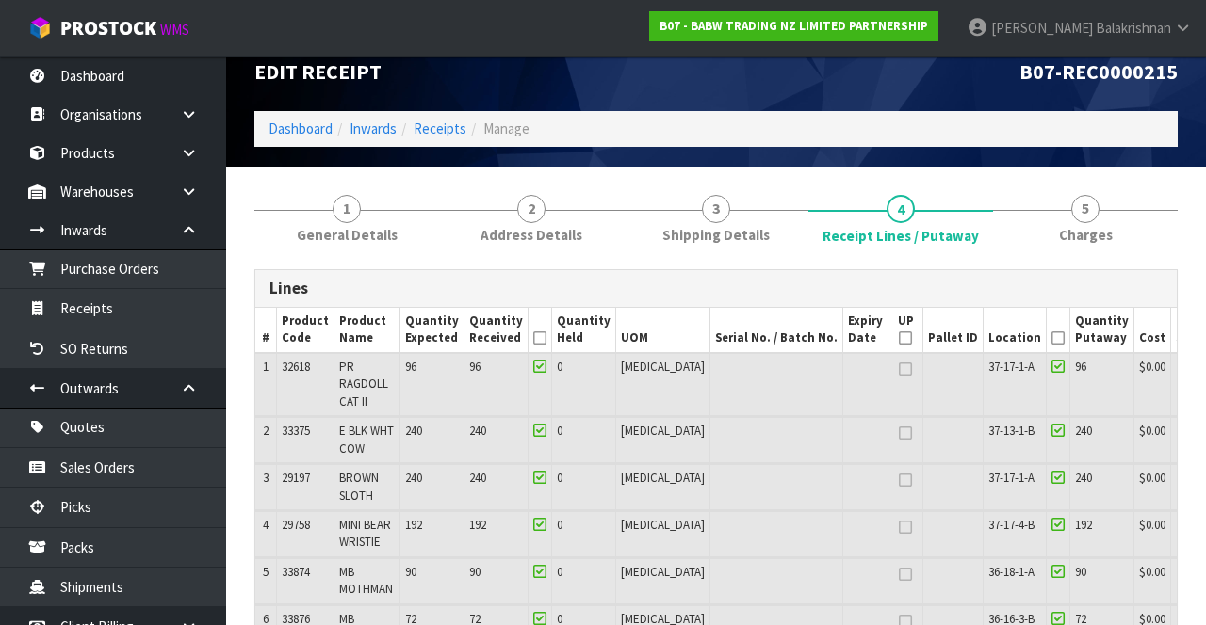
scroll to position [0, 0]
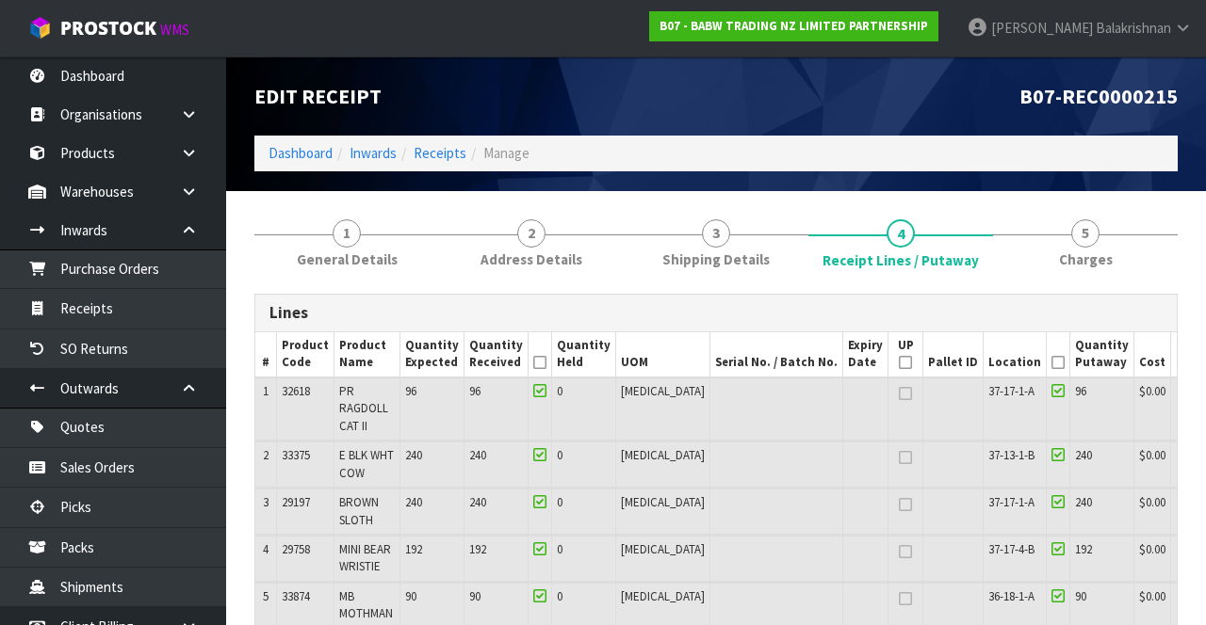
click at [190, 243] on link at bounding box center [196, 230] width 60 height 39
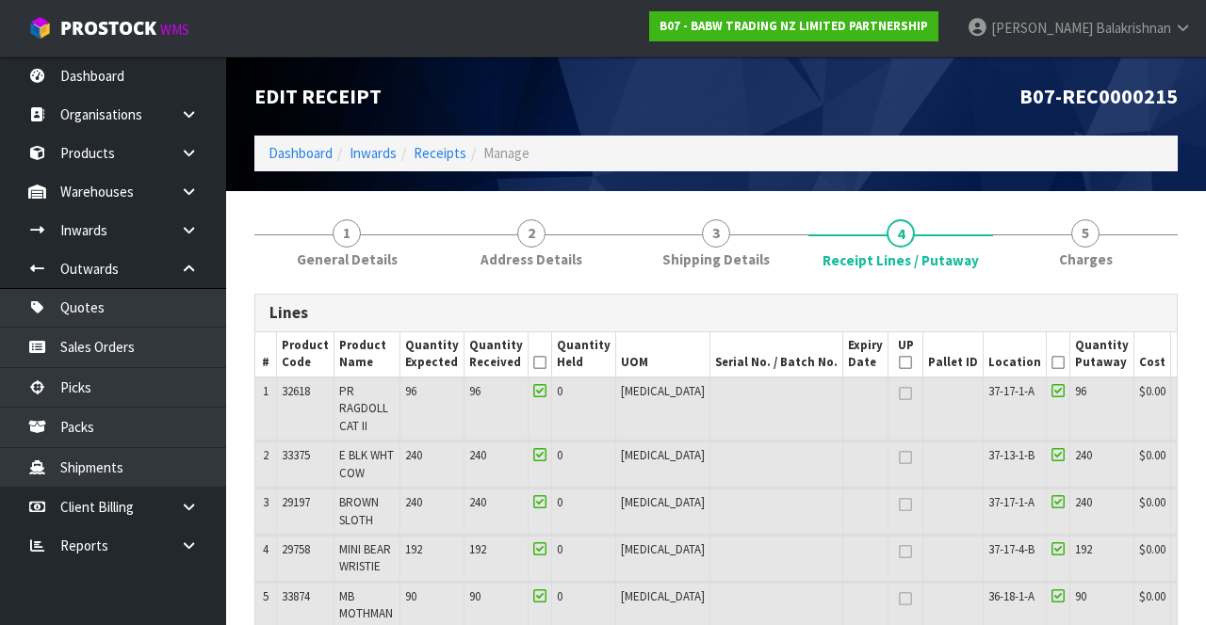
click at [176, 269] on link at bounding box center [196, 269] width 60 height 39
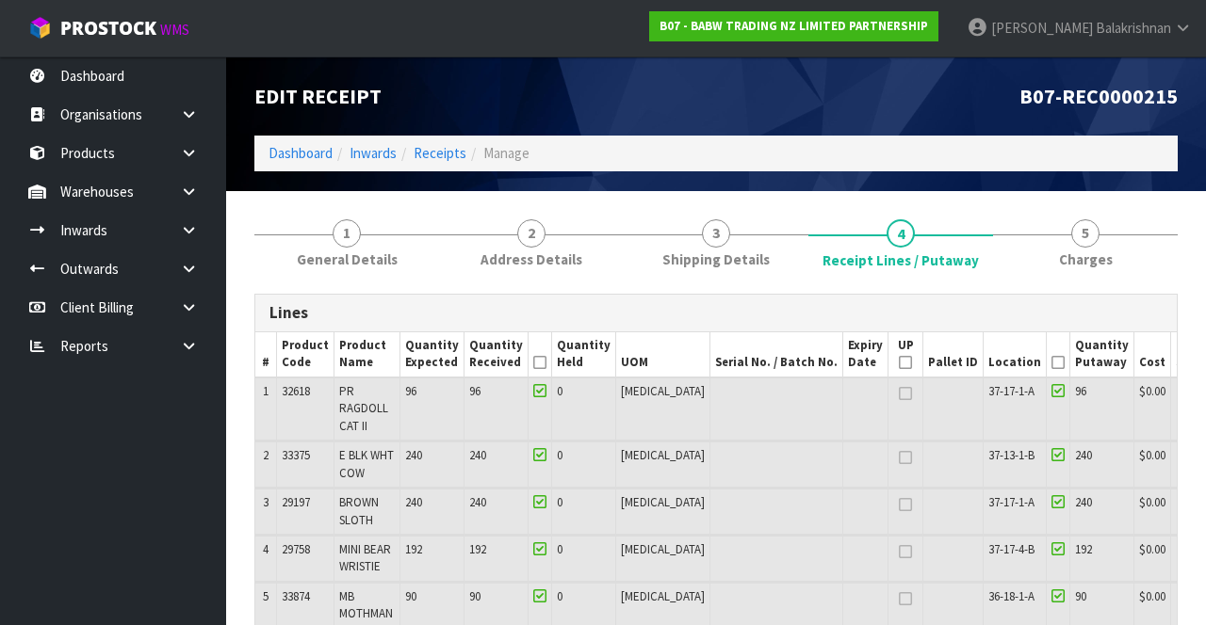
click at [197, 200] on link at bounding box center [196, 191] width 60 height 39
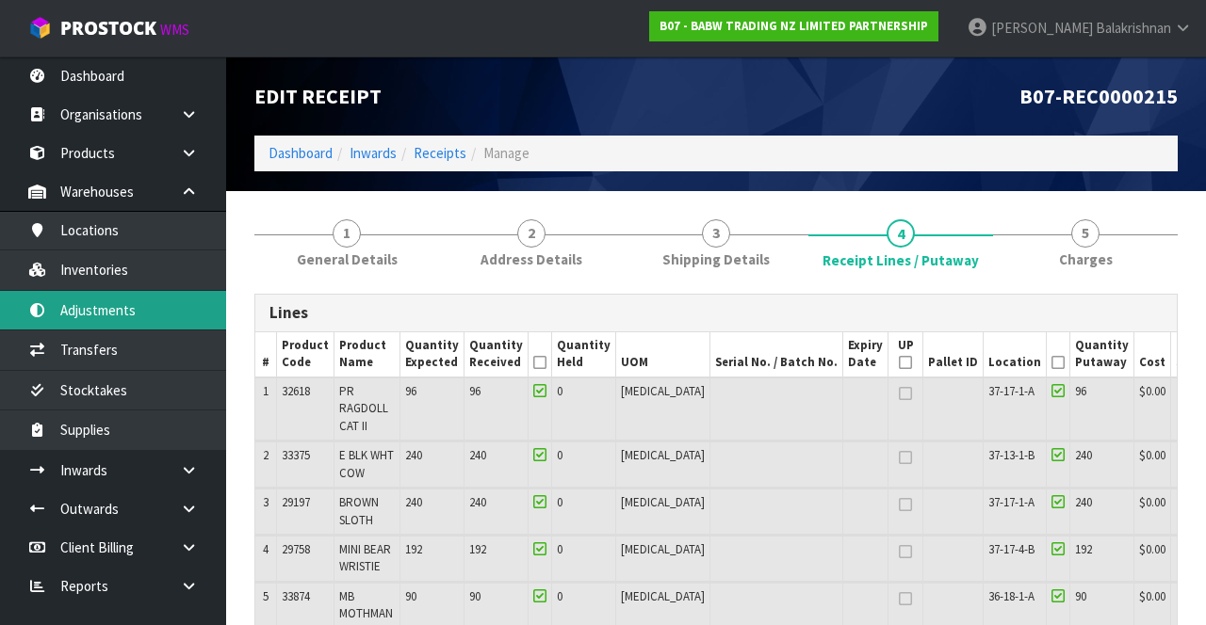
click at [90, 293] on link "Adjustments" at bounding box center [113, 310] width 226 height 39
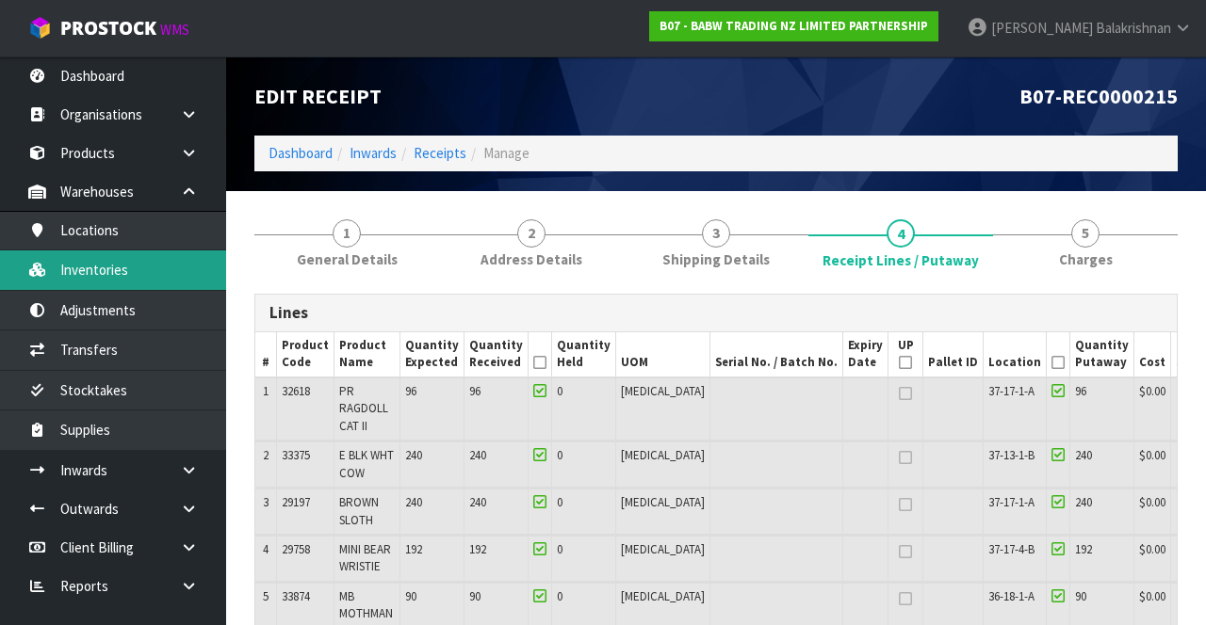
click at [99, 269] on link "Inventories" at bounding box center [113, 270] width 226 height 39
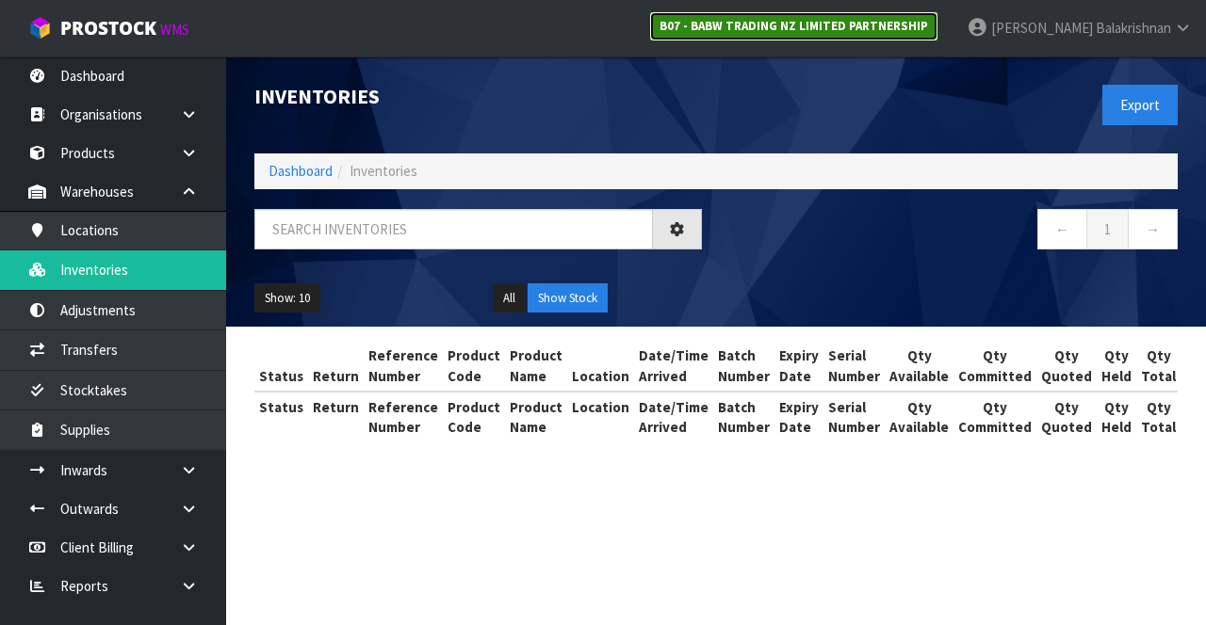
click at [928, 25] on strong "B07 - BABW TRADING NZ LIMITED PARTNERSHIP" at bounding box center [793, 26] width 268 height 16
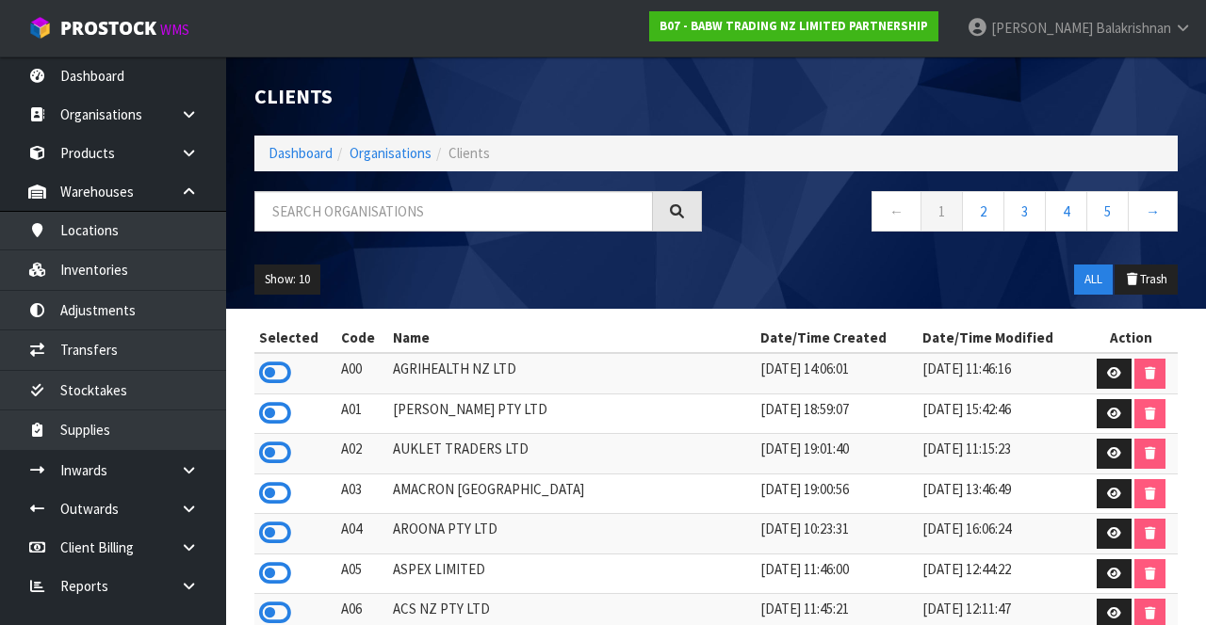
click at [801, 267] on div "Show: 10 5 10 25 50 ALL Trash" at bounding box center [715, 280] width 951 height 58
click at [333, 205] on input "text" at bounding box center [453, 211] width 398 height 40
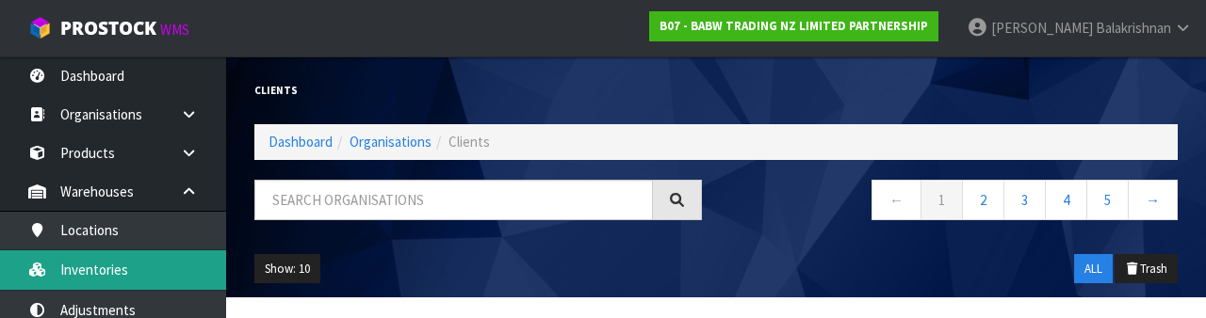
click at [92, 254] on link "Inventories" at bounding box center [113, 270] width 226 height 39
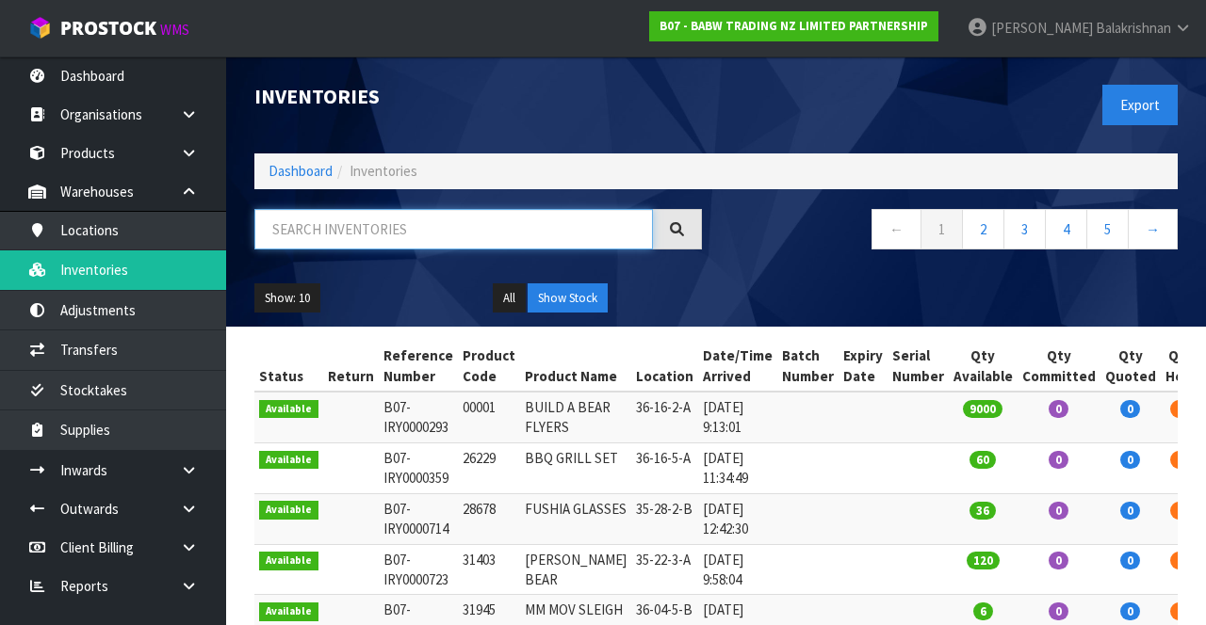
click at [354, 249] on input "text" at bounding box center [453, 229] width 398 height 40
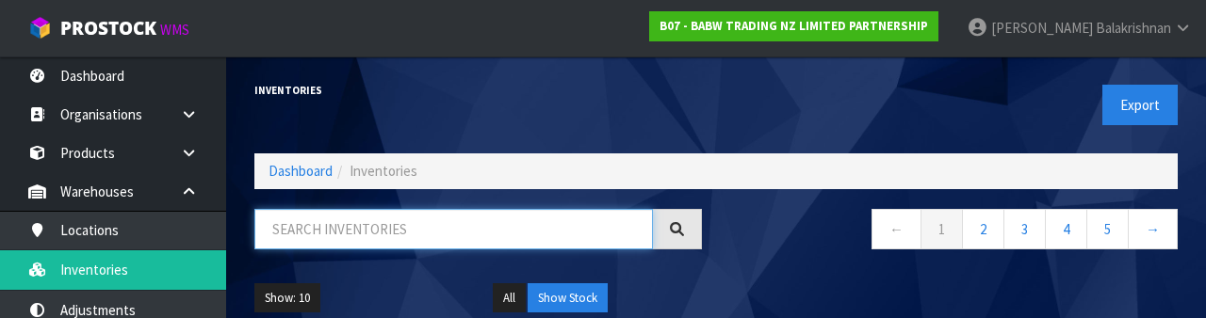
click at [341, 226] on input "text" at bounding box center [453, 229] width 398 height 40
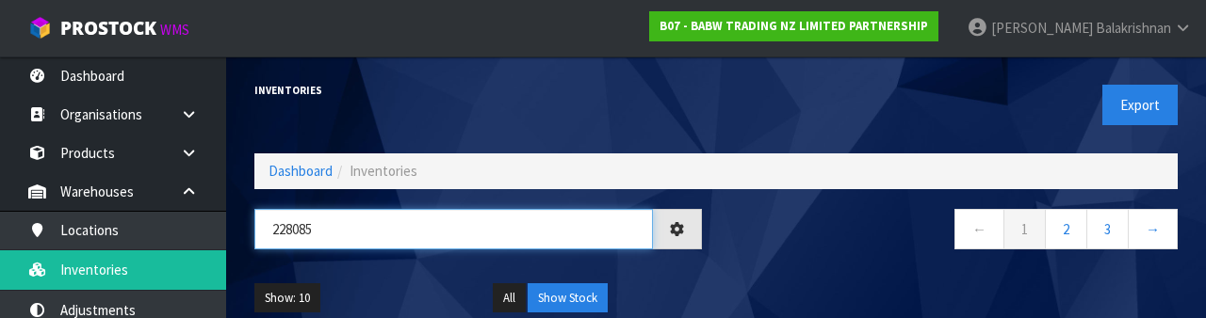
type input "228085"
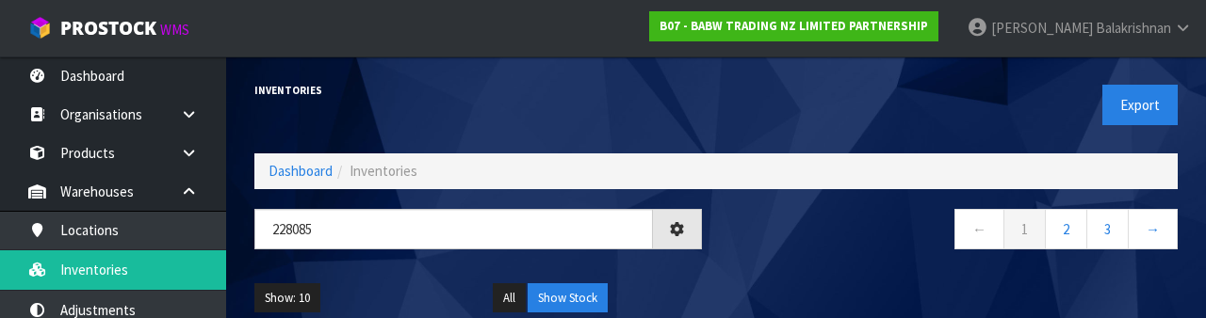
click at [775, 251] on nav "← 1 2 3 →" at bounding box center [953, 232] width 447 height 46
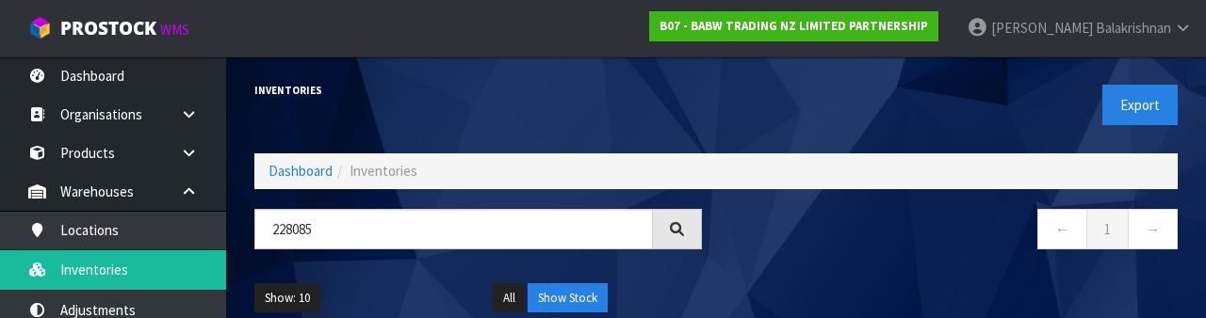
click at [1125, 28] on span "Balakrishnan" at bounding box center [1132, 28] width 75 height 18
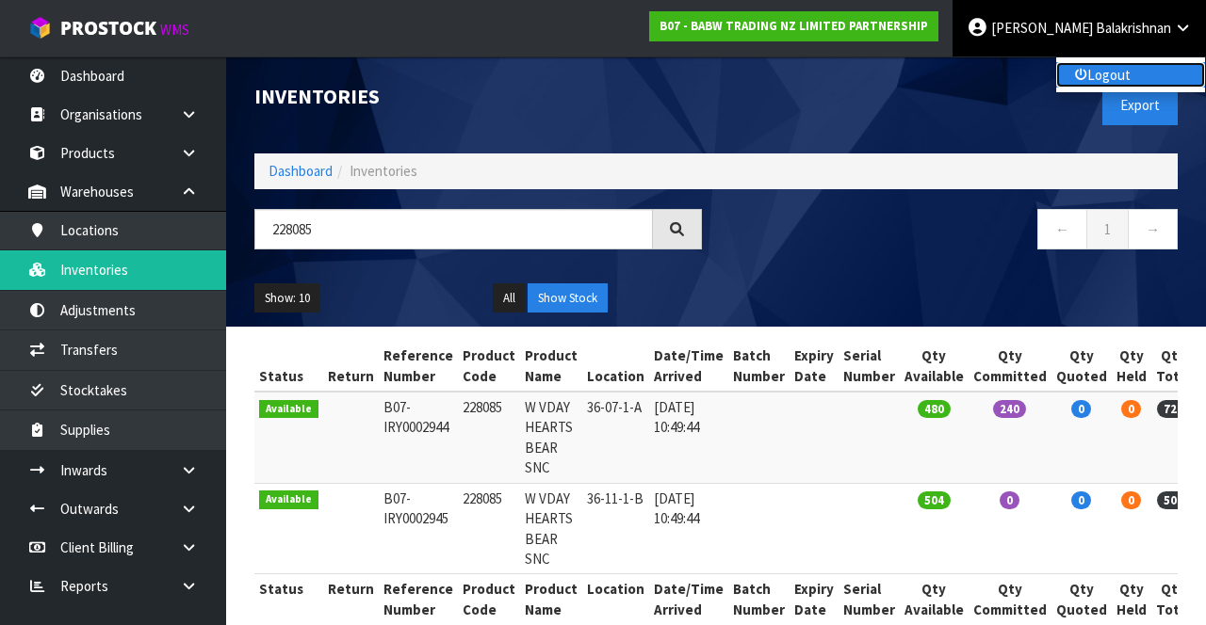
click at [1129, 73] on link "Logout" at bounding box center [1130, 74] width 149 height 25
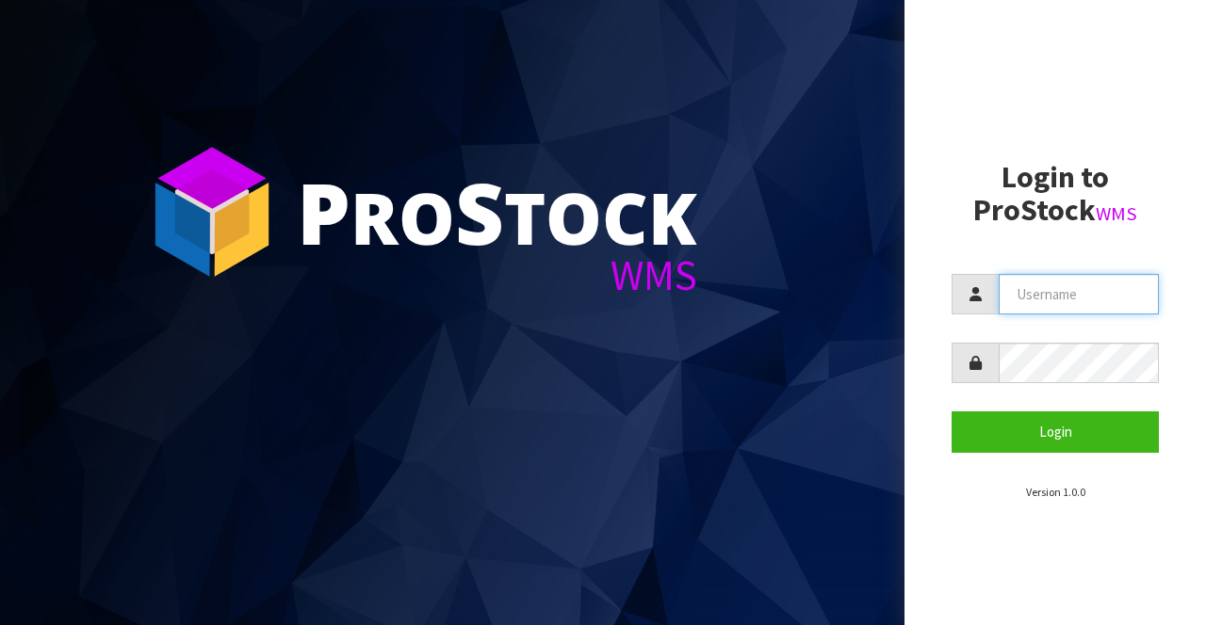
click at [1080, 288] on input "text" at bounding box center [1078, 294] width 160 height 40
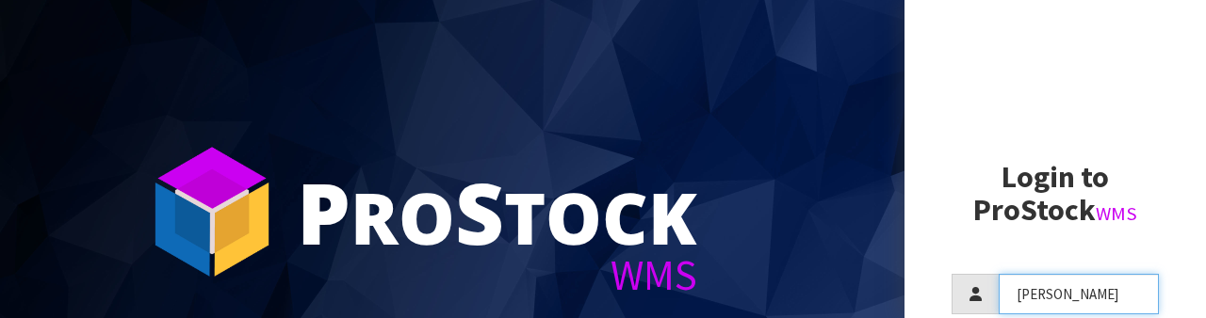
type input "James"
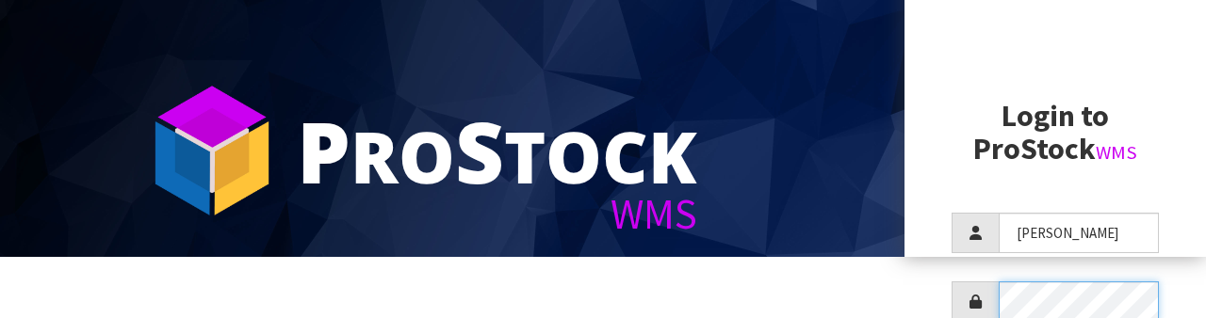
scroll to position [182, 0]
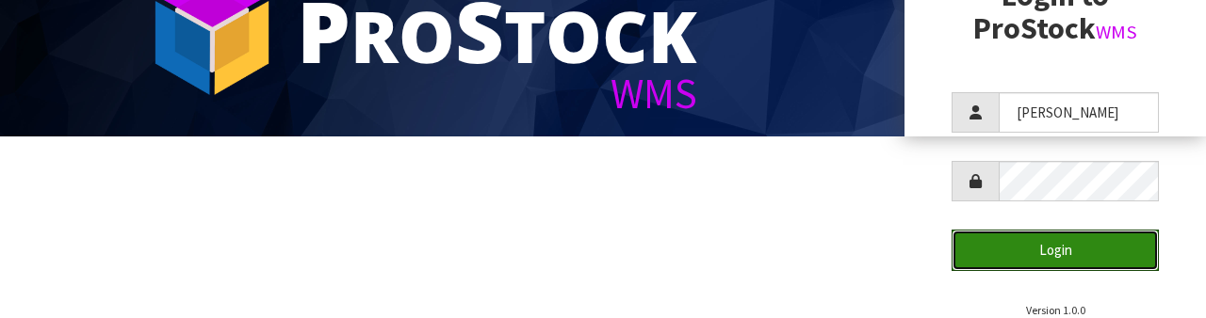
click at [1100, 255] on button "Login" at bounding box center [1054, 250] width 207 height 40
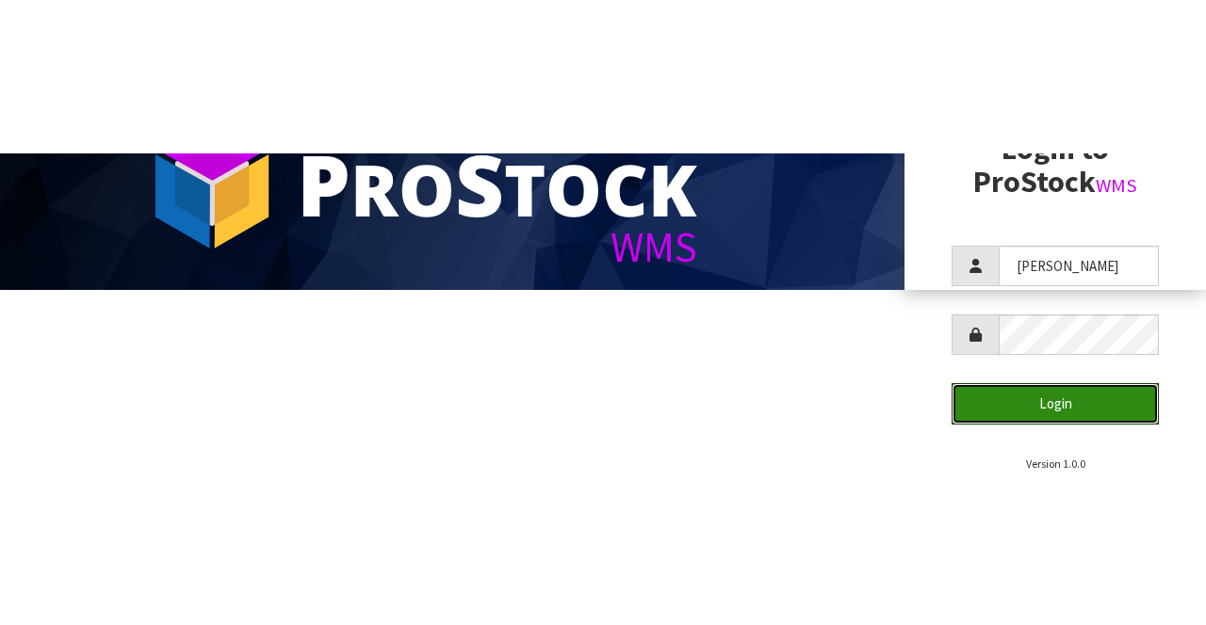
scroll to position [0, 0]
